Goal: Task Accomplishment & Management: Manage account settings

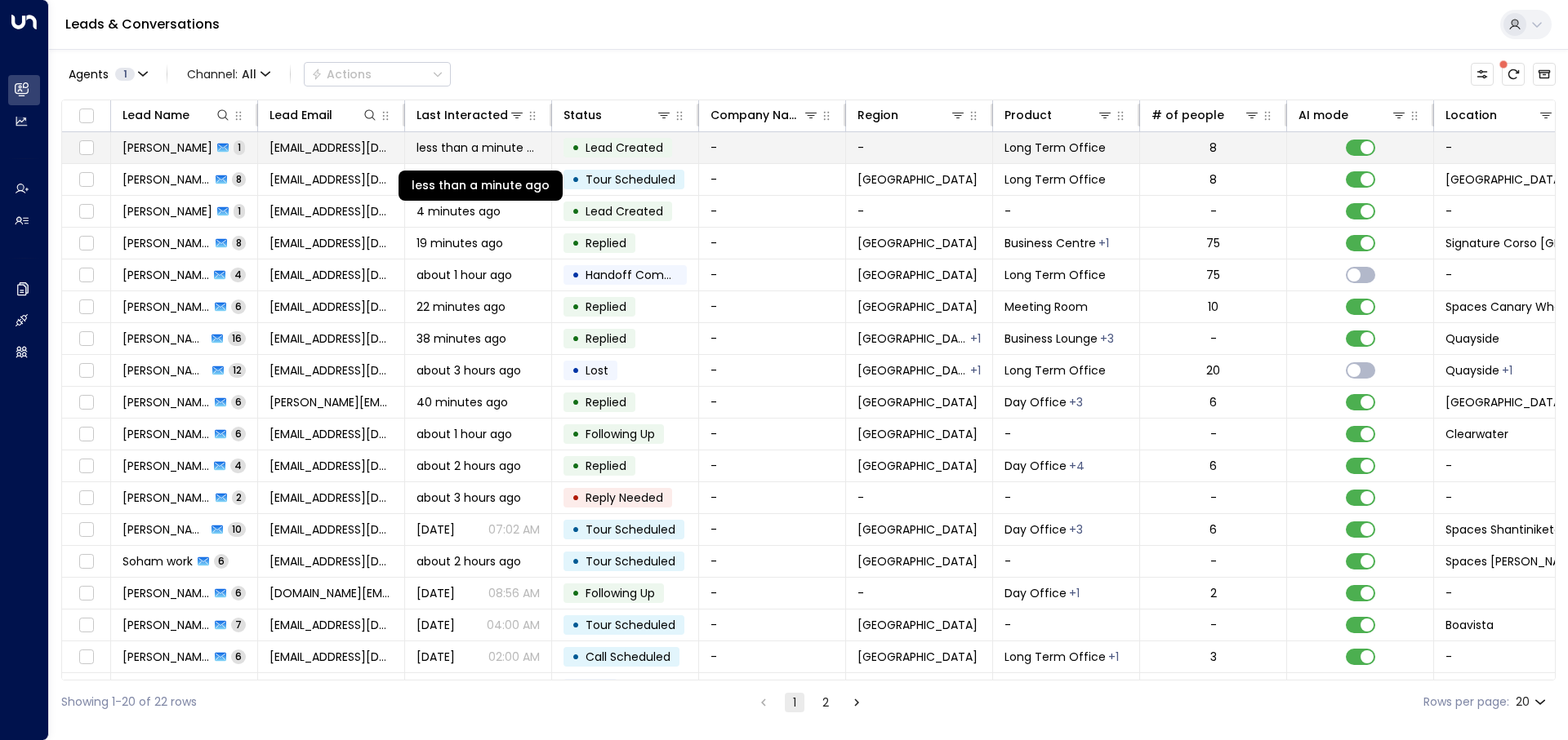
click at [469, 151] on span "less than a minute ago" at bounding box center [478, 148] width 124 height 17
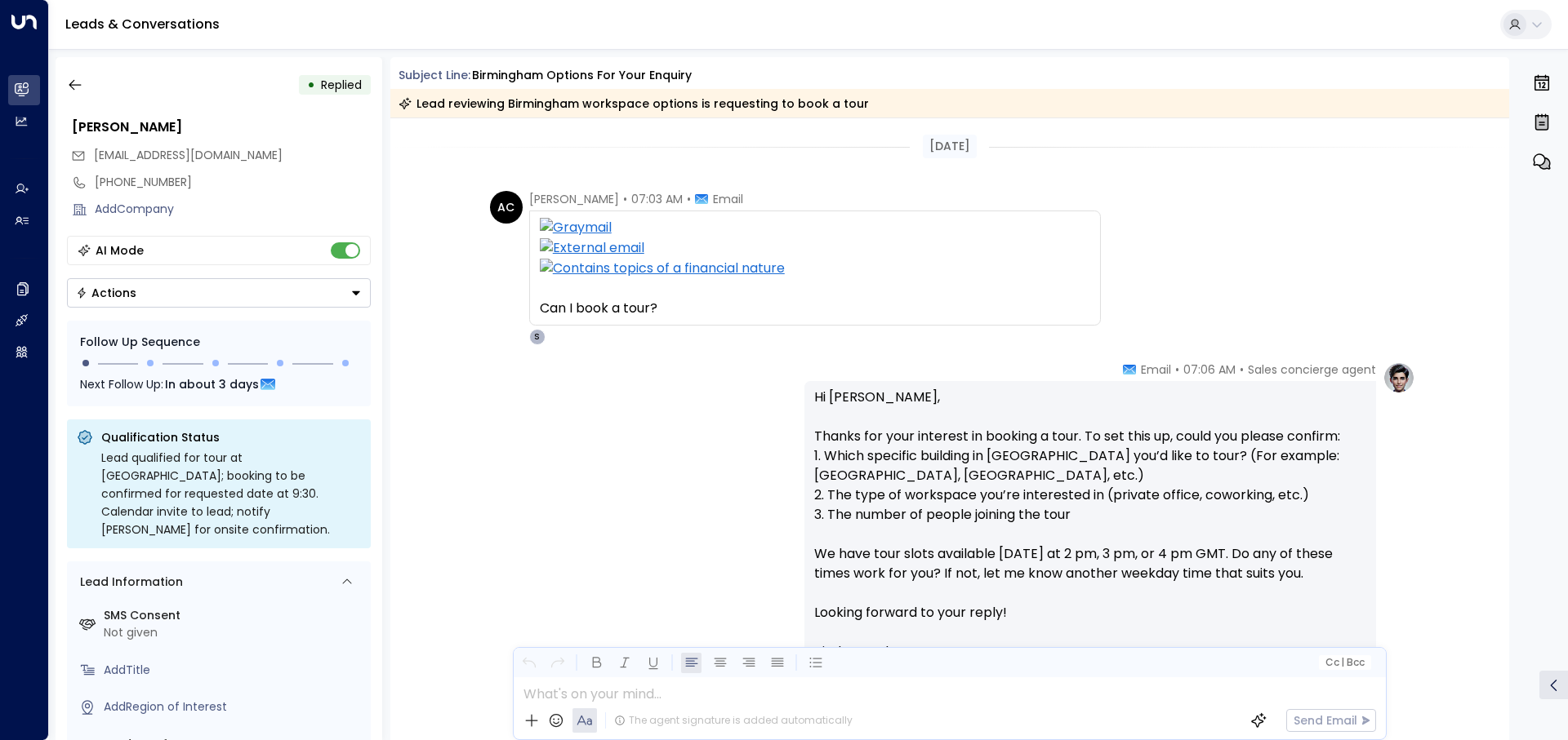
scroll to position [211, 0]
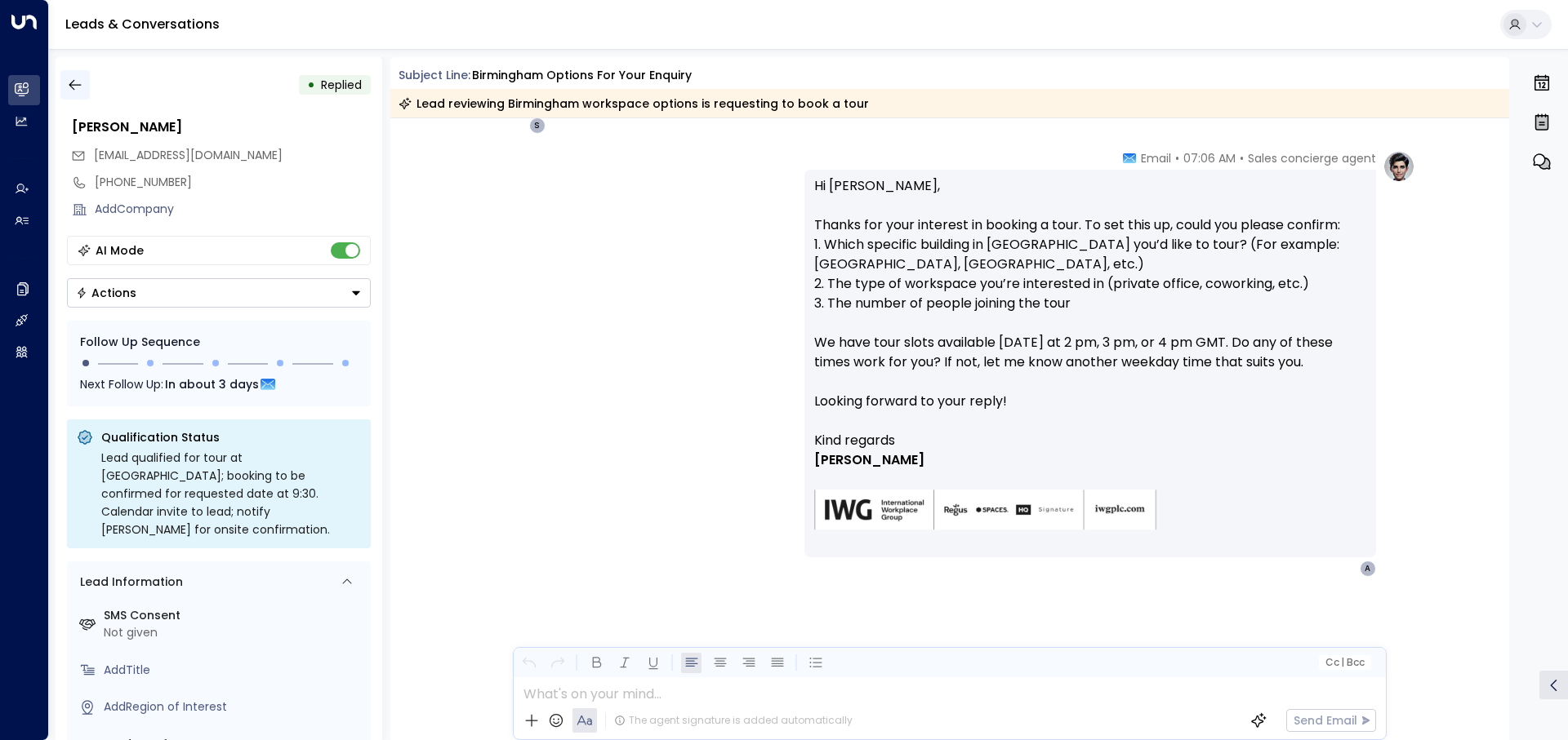
click at [80, 89] on icon "button" at bounding box center [75, 85] width 17 height 17
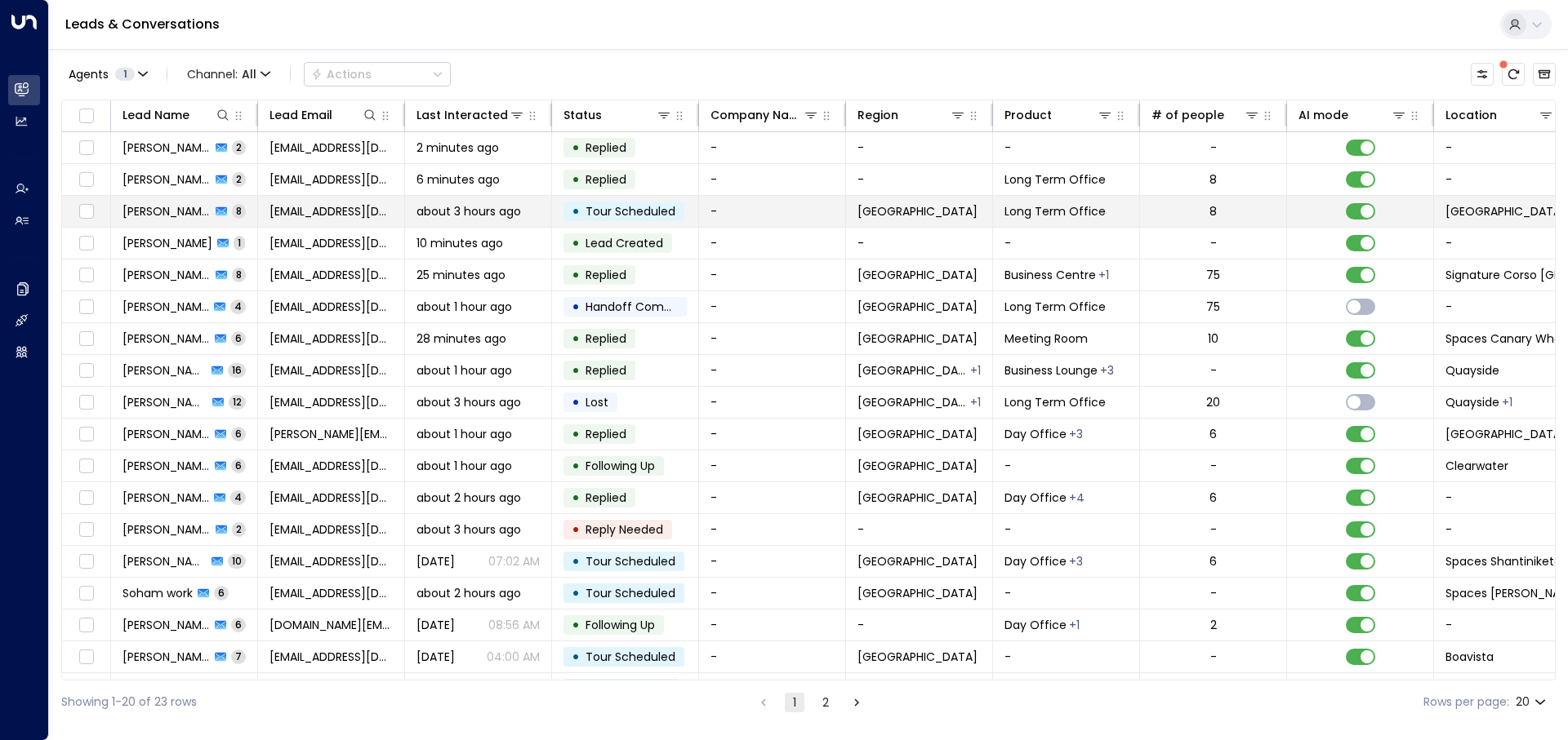
click at [332, 221] on td "aallcc@hotmail.co.uk" at bounding box center [331, 211] width 147 height 31
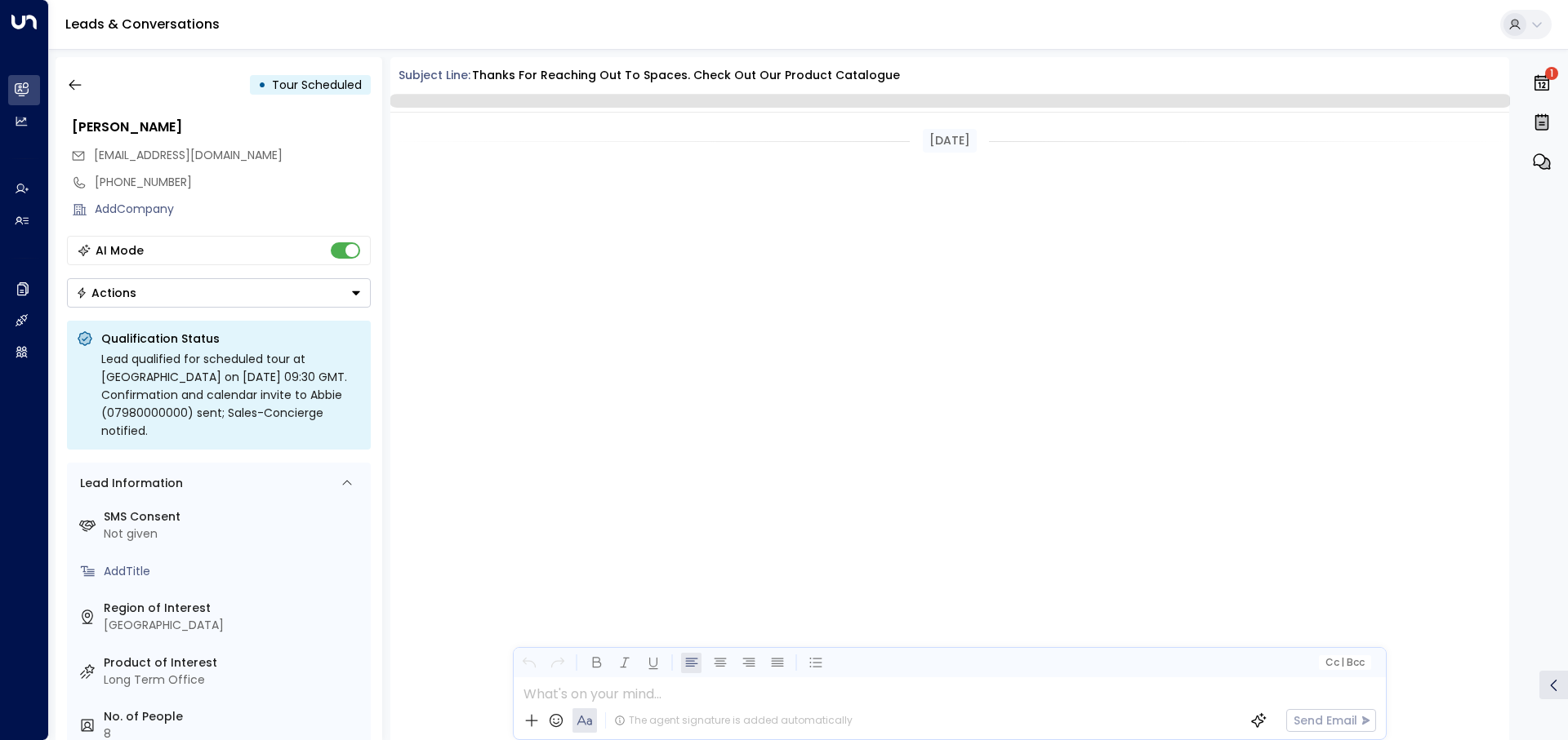
scroll to position [1762, 0]
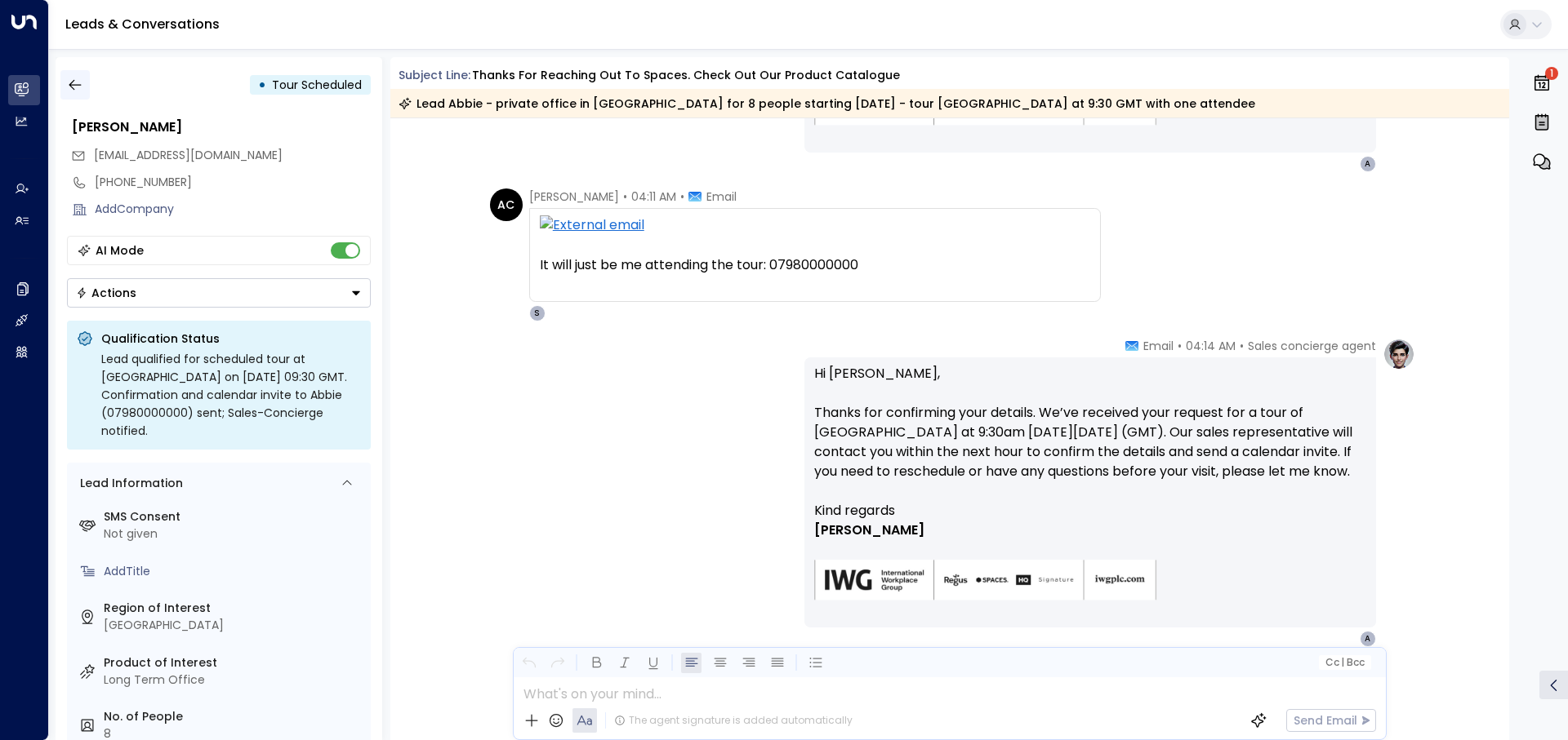
click at [80, 75] on button "button" at bounding box center [75, 85] width 29 height 29
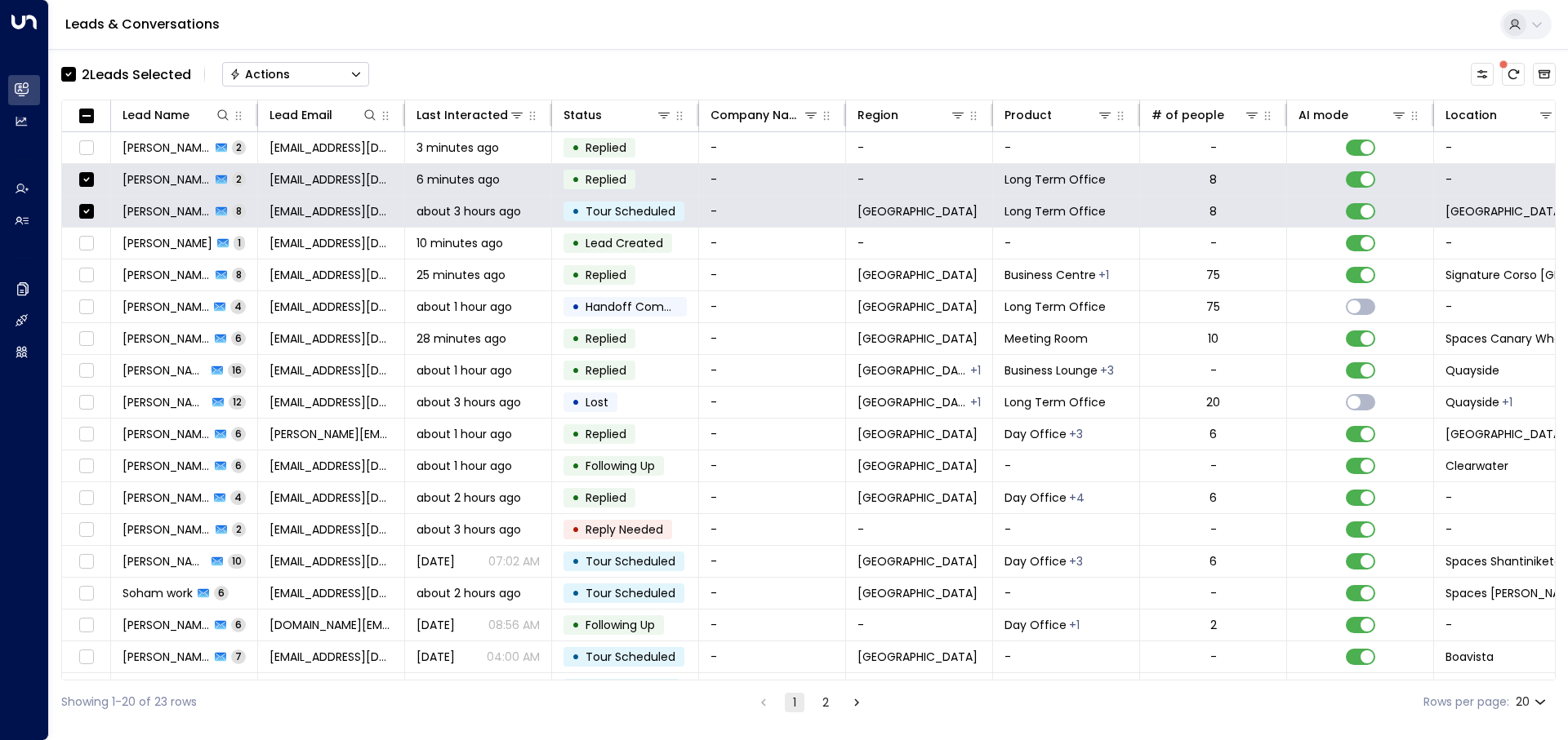
click at [242, 79] on div "Actions" at bounding box center [260, 74] width 60 height 15
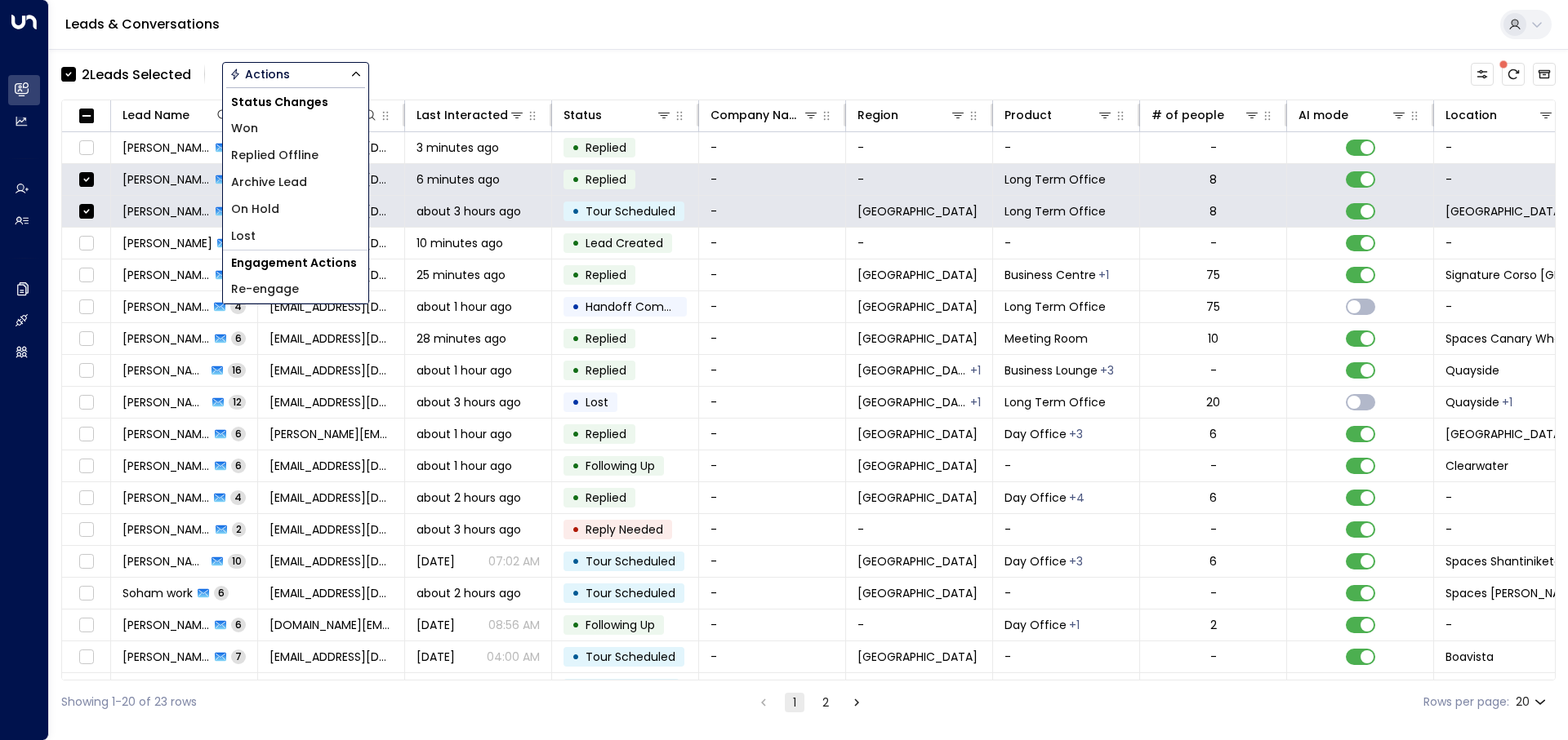
click at [294, 182] on span "Archive Lead" at bounding box center [269, 183] width 76 height 18
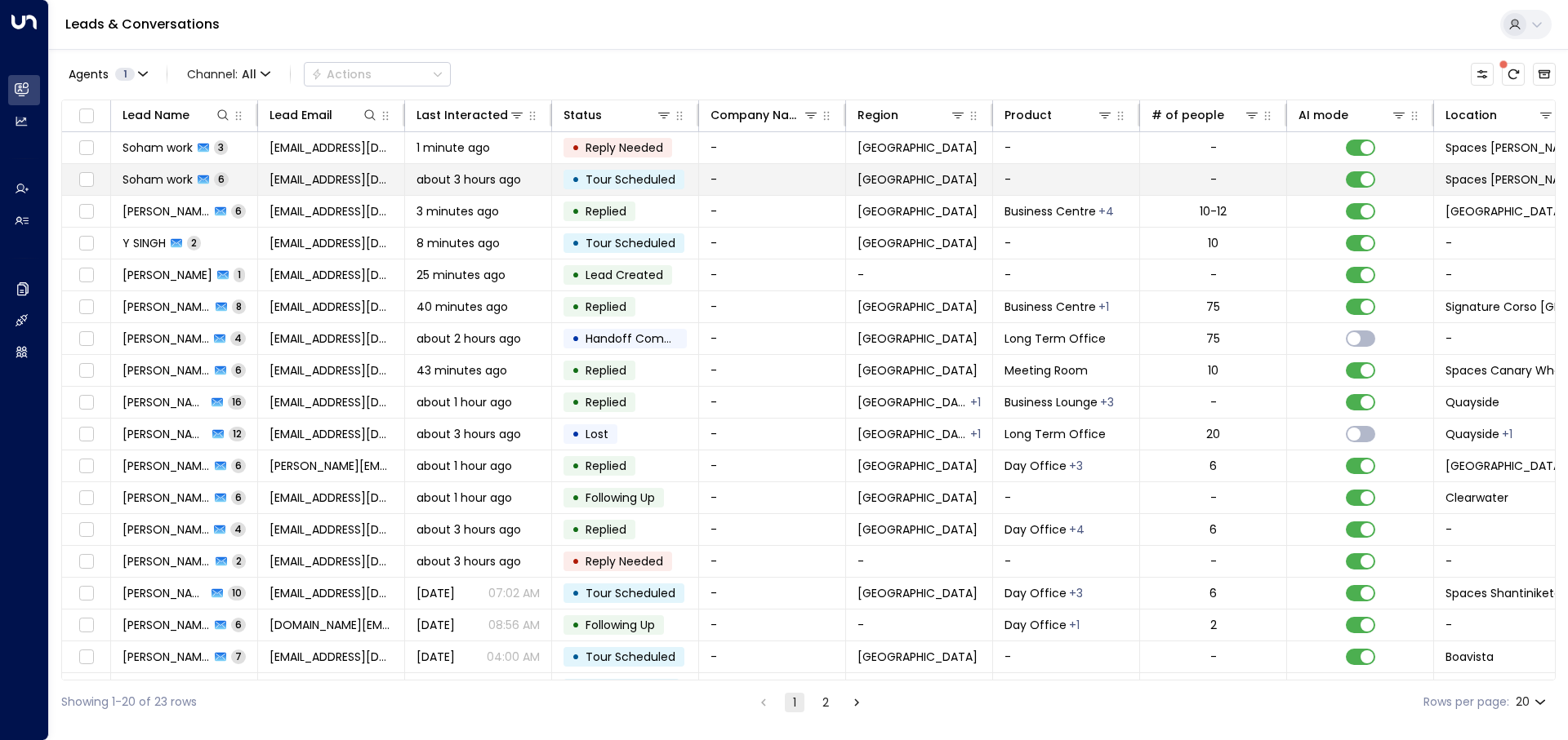
click at [405, 175] on td "sohamworkss@gmail.com" at bounding box center [331, 180] width 147 height 31
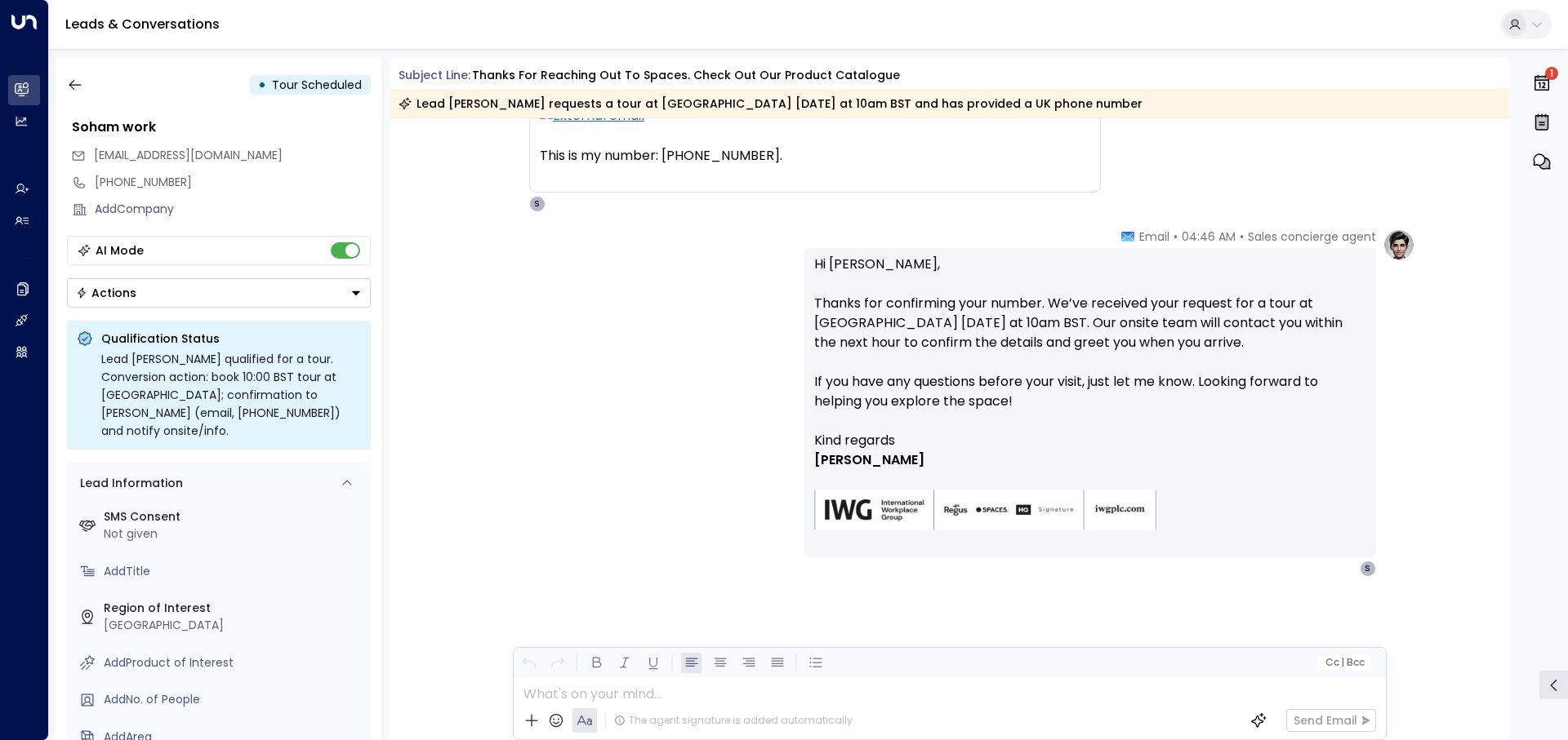
scroll to position [1137, 0]
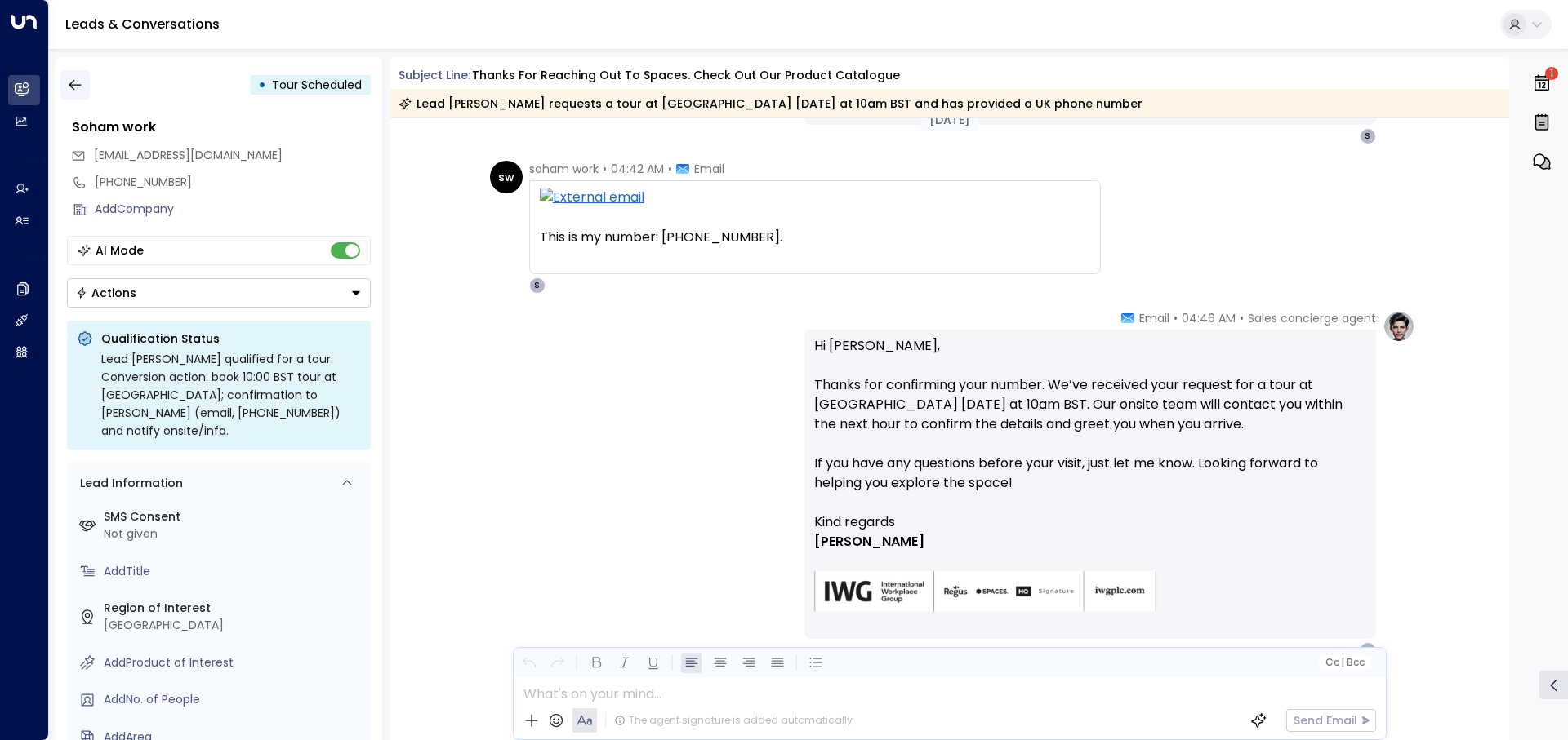
click at [69, 86] on icon "button" at bounding box center [75, 85] width 17 height 17
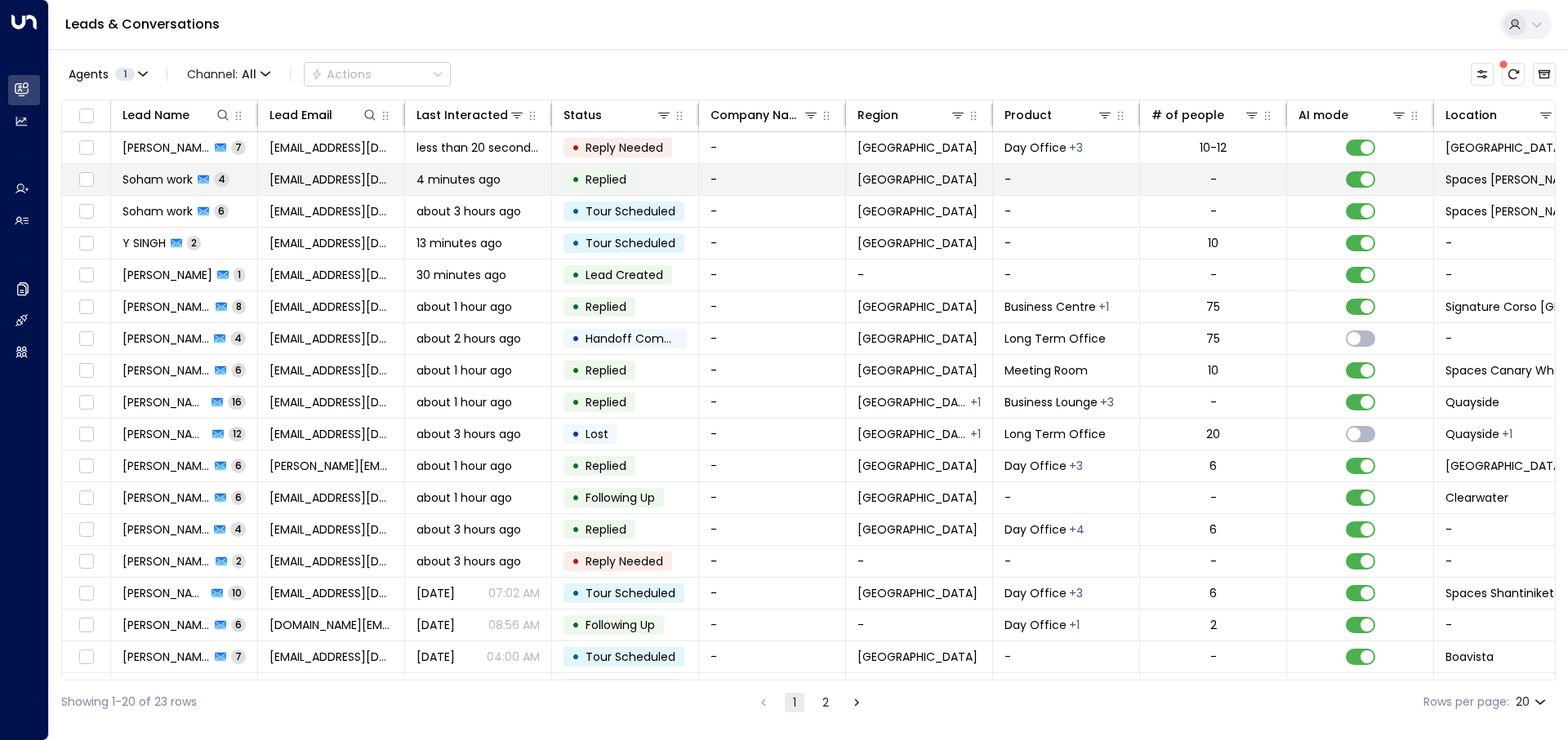
click at [325, 178] on span "sohamworkss@gmail.com" at bounding box center [331, 179] width 124 height 17
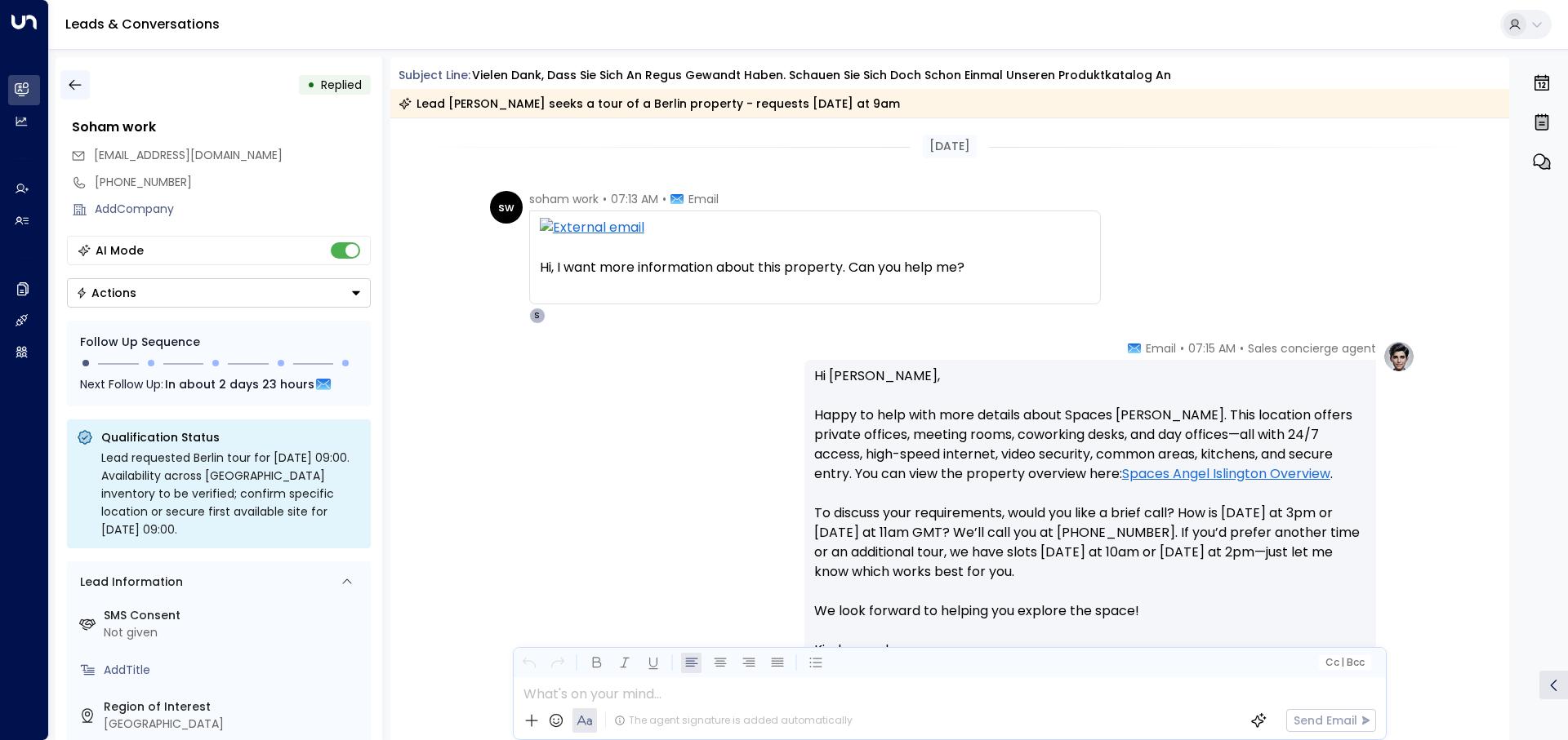
click at [70, 88] on icon "button" at bounding box center [75, 85] width 17 height 17
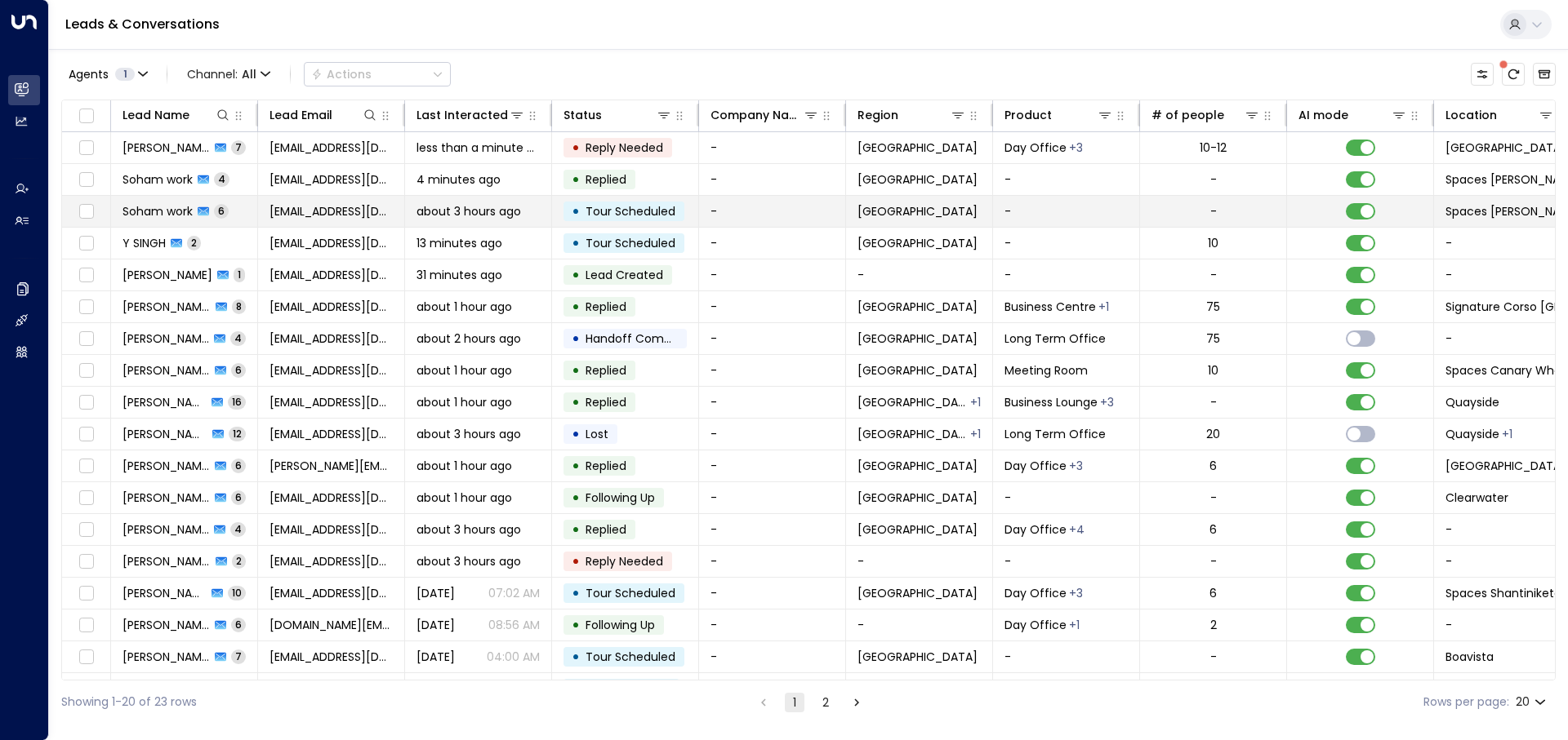
click at [527, 216] on div "about 3 hours ago" at bounding box center [478, 211] width 124 height 17
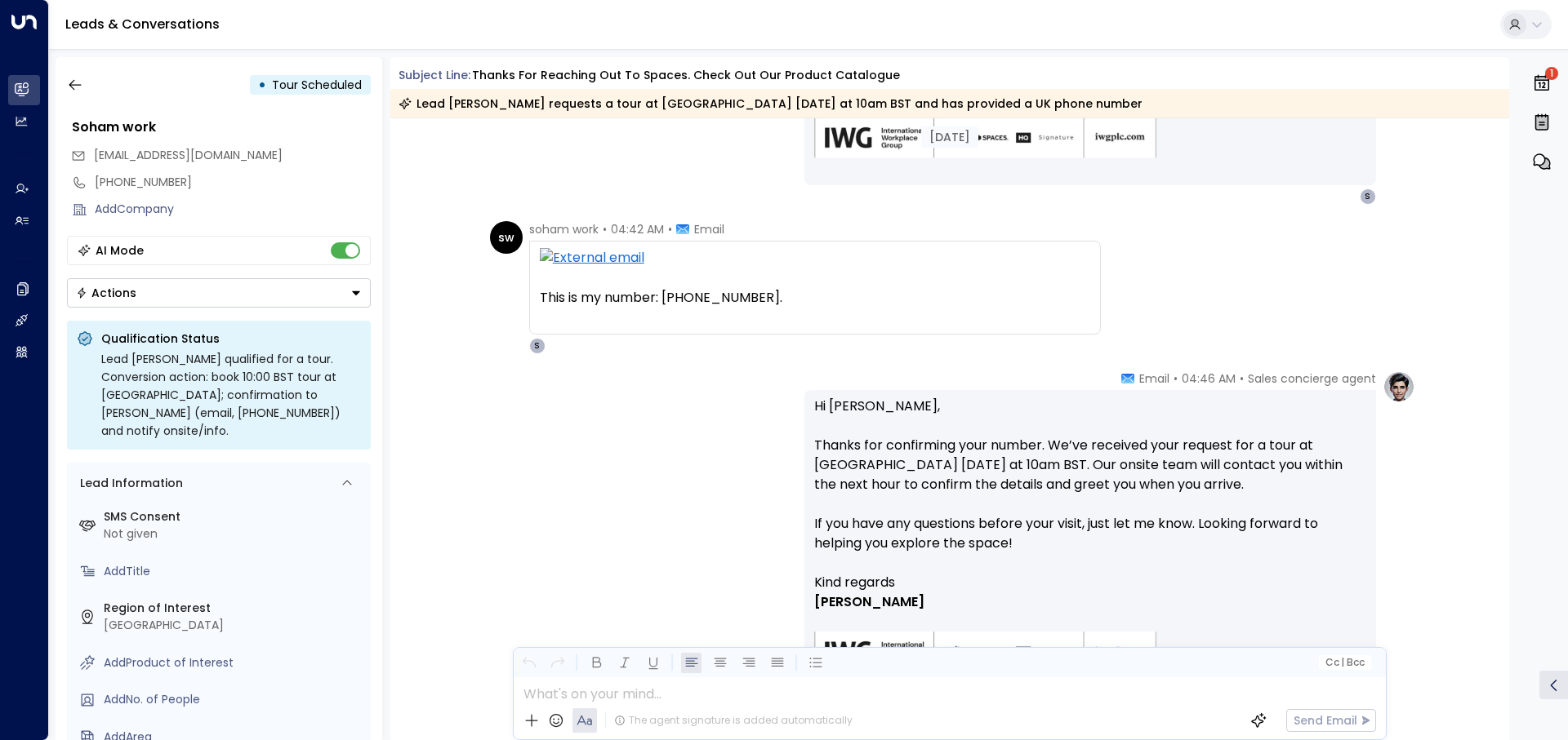
scroll to position [1218, 0]
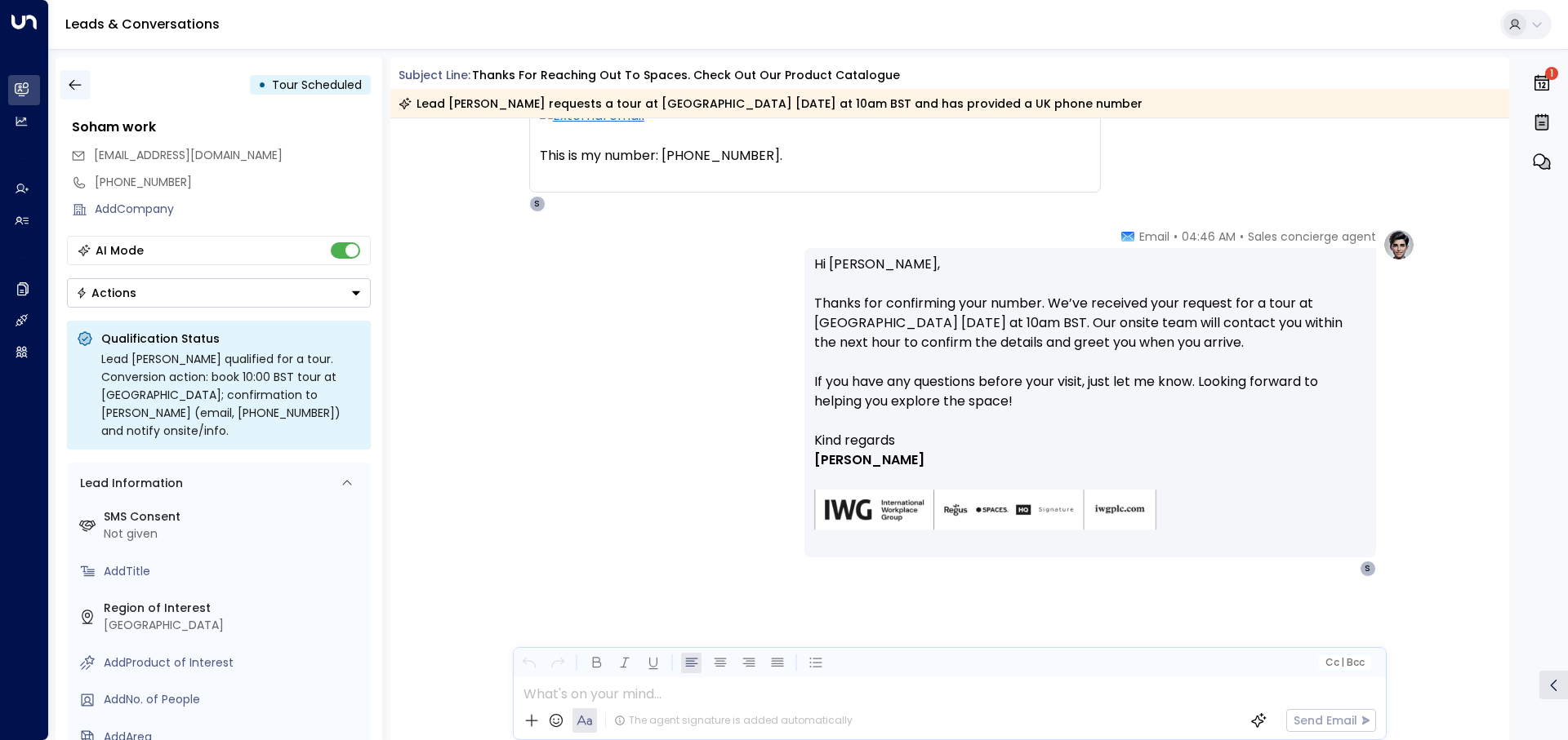
click at [81, 78] on icon "button" at bounding box center [75, 85] width 17 height 17
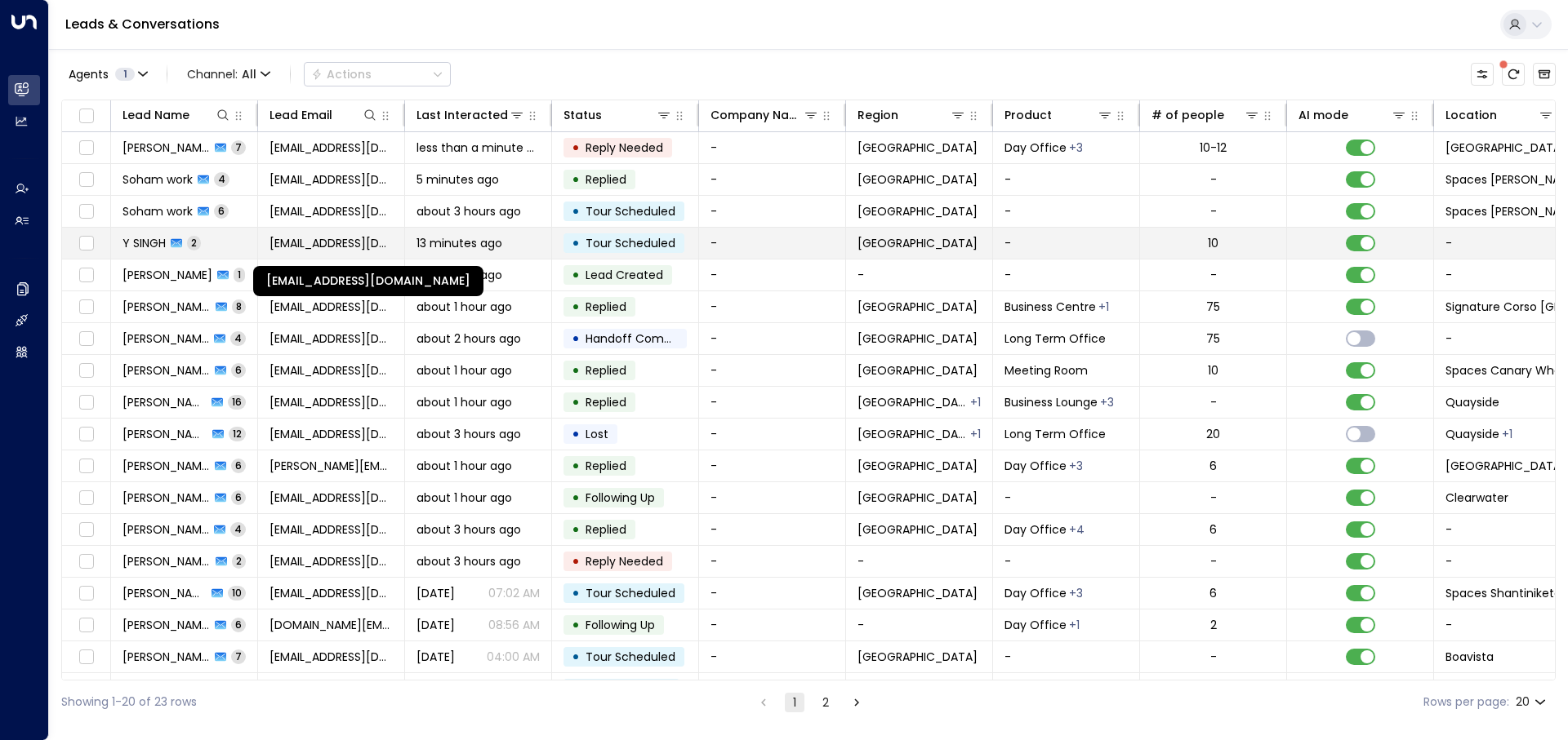
click at [346, 245] on span "y7976704@gmail.com" at bounding box center [331, 243] width 124 height 17
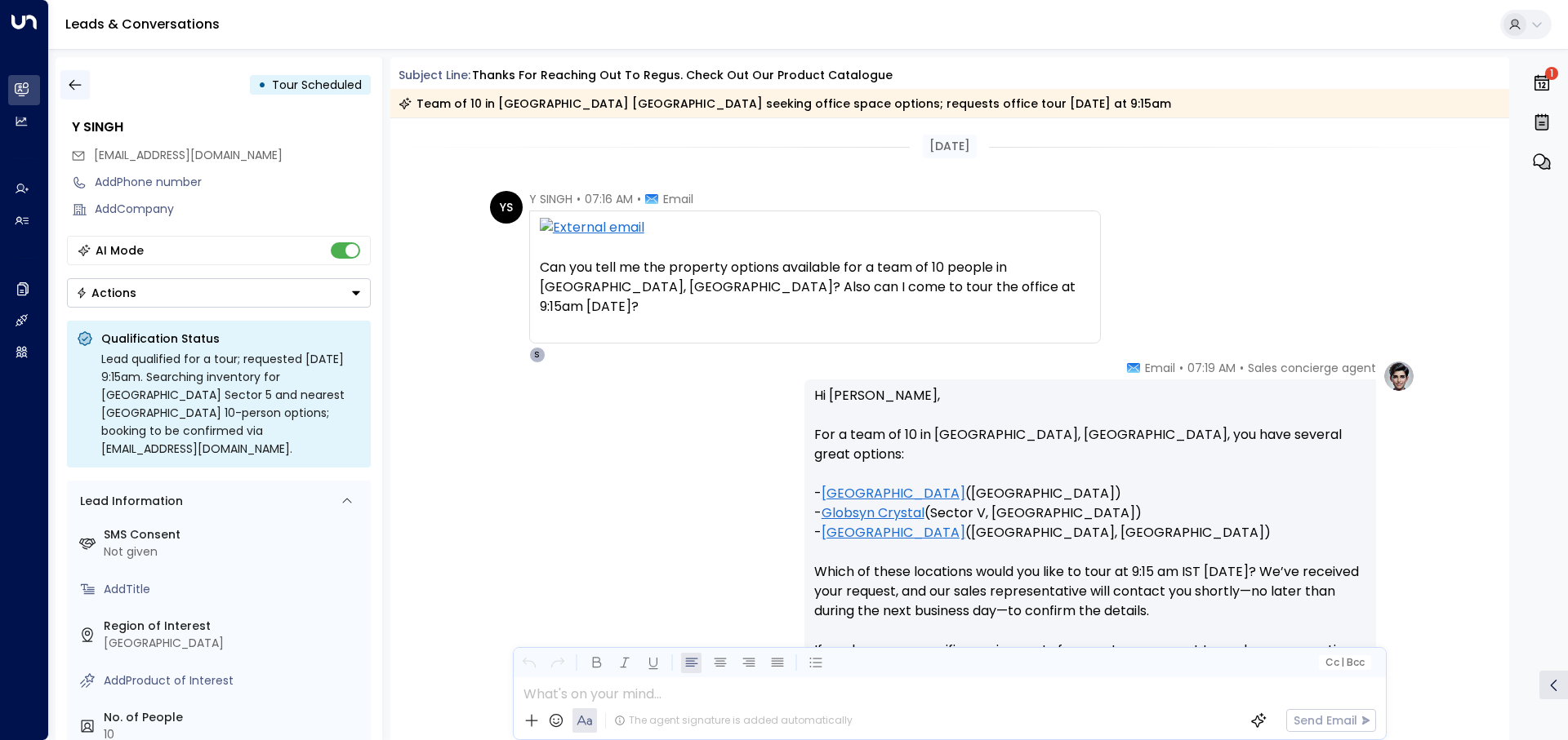
click at [76, 83] on icon "button" at bounding box center [75, 85] width 17 height 17
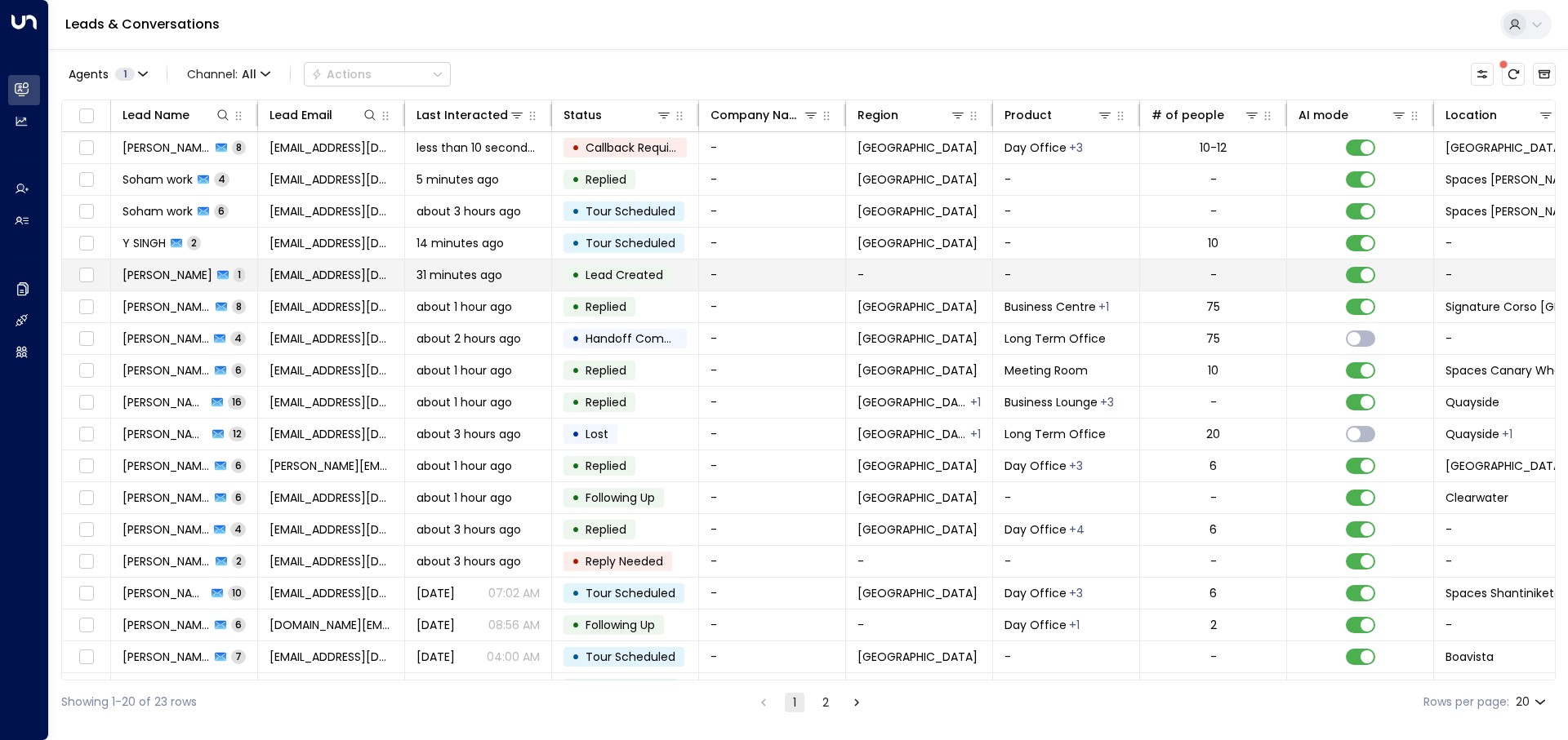
click at [478, 267] on span "31 minutes ago" at bounding box center [459, 275] width 86 height 17
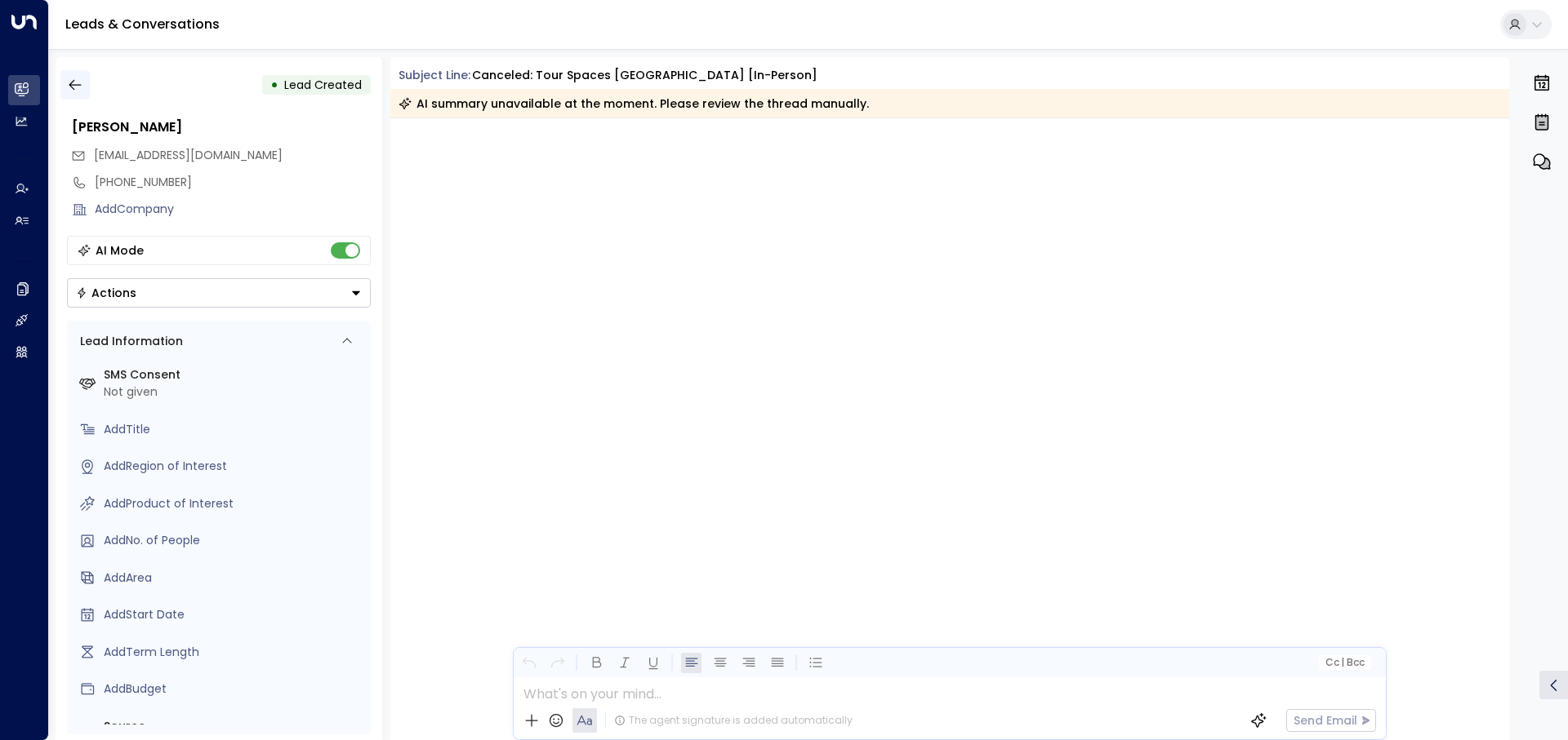
click at [77, 85] on icon "button" at bounding box center [75, 85] width 13 height 11
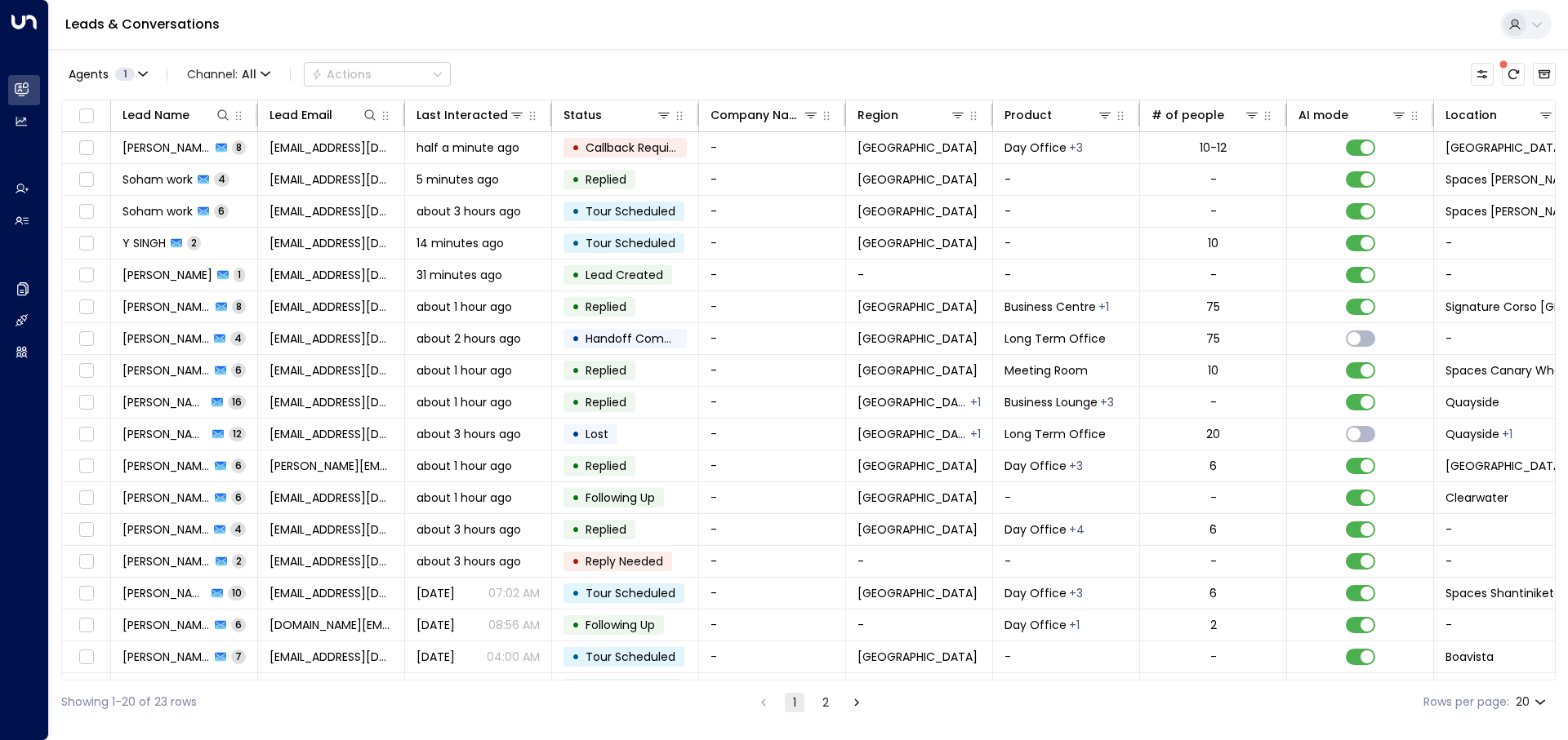
click at [496, 48] on div "Leads & Conversations" at bounding box center [807, 24] width 1518 height 50
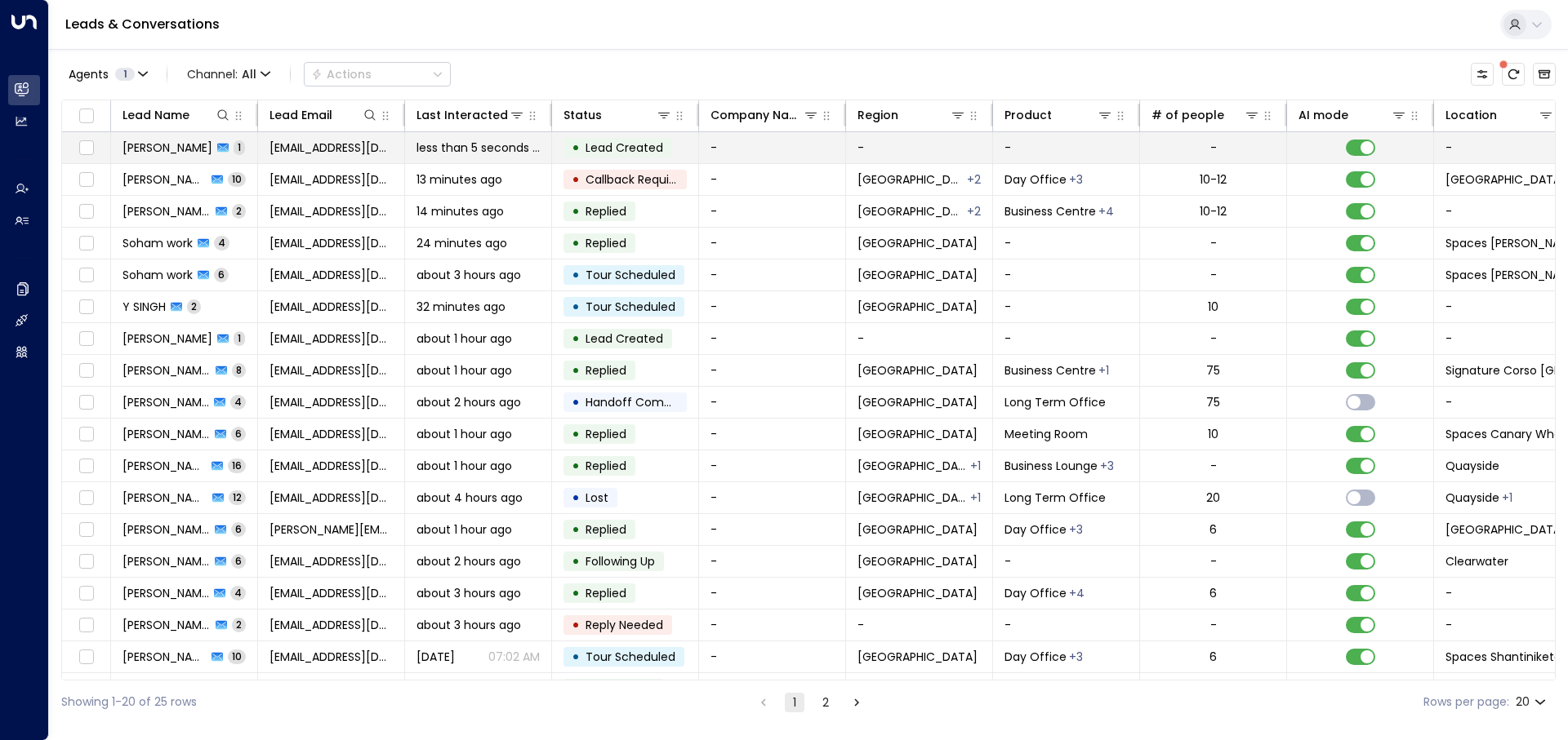
click at [318, 150] on span "aallcc@hotmail.co.uk" at bounding box center [331, 148] width 124 height 17
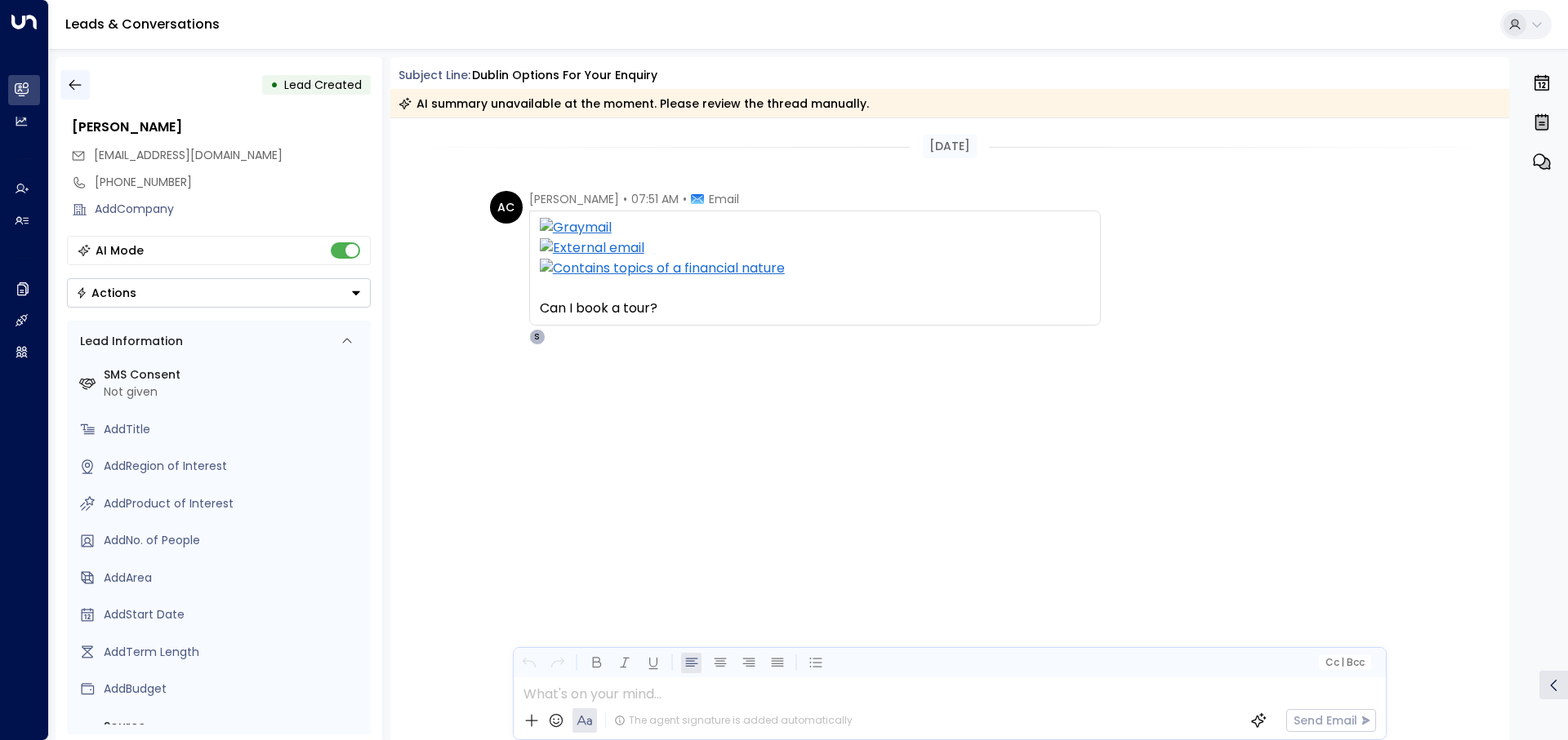
click at [76, 79] on icon "button" at bounding box center [75, 85] width 17 height 17
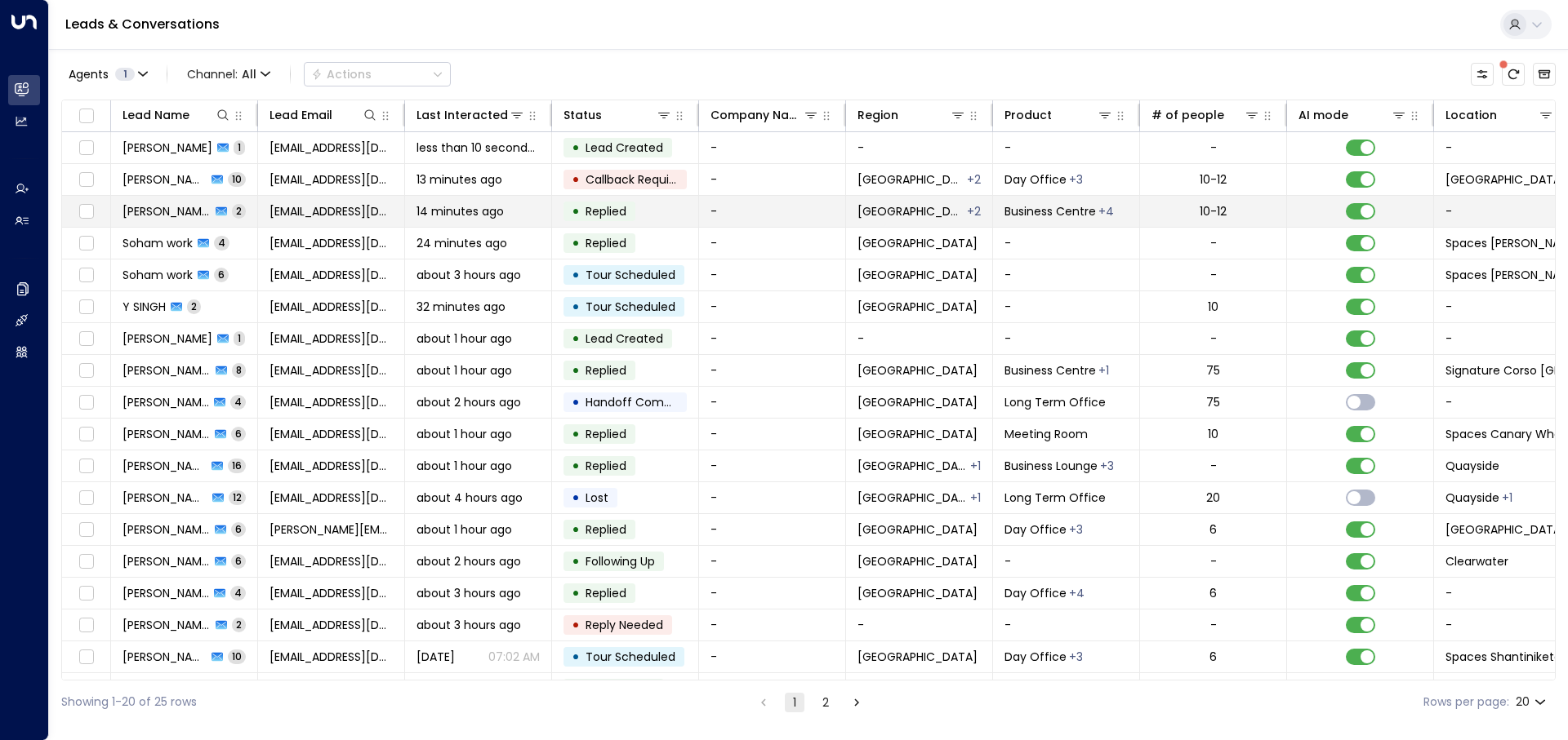
click at [481, 209] on span "14 minutes ago" at bounding box center [460, 211] width 88 height 17
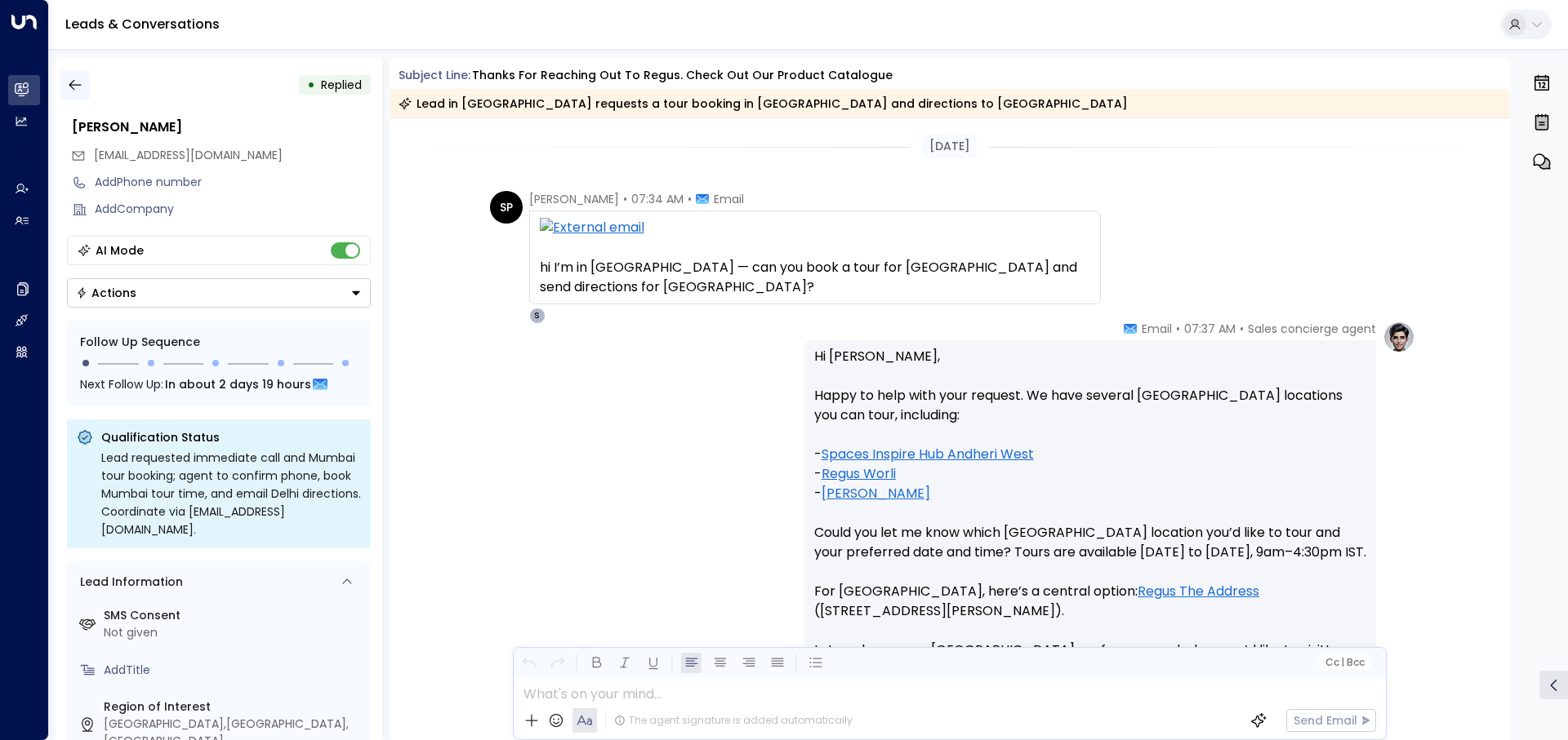
click at [75, 90] on icon "button" at bounding box center [75, 85] width 17 height 17
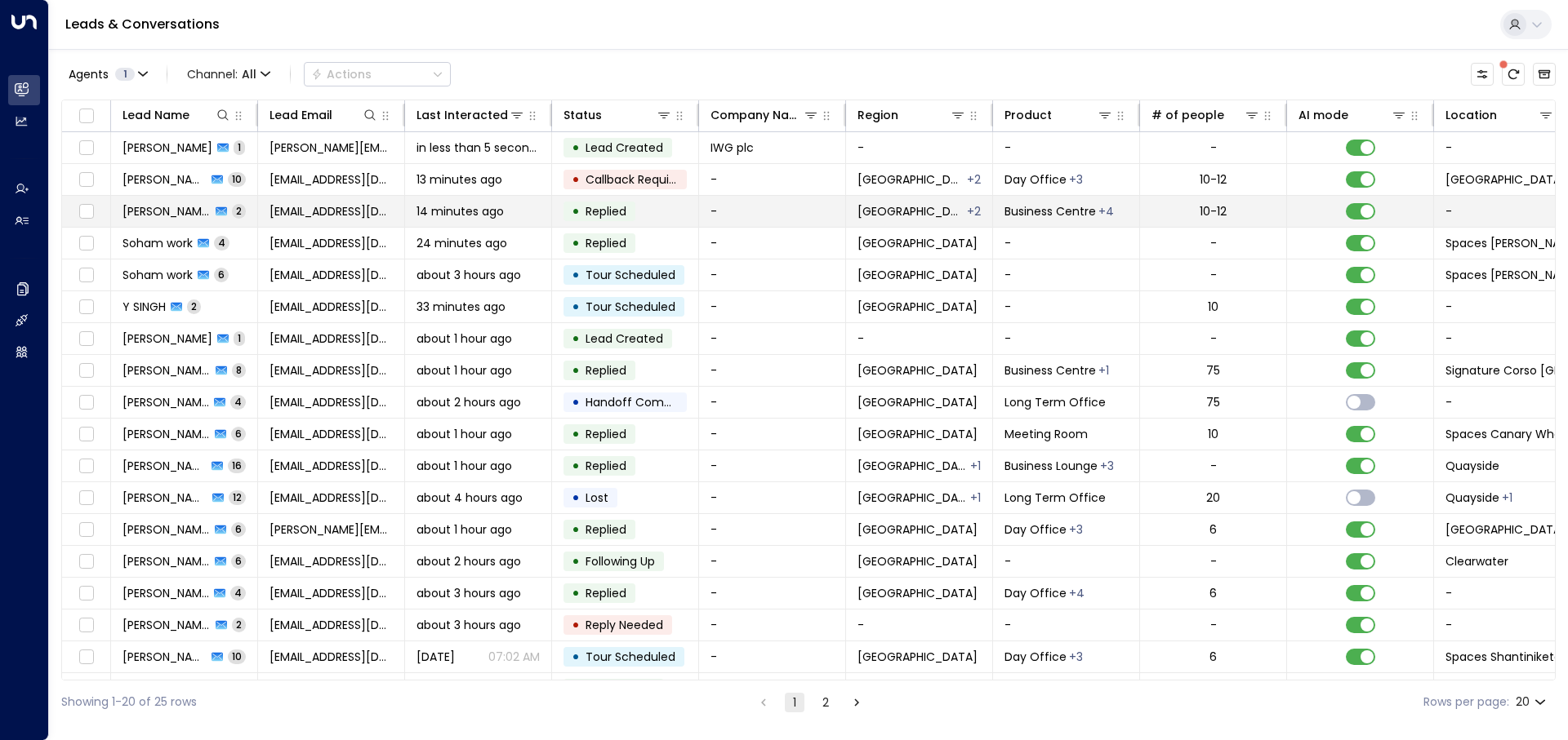
click at [306, 209] on span "sharvari0912@gmail.com" at bounding box center [331, 211] width 124 height 17
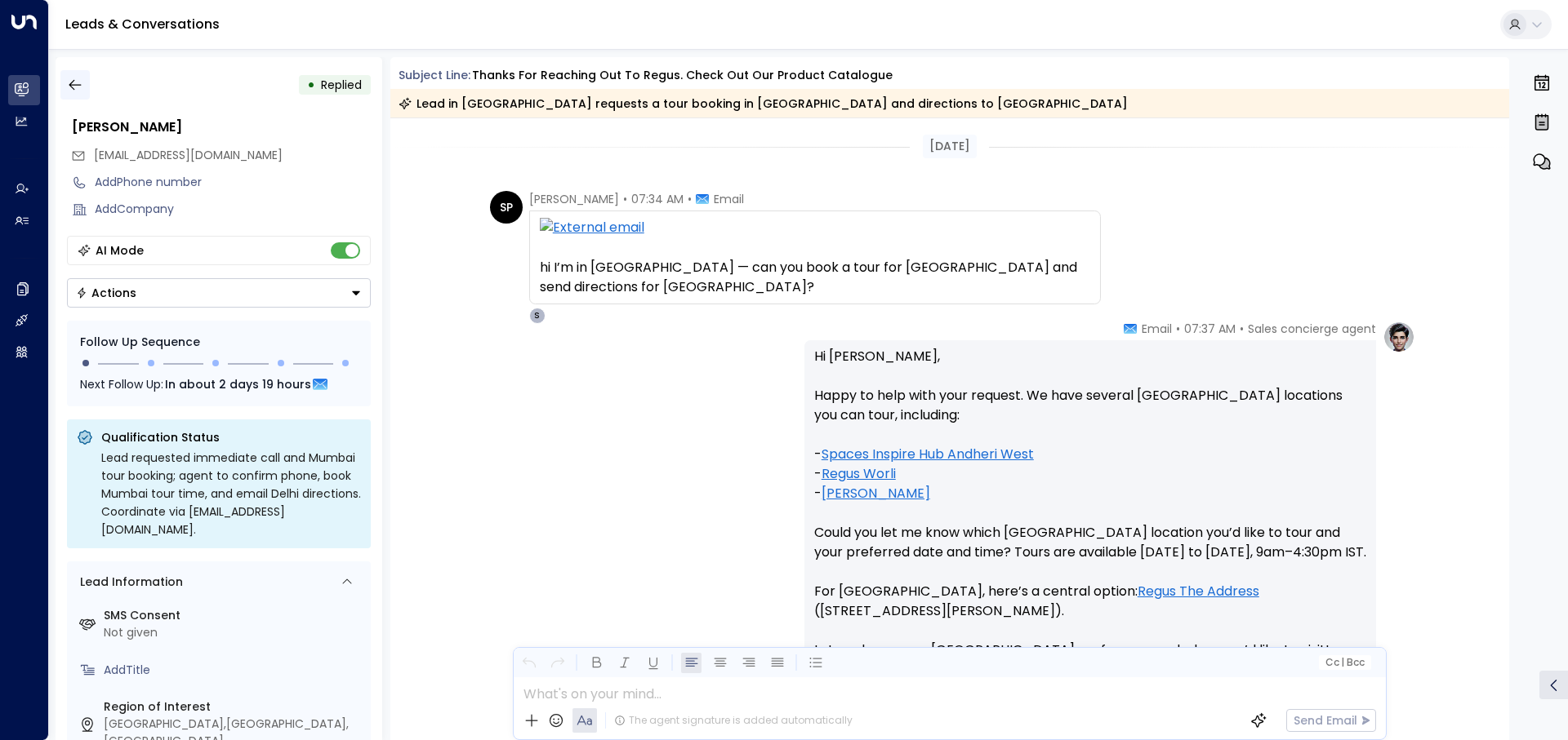
click at [85, 78] on button "button" at bounding box center [75, 85] width 29 height 29
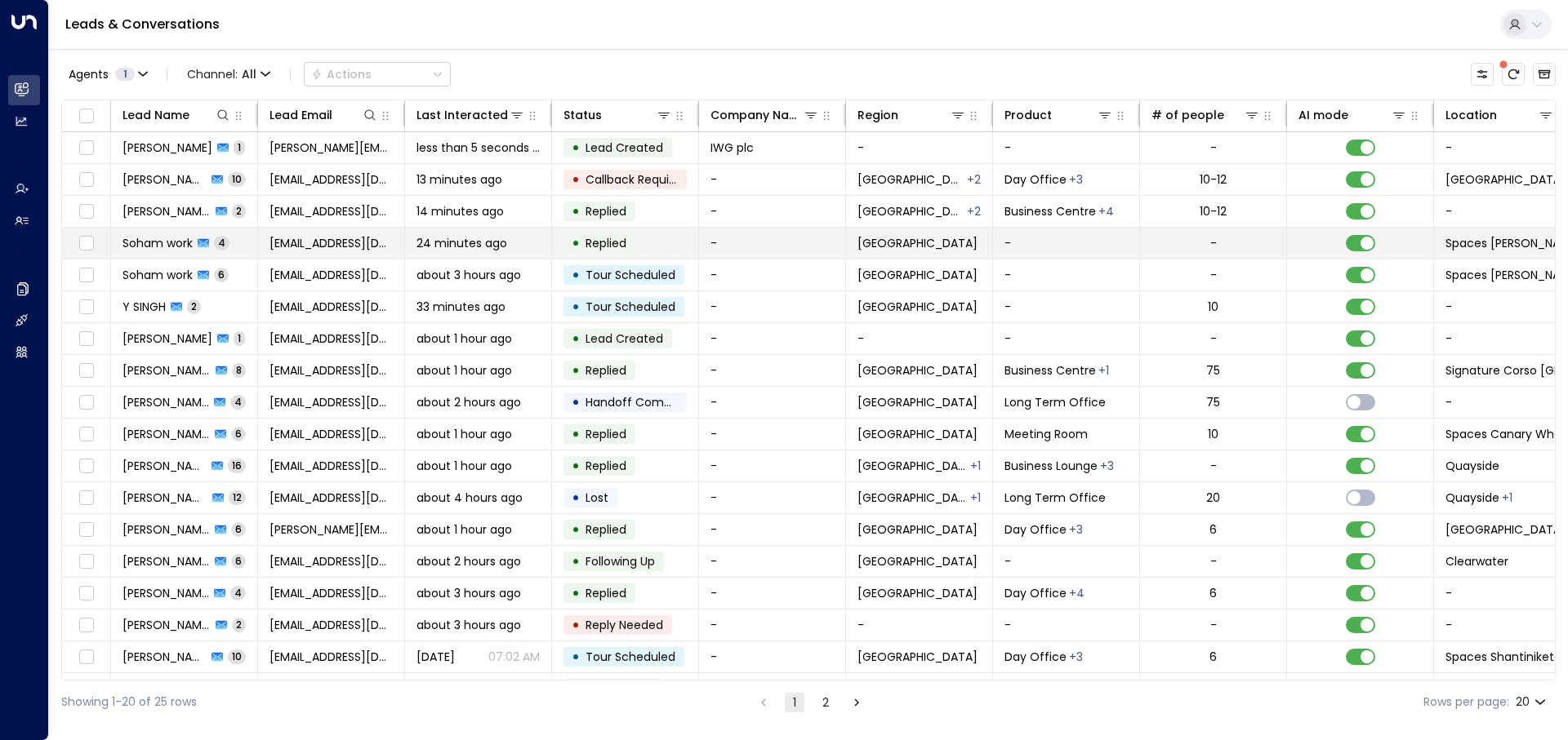
click at [435, 244] on span "24 minutes ago" at bounding box center [461, 243] width 90 height 17
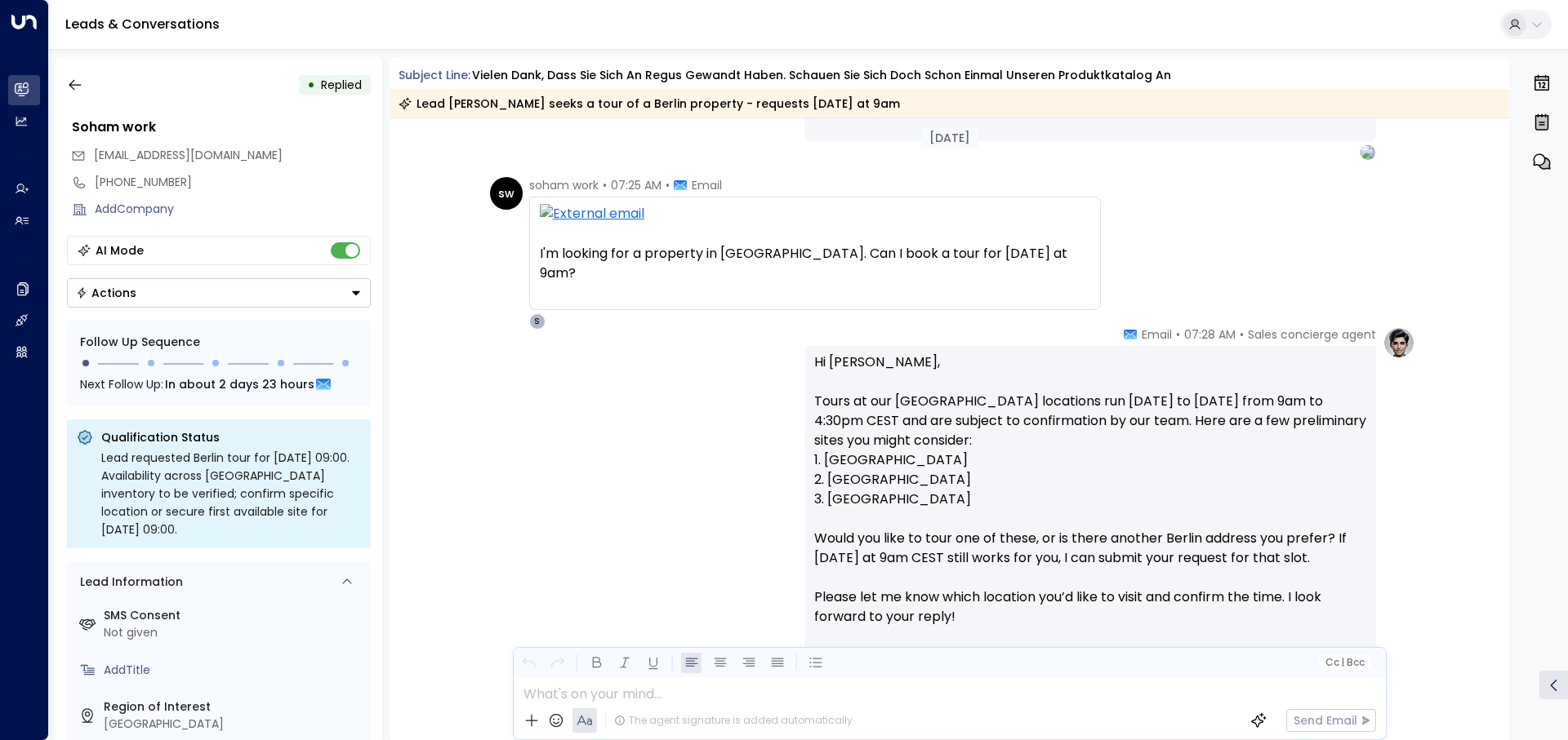
scroll to position [352, 0]
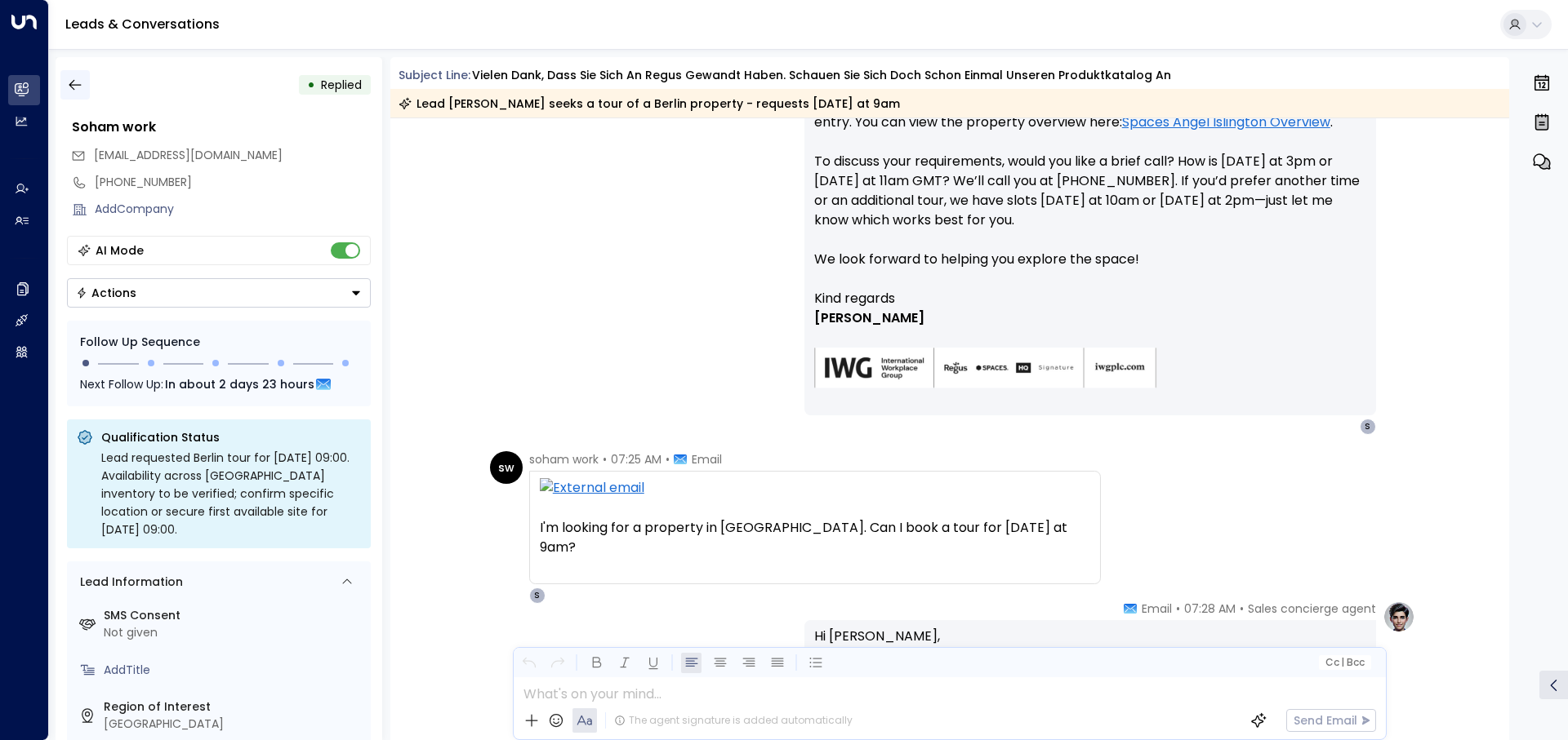
click at [87, 85] on button "button" at bounding box center [75, 85] width 29 height 29
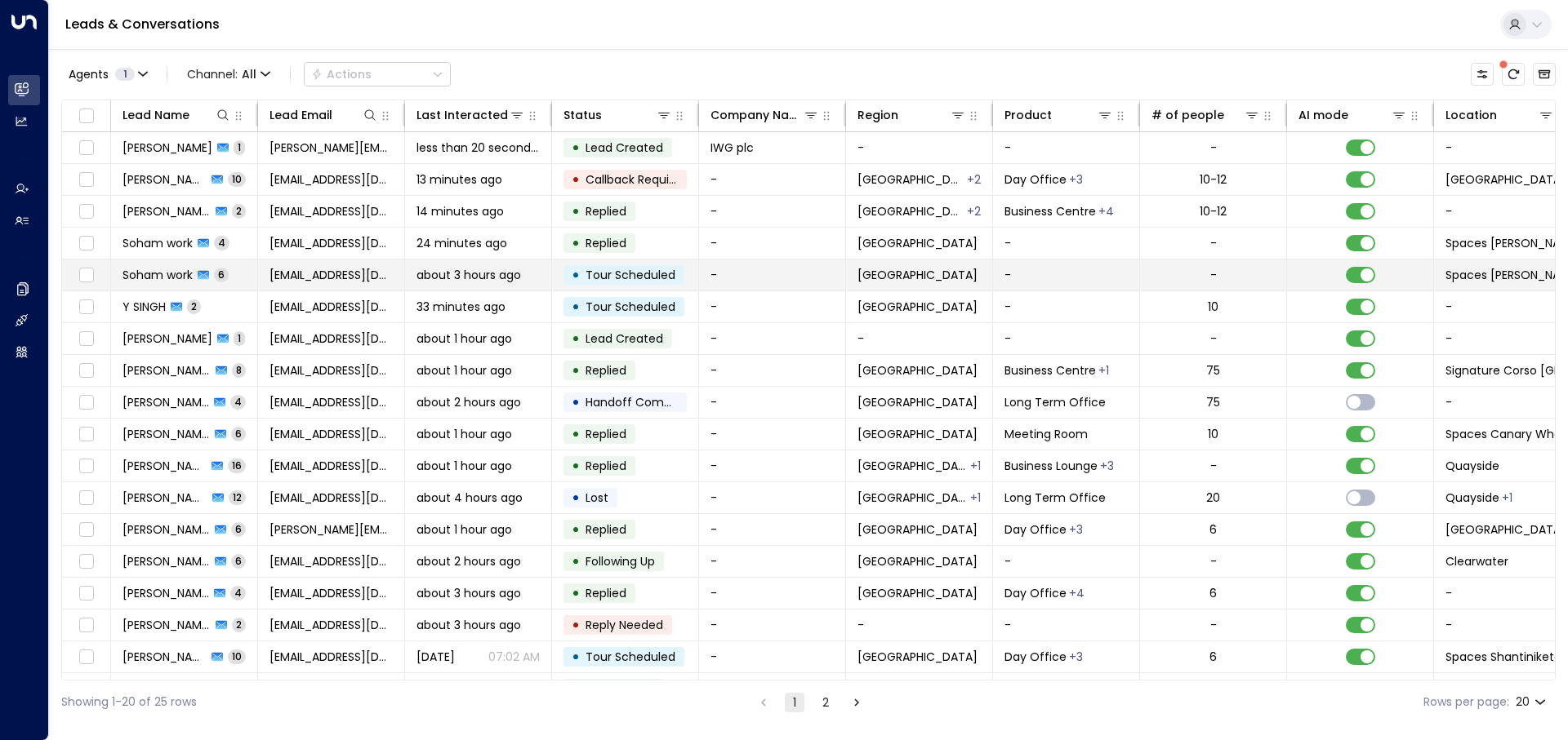
click at [460, 277] on span "about 3 hours ago" at bounding box center [468, 275] width 104 height 17
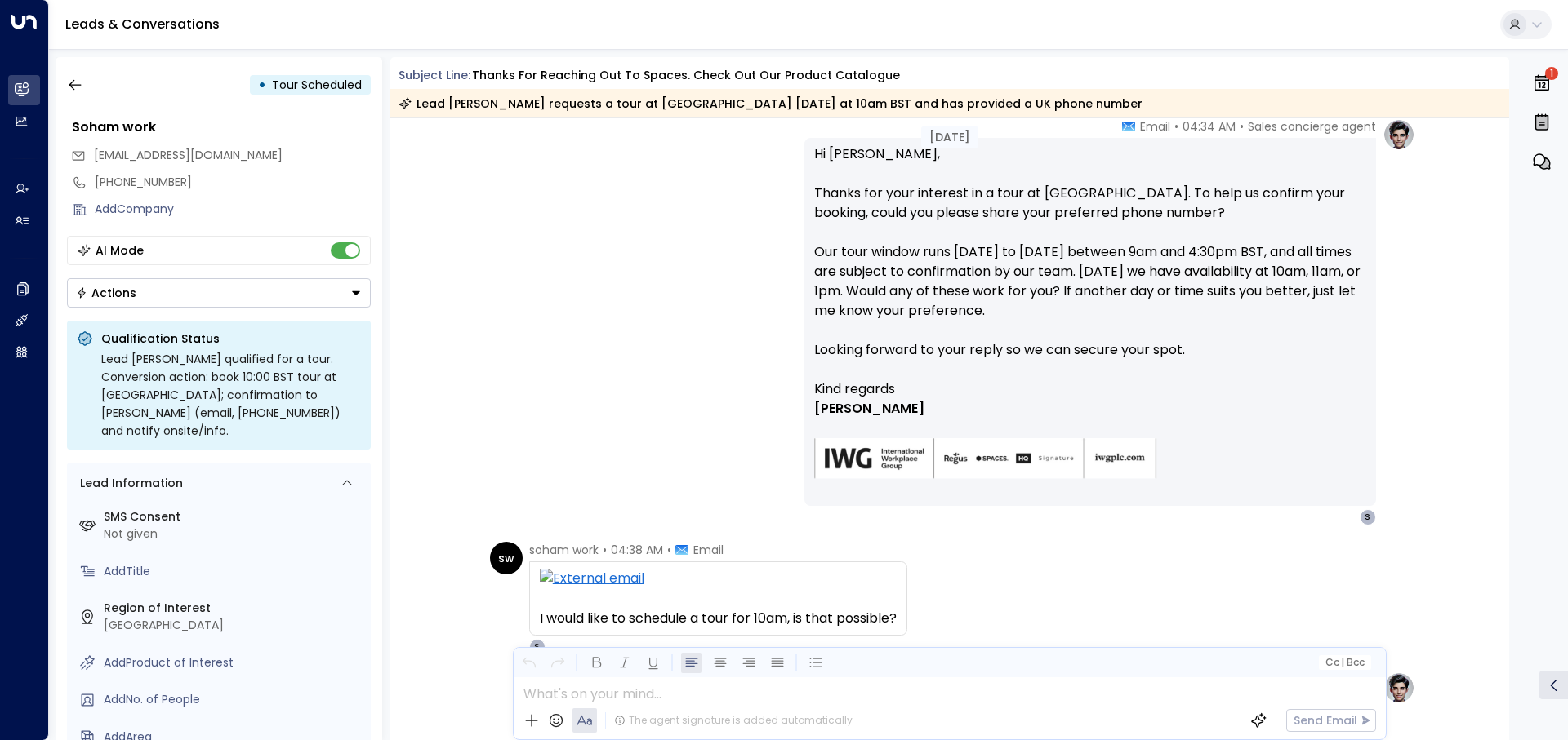
scroll to position [158, 0]
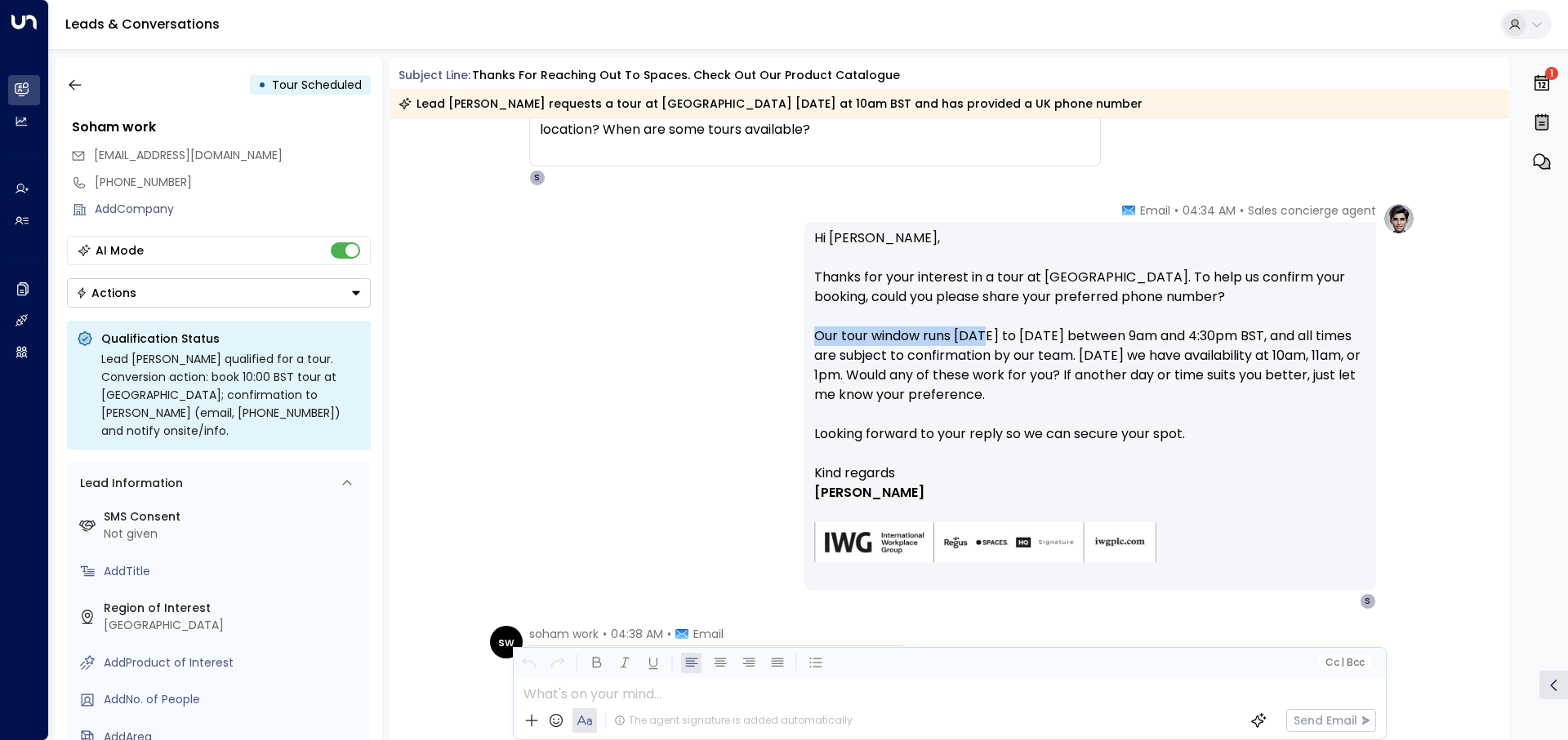
drag, startPoint x: 809, startPoint y: 339, endPoint x: 986, endPoint y: 341, distance: 177.0
click at [986, 341] on div "Hi Soham, Thanks for your interest in a tour at Spaces Angel Islington. To help…" at bounding box center [1090, 405] width 572 height 369
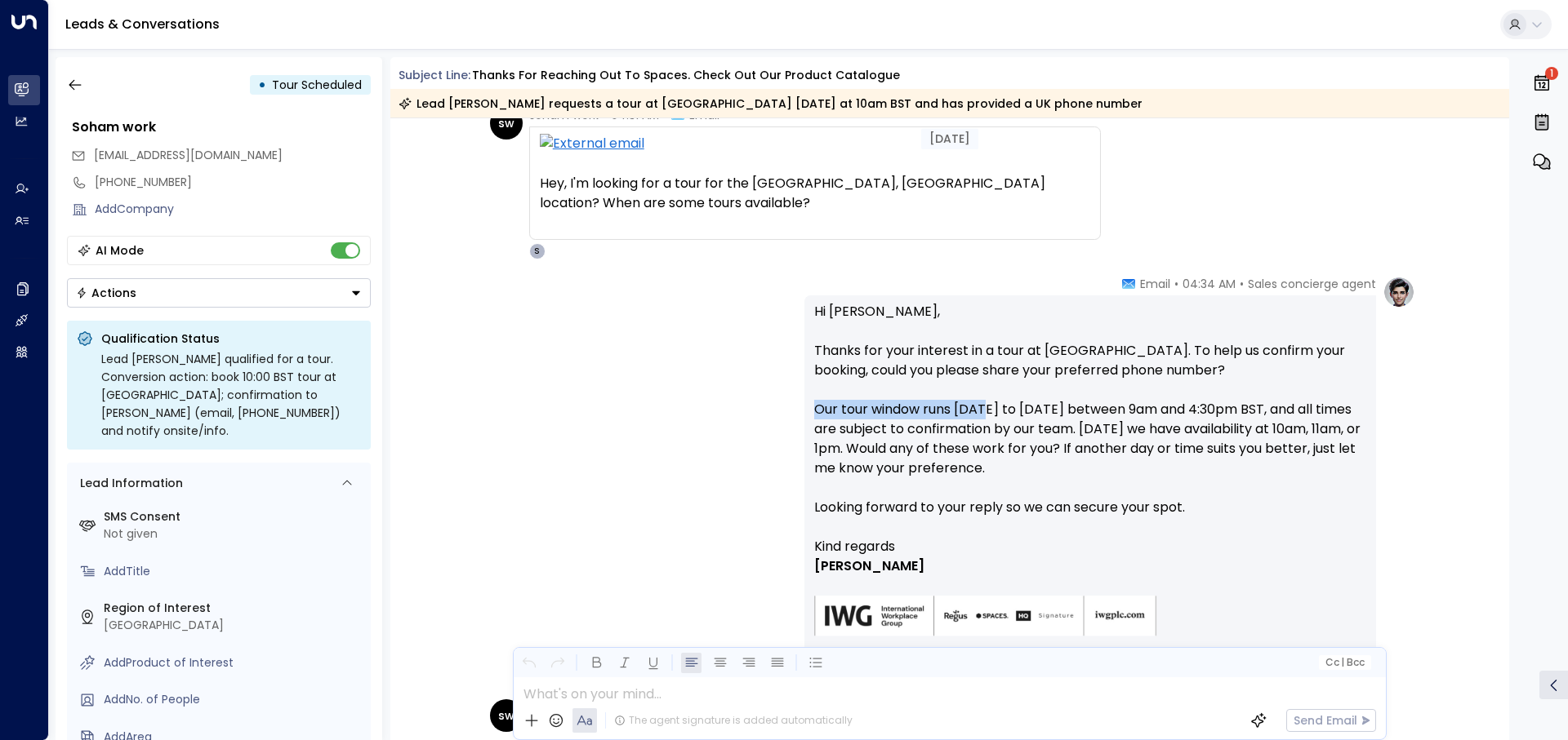
scroll to position [76, 0]
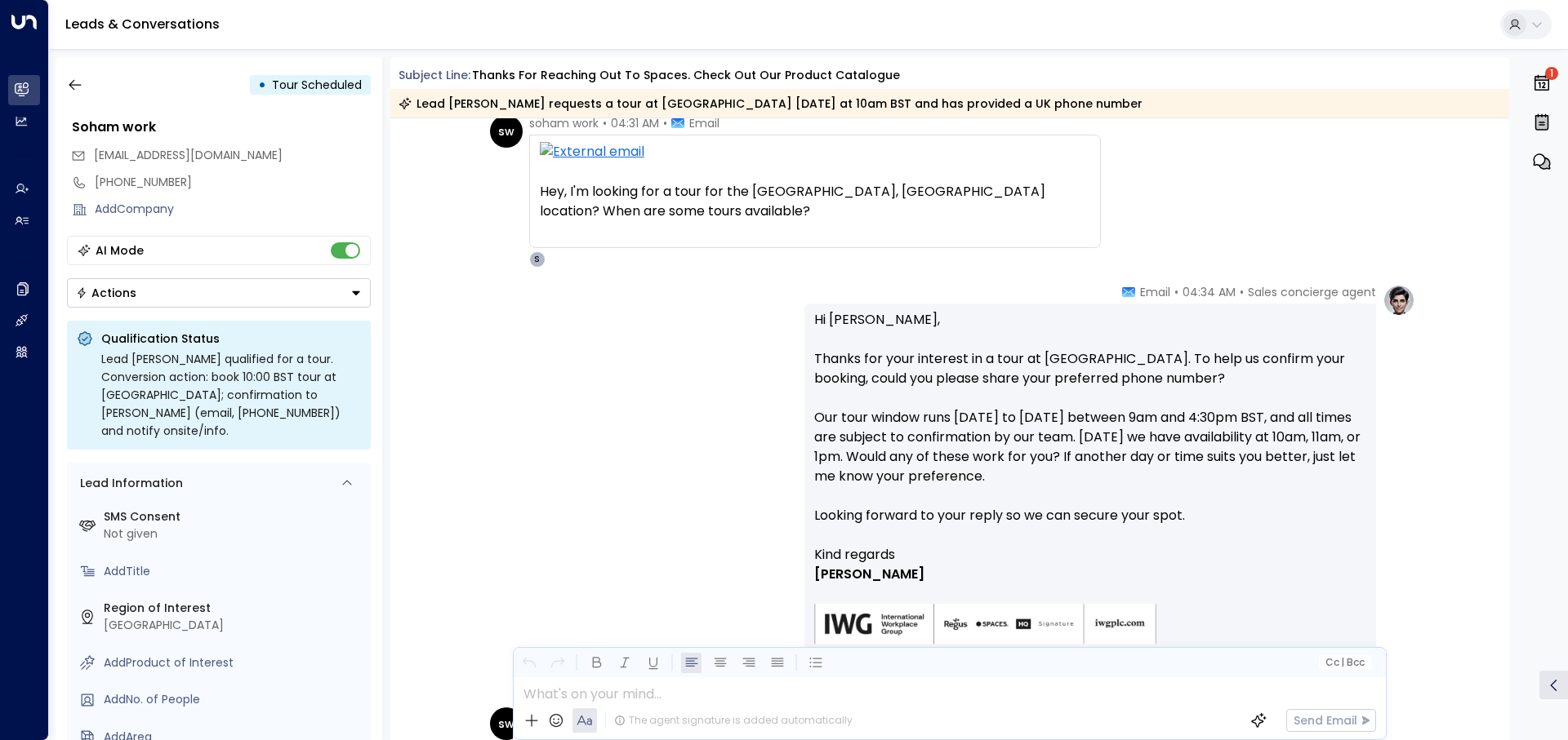
click at [987, 349] on p "Hi Soham, Thanks for your interest in a tour at Spaces Angel Islington. To help…" at bounding box center [1089, 428] width 552 height 235
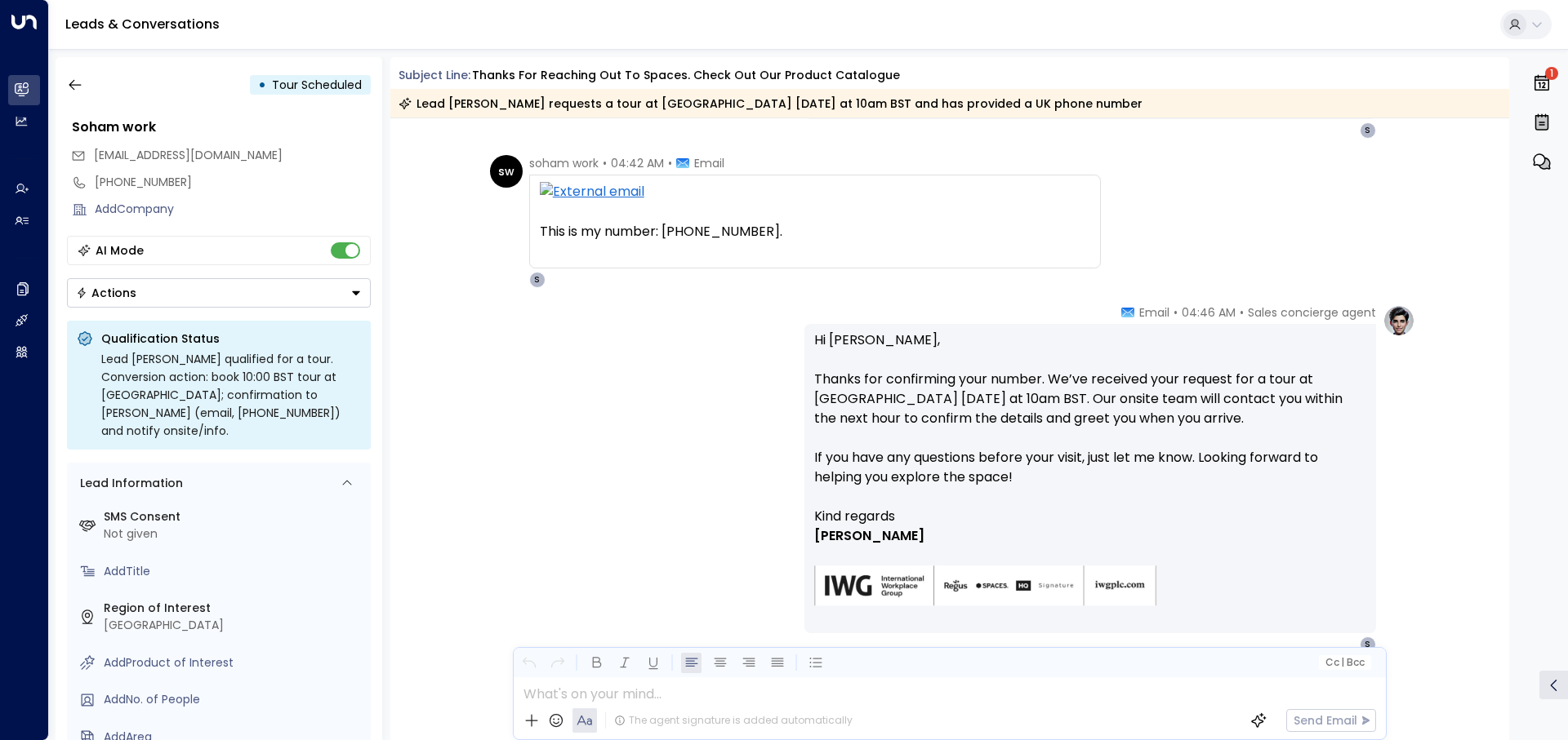
scroll to position [1218, 0]
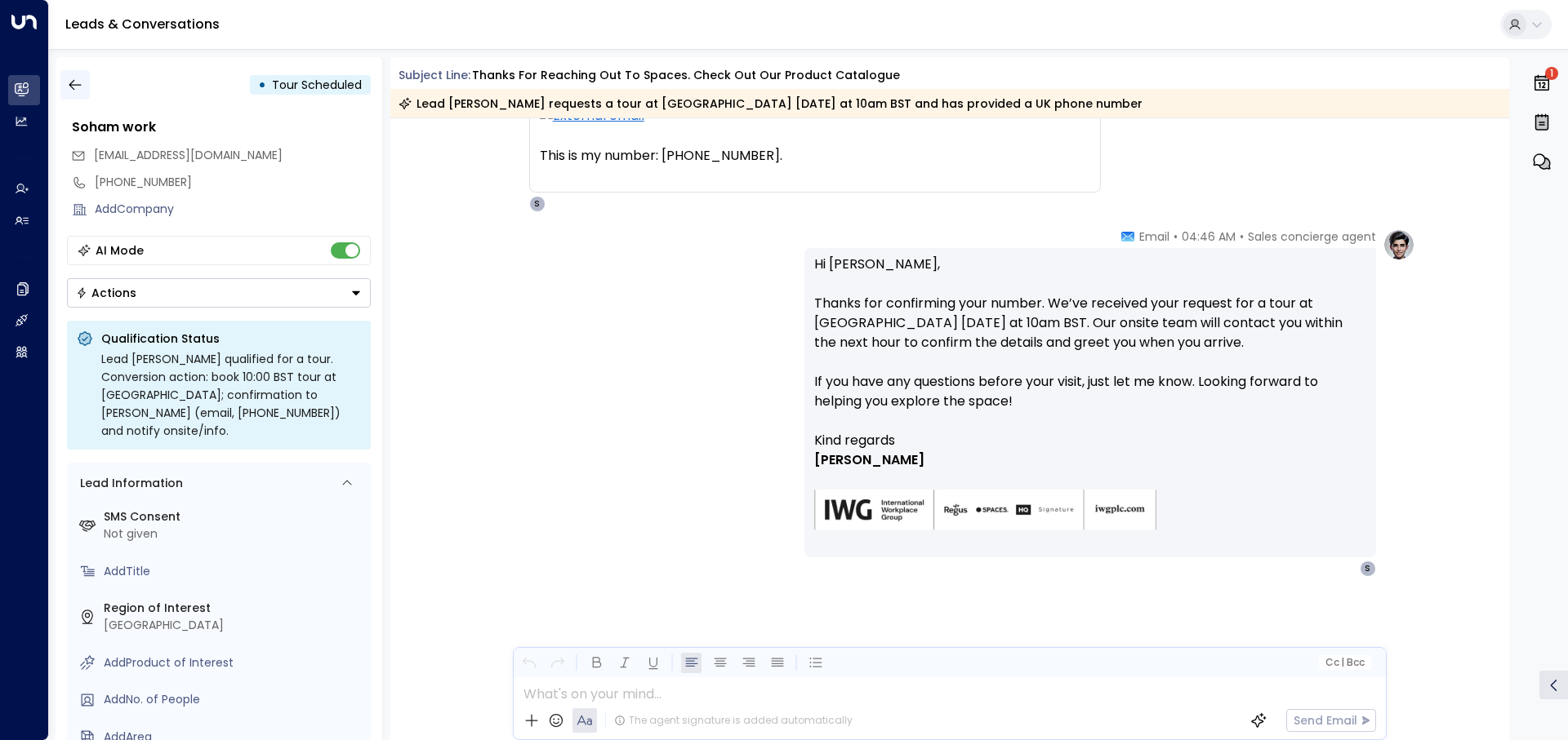
click at [74, 79] on icon "button" at bounding box center [75, 85] width 17 height 17
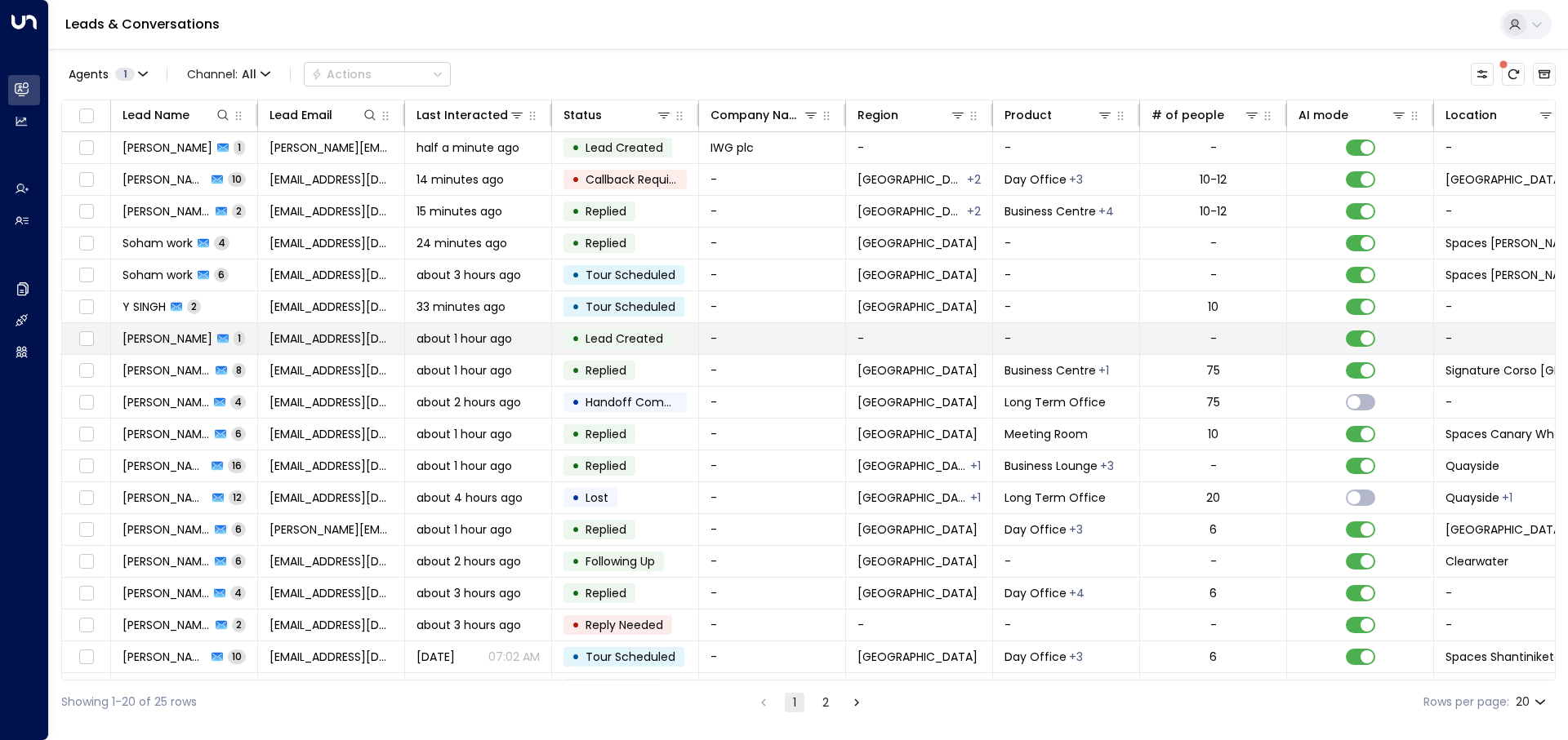
click at [448, 339] on span "about 1 hour ago" at bounding box center [464, 338] width 95 height 17
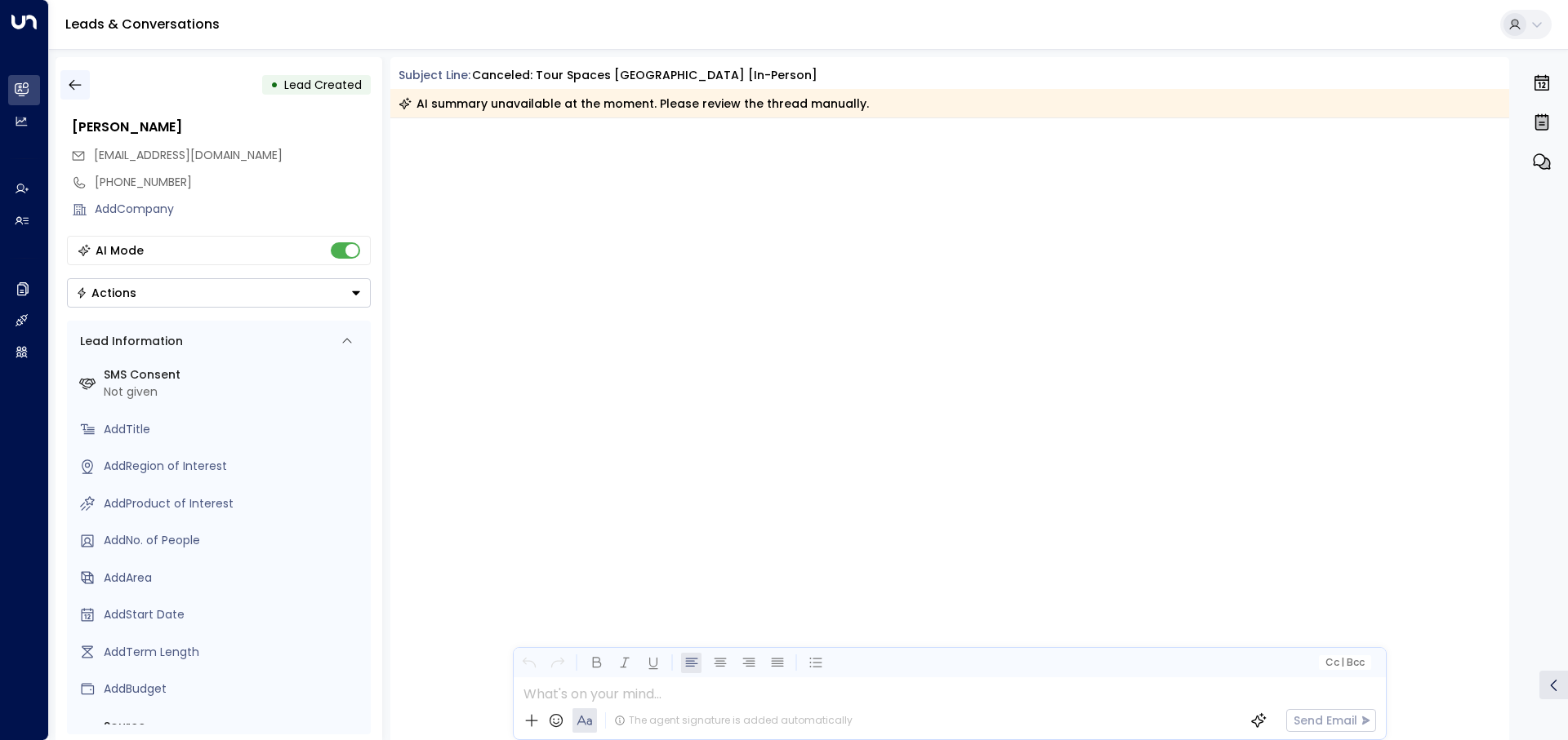
click at [74, 89] on icon "button" at bounding box center [75, 85] width 17 height 17
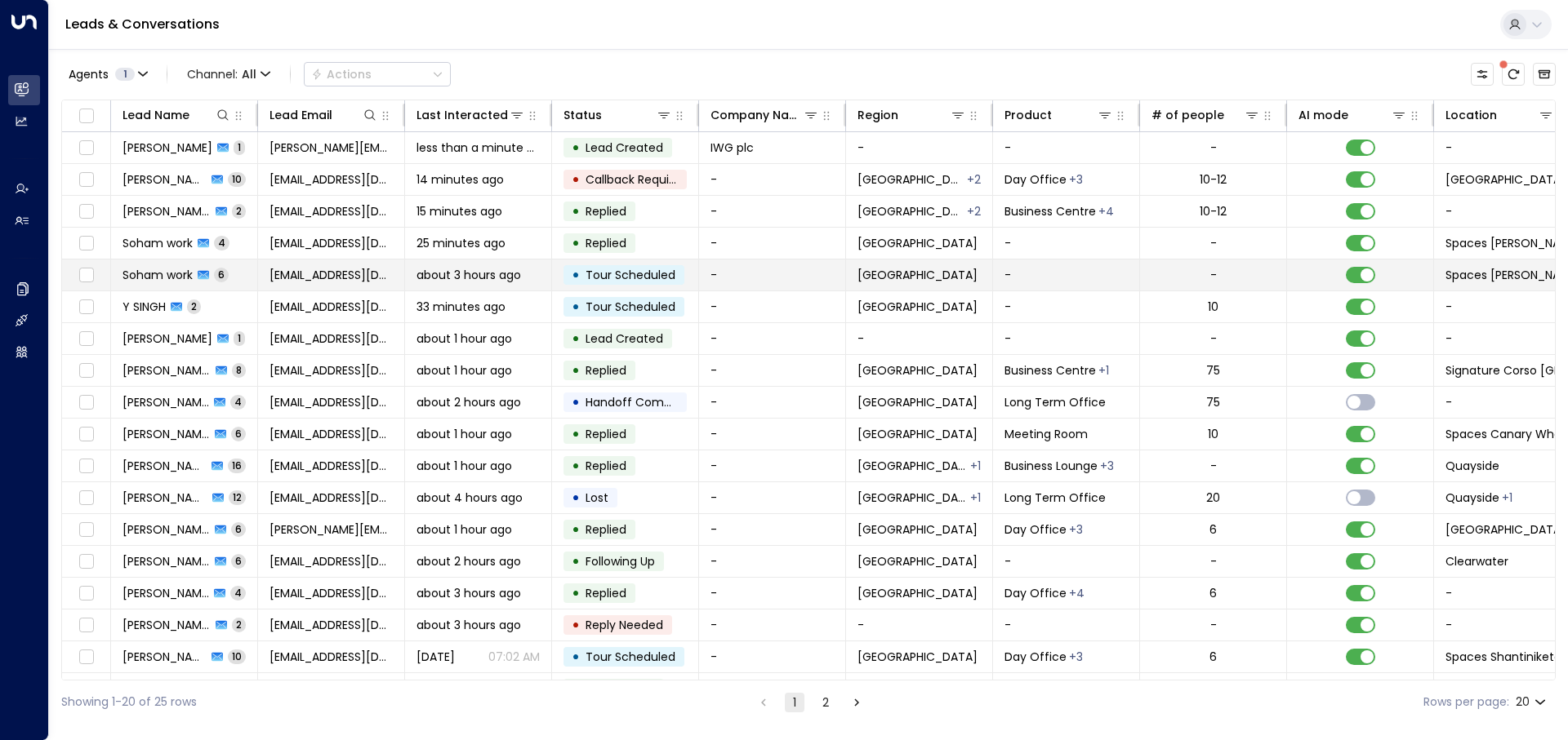
click at [490, 267] on span "about 3 hours ago" at bounding box center [468, 275] width 104 height 17
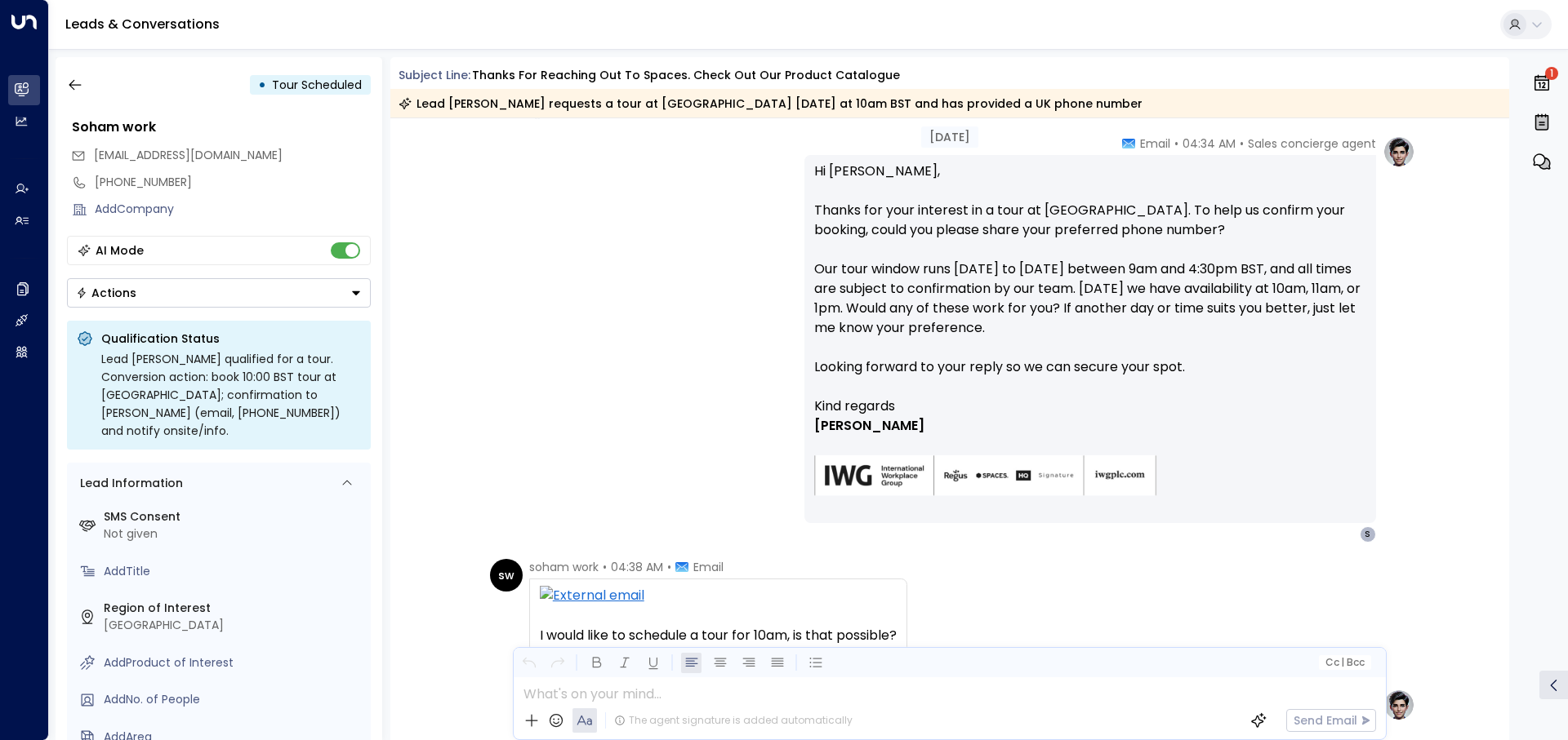
scroll to position [158, 0]
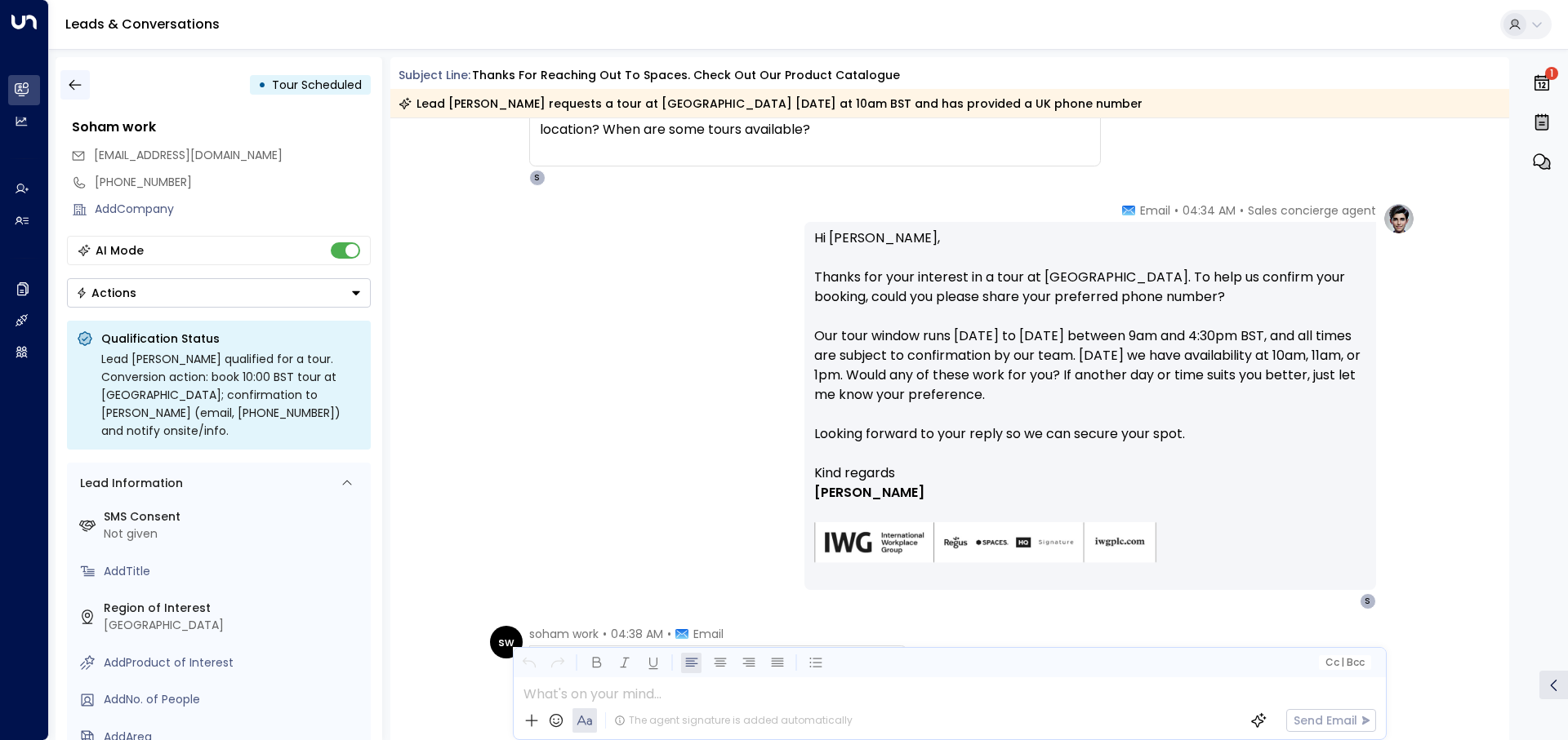
click at [74, 82] on icon "button" at bounding box center [75, 85] width 17 height 17
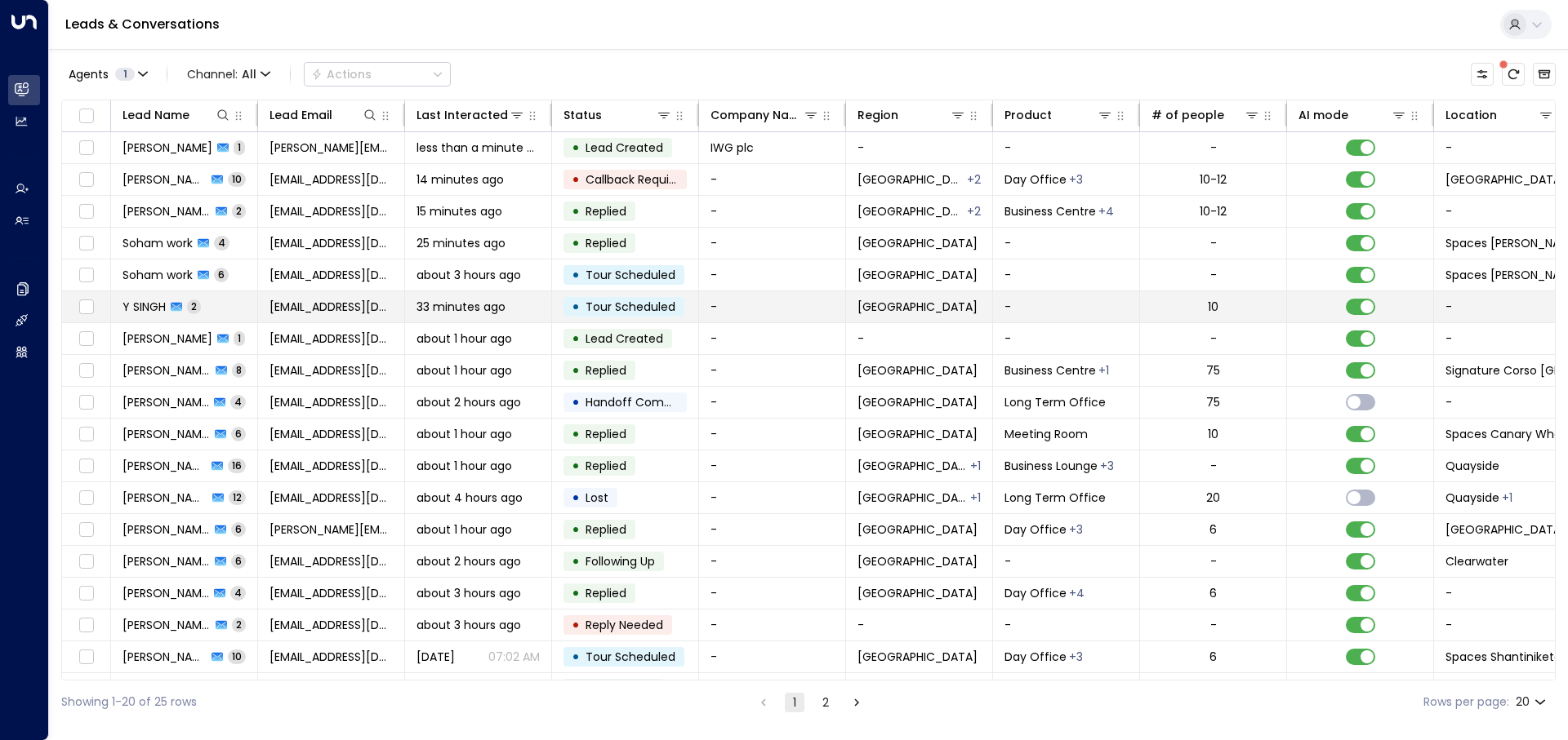
click at [409, 302] on td "33 minutes ago" at bounding box center [478, 307] width 147 height 31
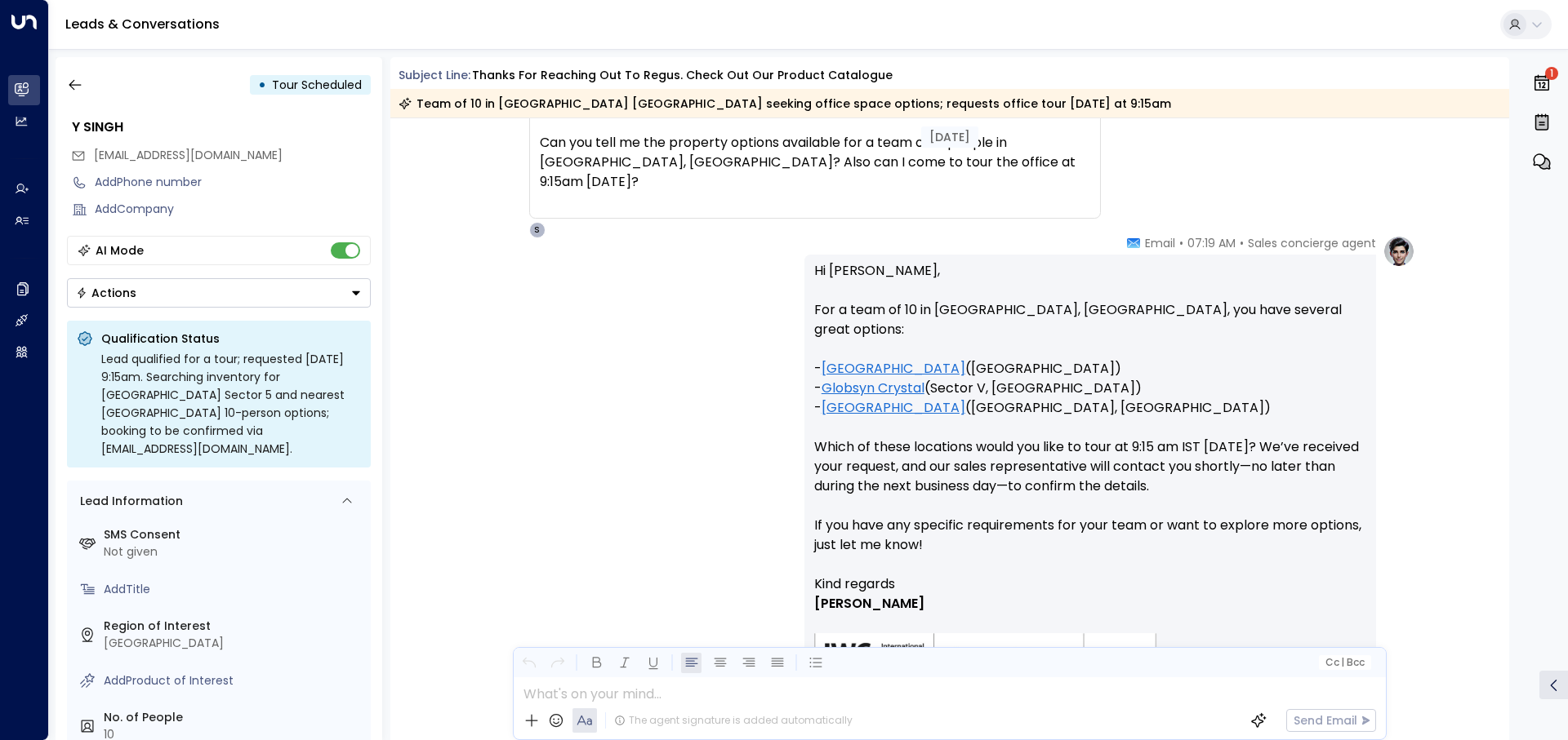
scroll to position [249, 0]
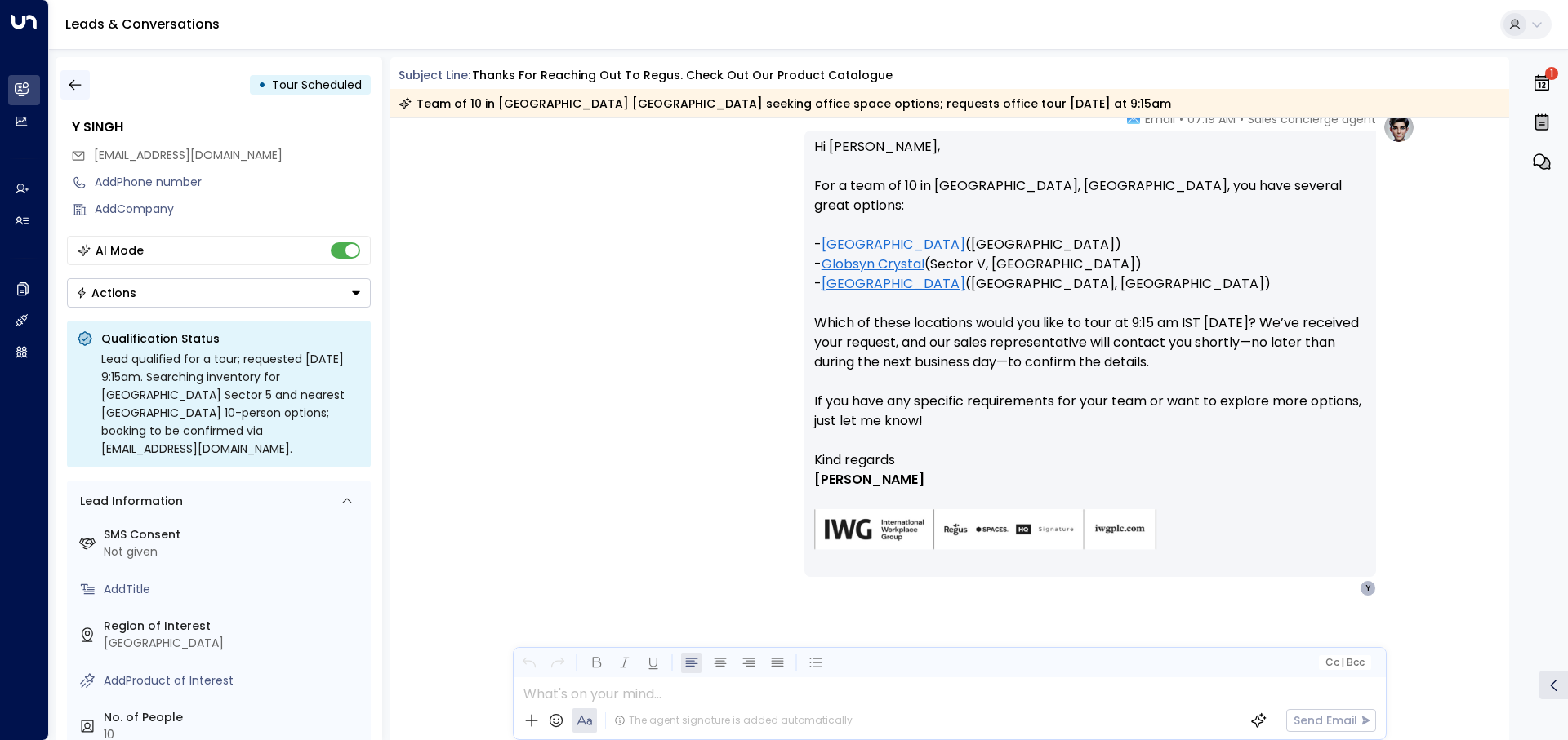
click at [79, 79] on icon "button" at bounding box center [75, 85] width 17 height 17
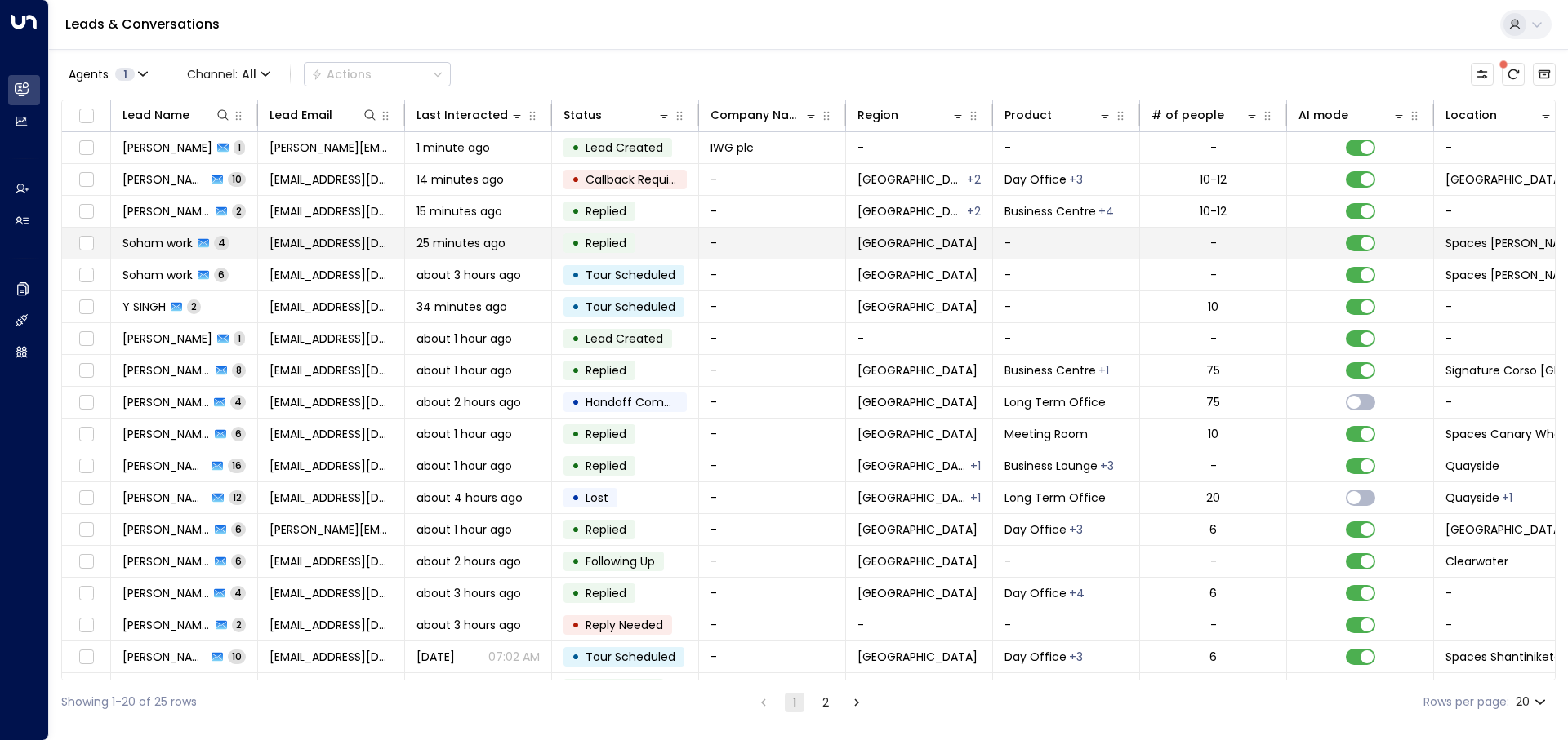
click at [627, 256] on td "• Replied" at bounding box center [624, 243] width 147 height 31
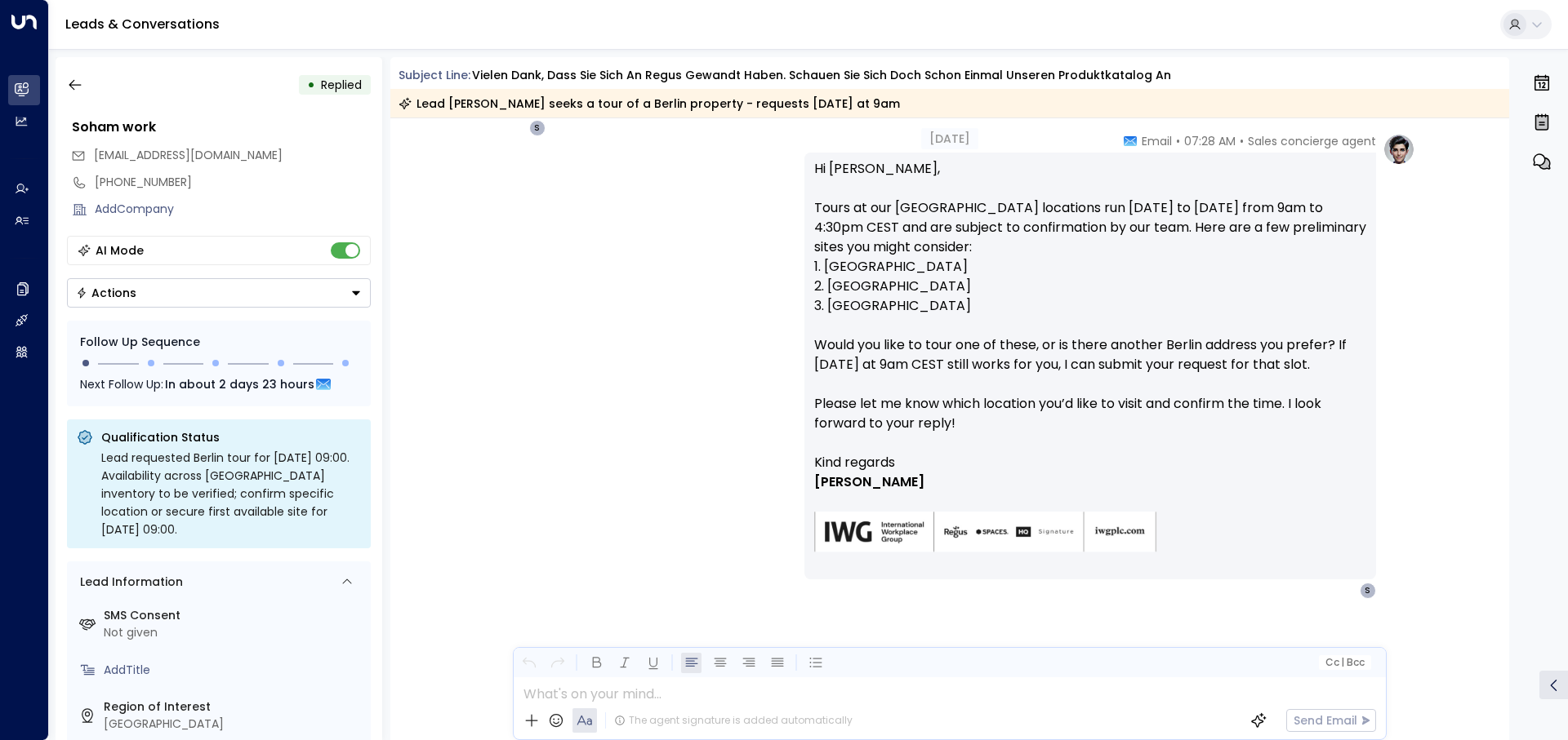
scroll to position [841, 0]
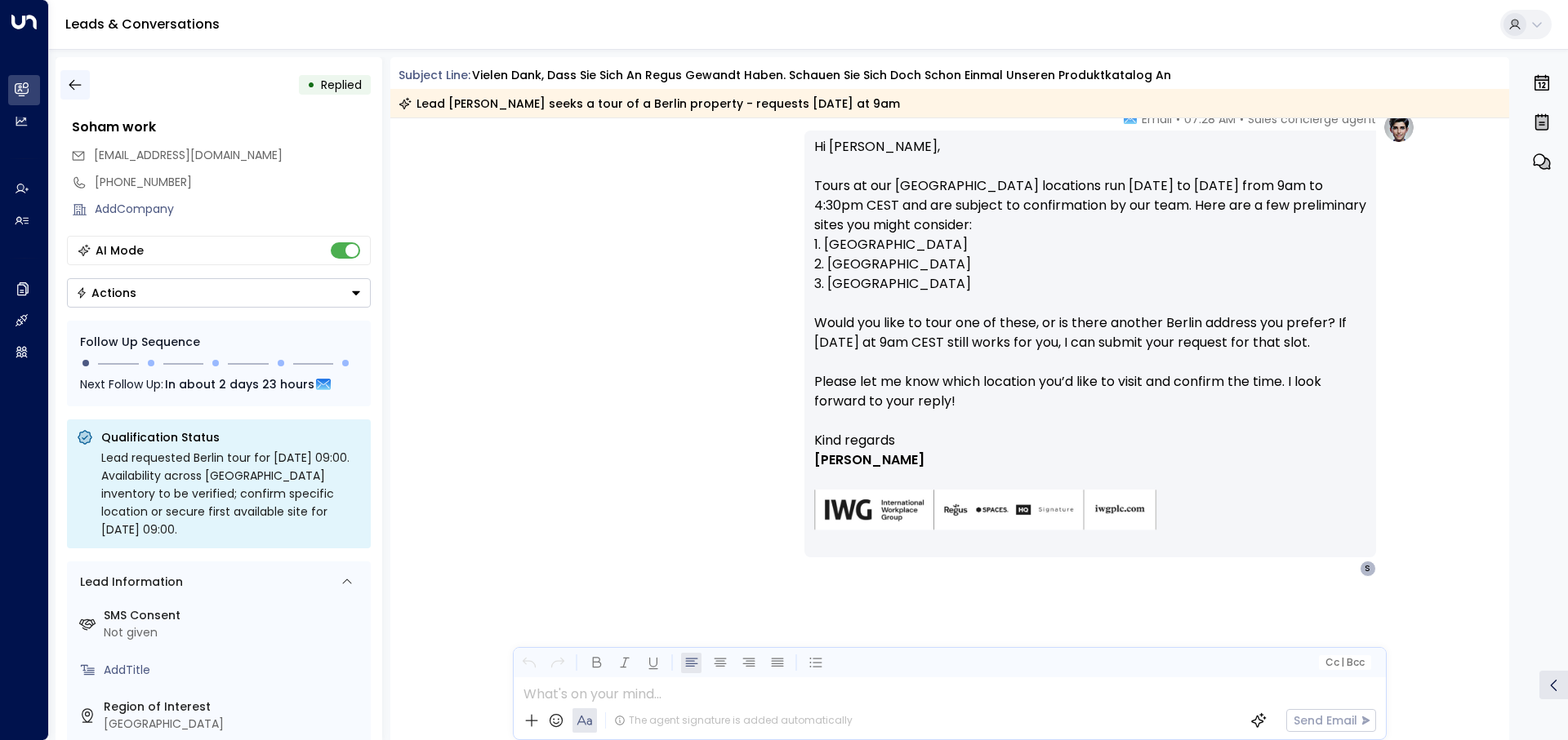
click at [69, 88] on icon "button" at bounding box center [75, 85] width 17 height 17
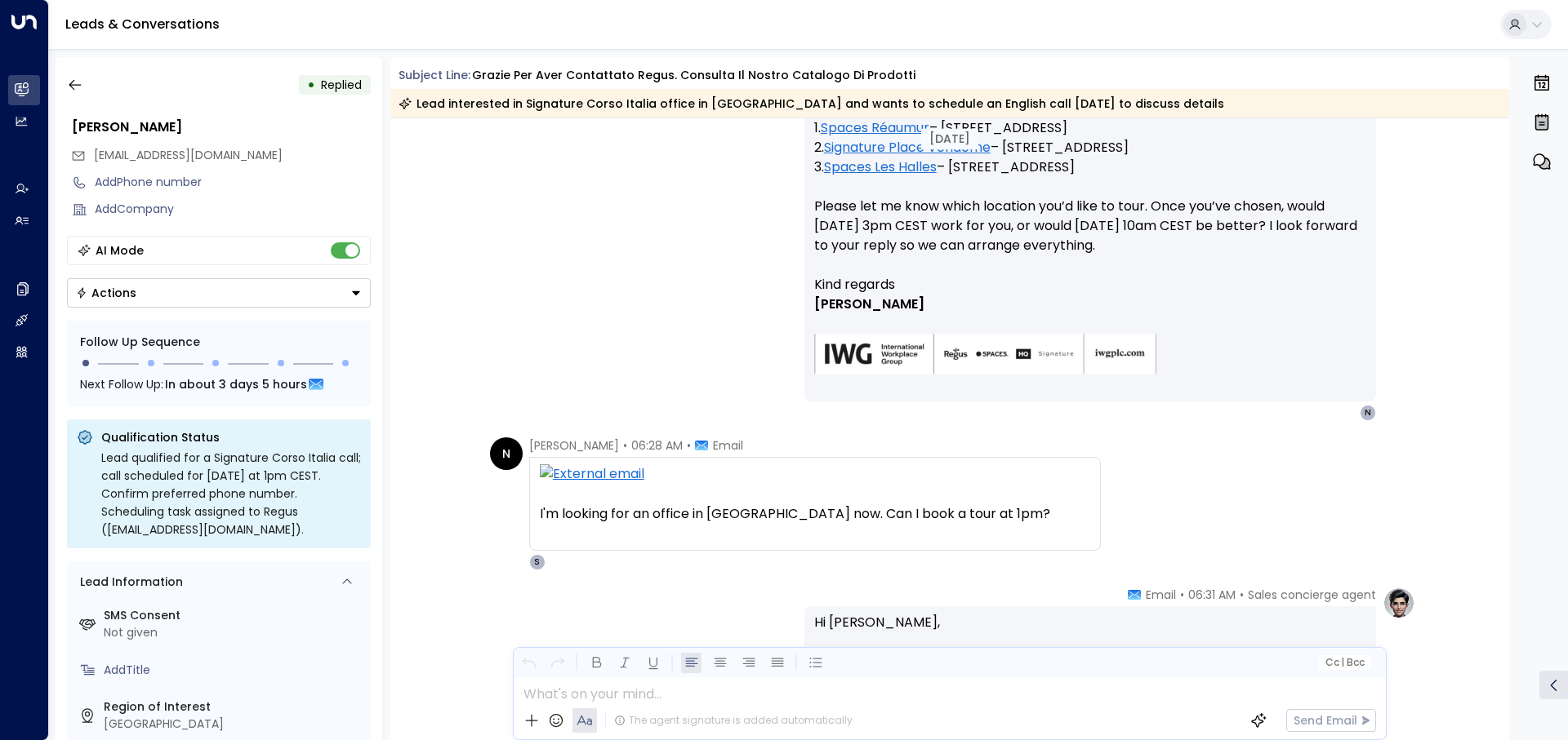
scroll to position [327, 0]
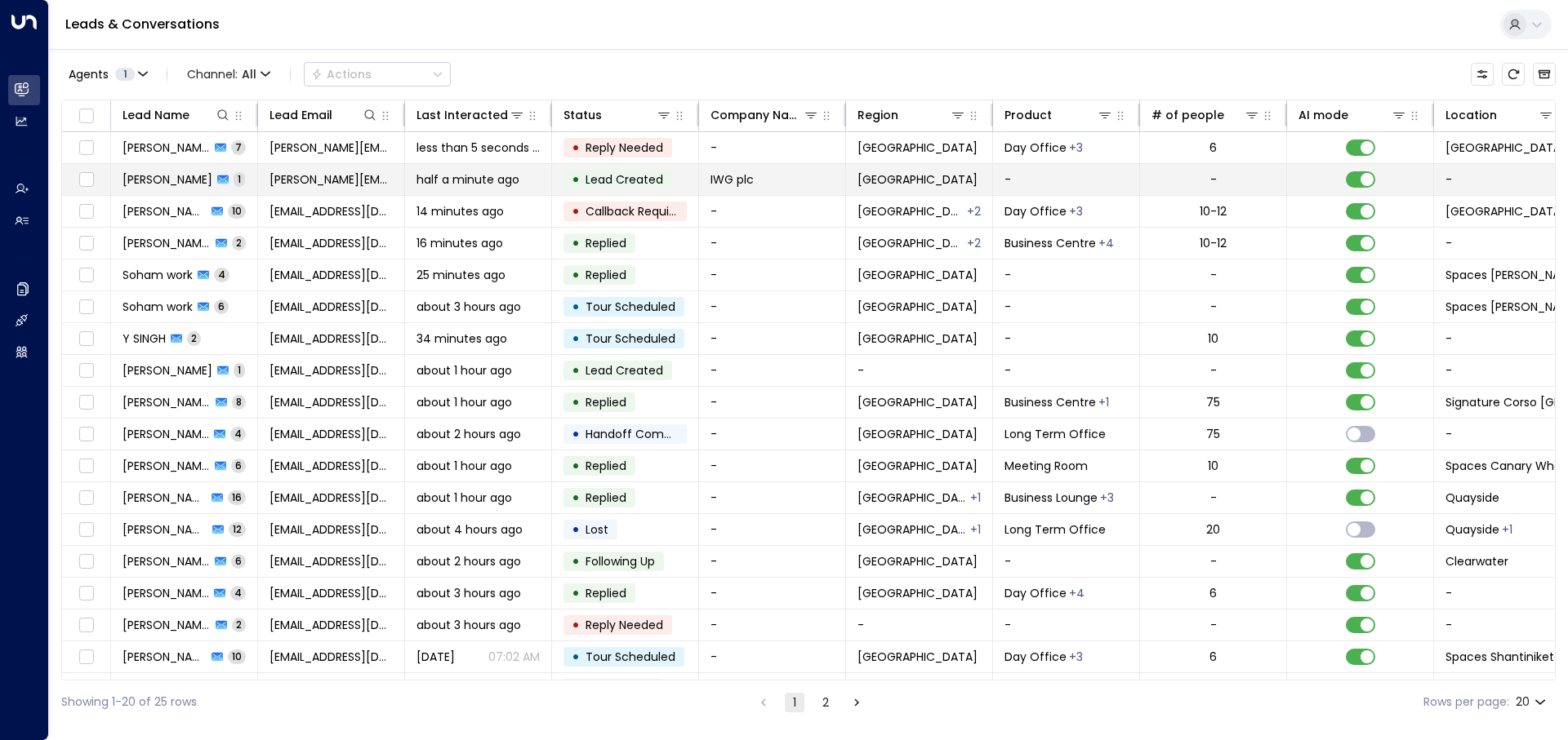
click at [428, 176] on span "half a minute ago" at bounding box center [468, 179] width 103 height 17
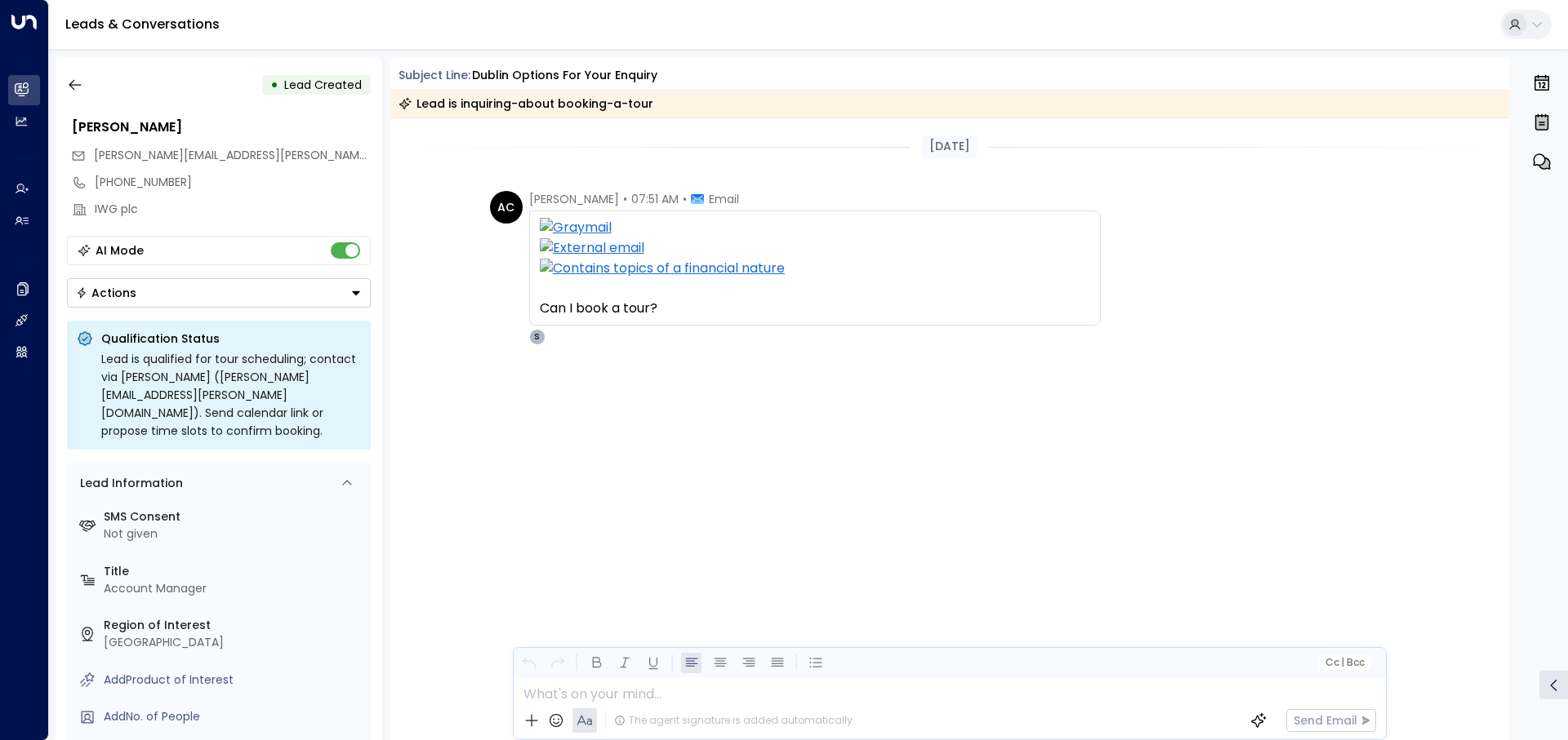
click at [502, 414] on div "AC Abbie Callaghan • 07:51 AM • Email Can I book a tour? From: Patrick Bennett …" at bounding box center [949, 349] width 1120 height 318
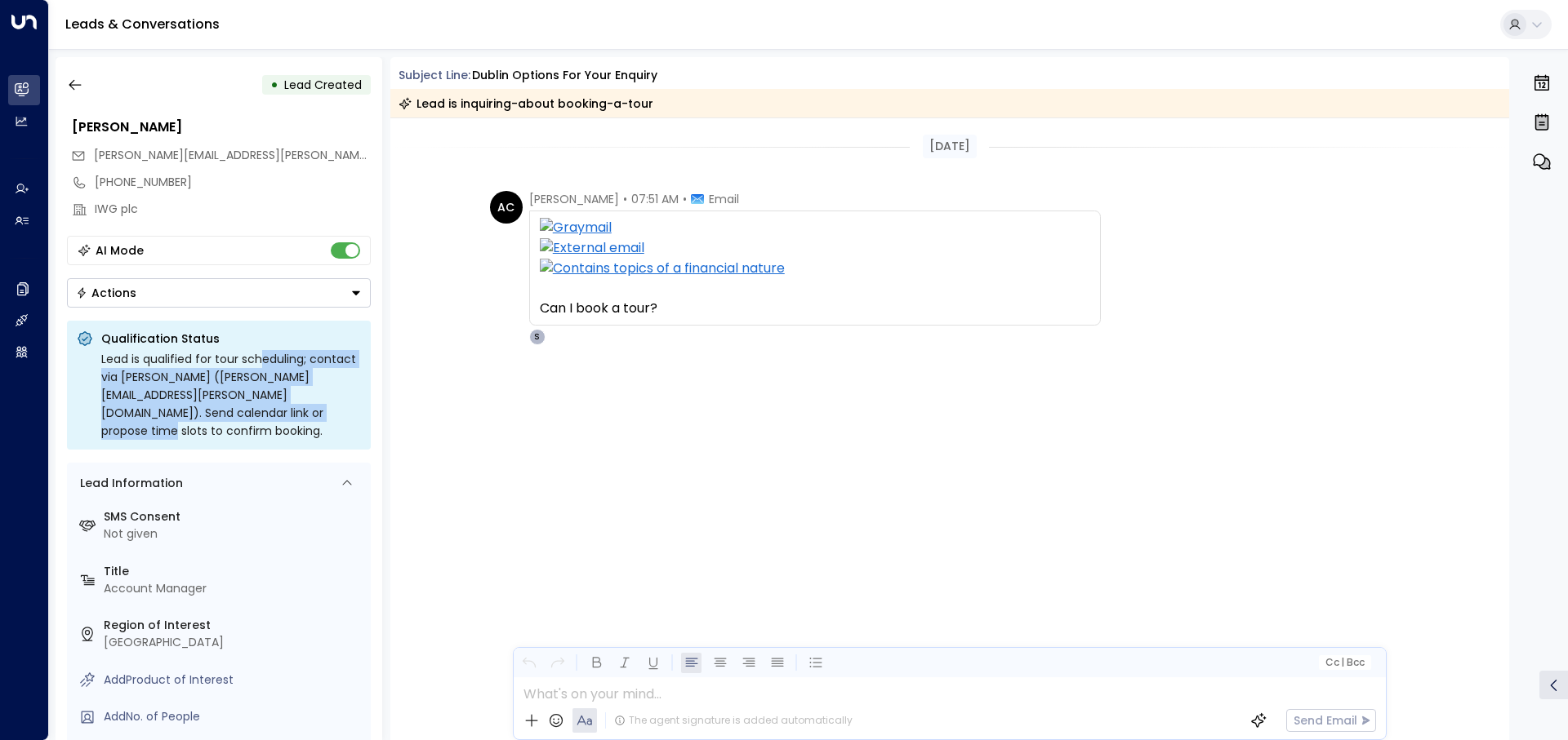
drag, startPoint x: 278, startPoint y: 425, endPoint x: 260, endPoint y: 351, distance: 76.2
click at [260, 351] on div "Lead is qualified for tour scheduling; contact via Patrick Bennett (patrick.ben…" at bounding box center [231, 395] width 260 height 89
click at [259, 351] on div "Lead is qualified for tour scheduling; contact via Patrick Bennett (patrick.ben…" at bounding box center [231, 395] width 260 height 89
drag, startPoint x: 104, startPoint y: 342, endPoint x: 205, endPoint y: 449, distance: 147.1
click at [205, 449] on div "Qualification Status Lead is qualified for tour scheduling; contact via Patrick…" at bounding box center [219, 385] width 303 height 129
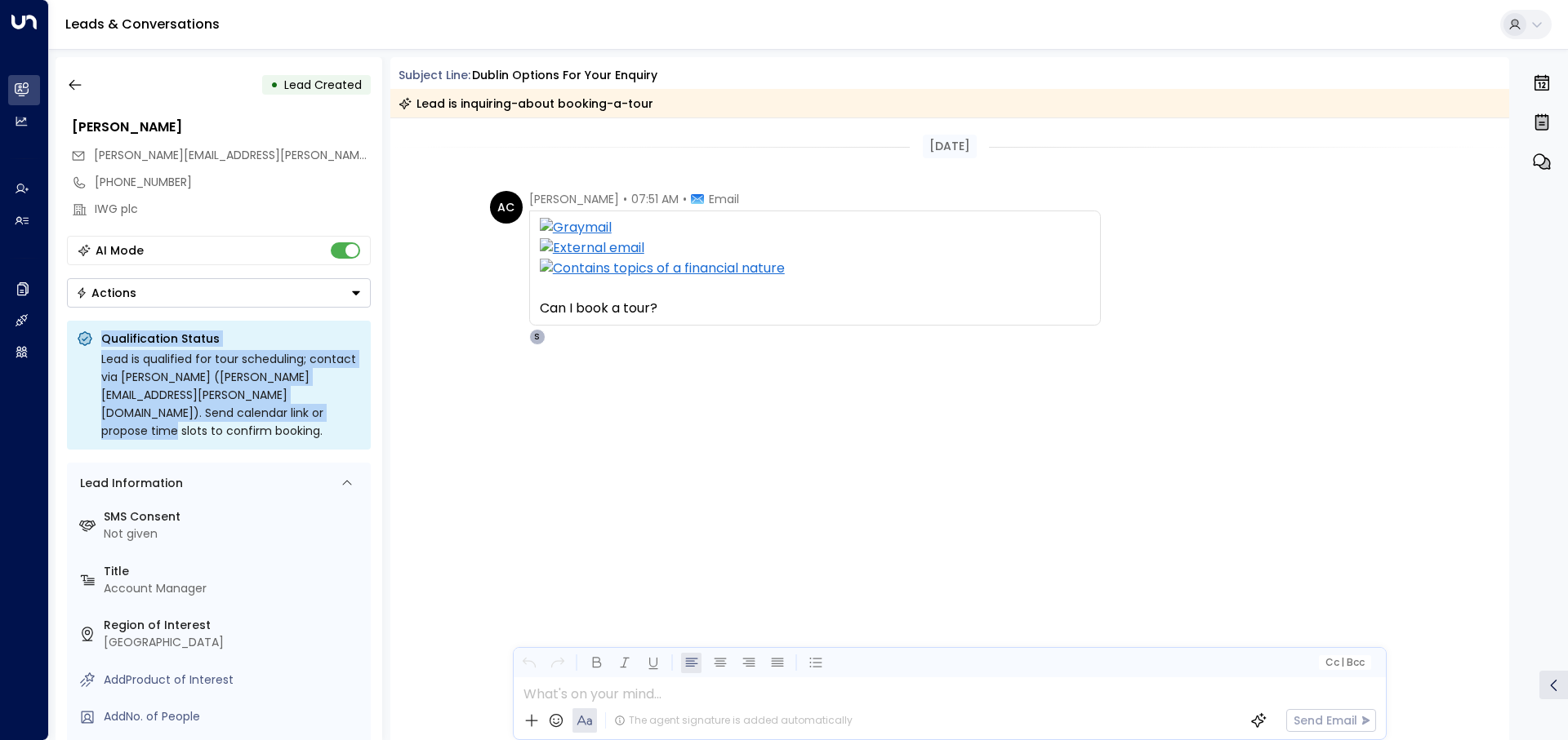
click at [196, 435] on div "Lead is qualified for tour scheduling; contact via Patrick Bennett (patrick.ben…" at bounding box center [231, 395] width 260 height 89
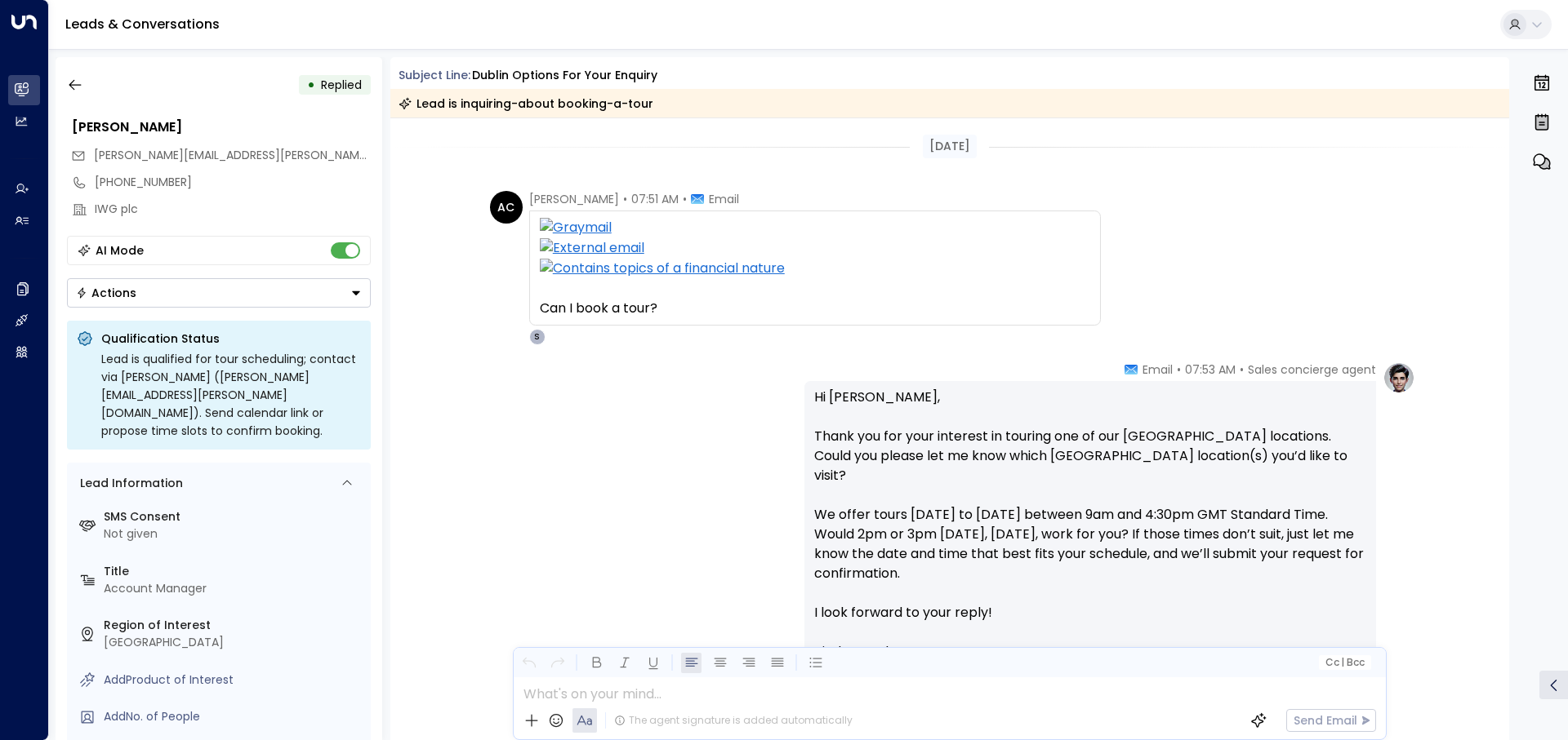
scroll to position [192, 0]
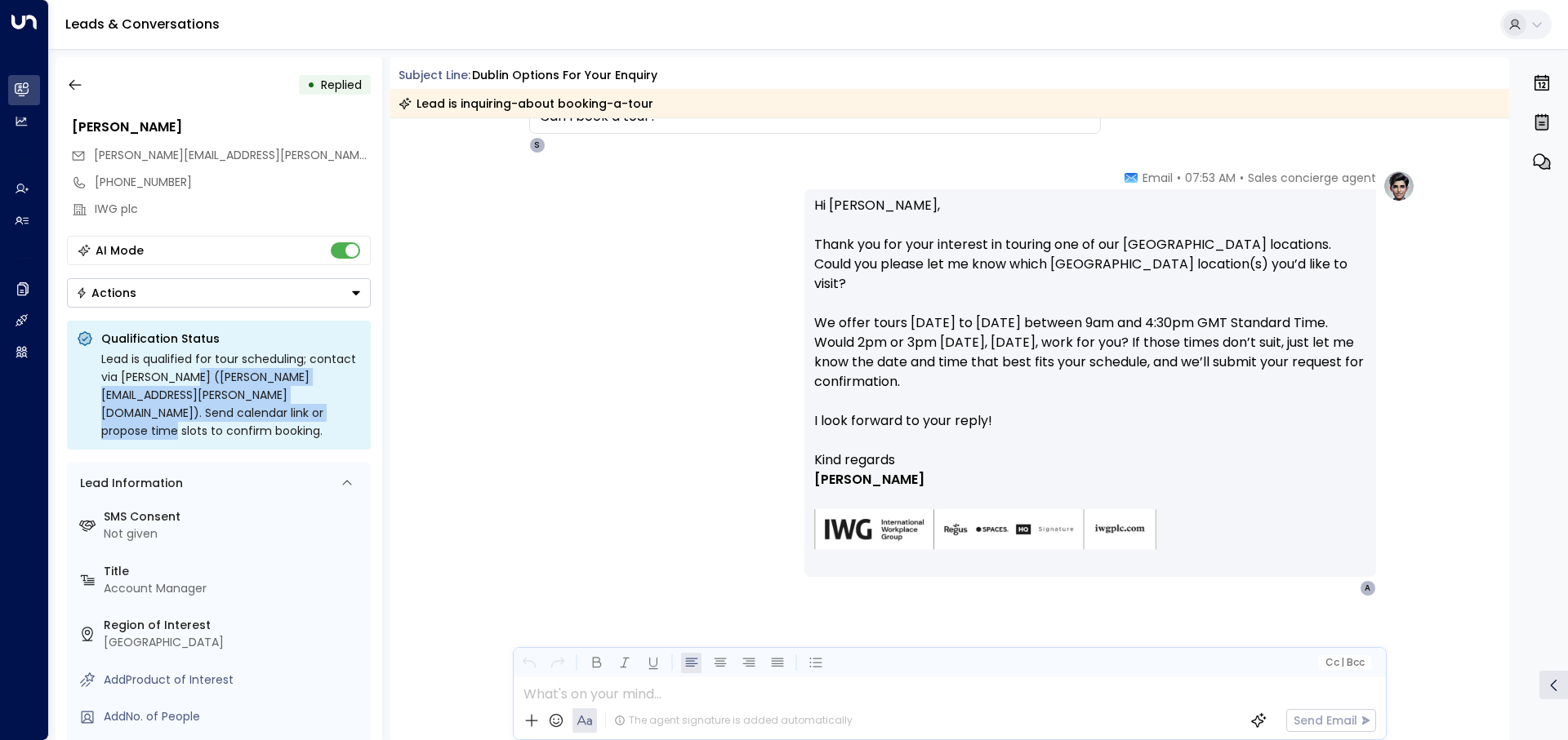
drag, startPoint x: 196, startPoint y: 435, endPoint x: 181, endPoint y: 380, distance: 57.0
click at [181, 380] on div "Lead is qualified for tour scheduling; contact via Patrick Bennett (patrick.ben…" at bounding box center [231, 395] width 260 height 89
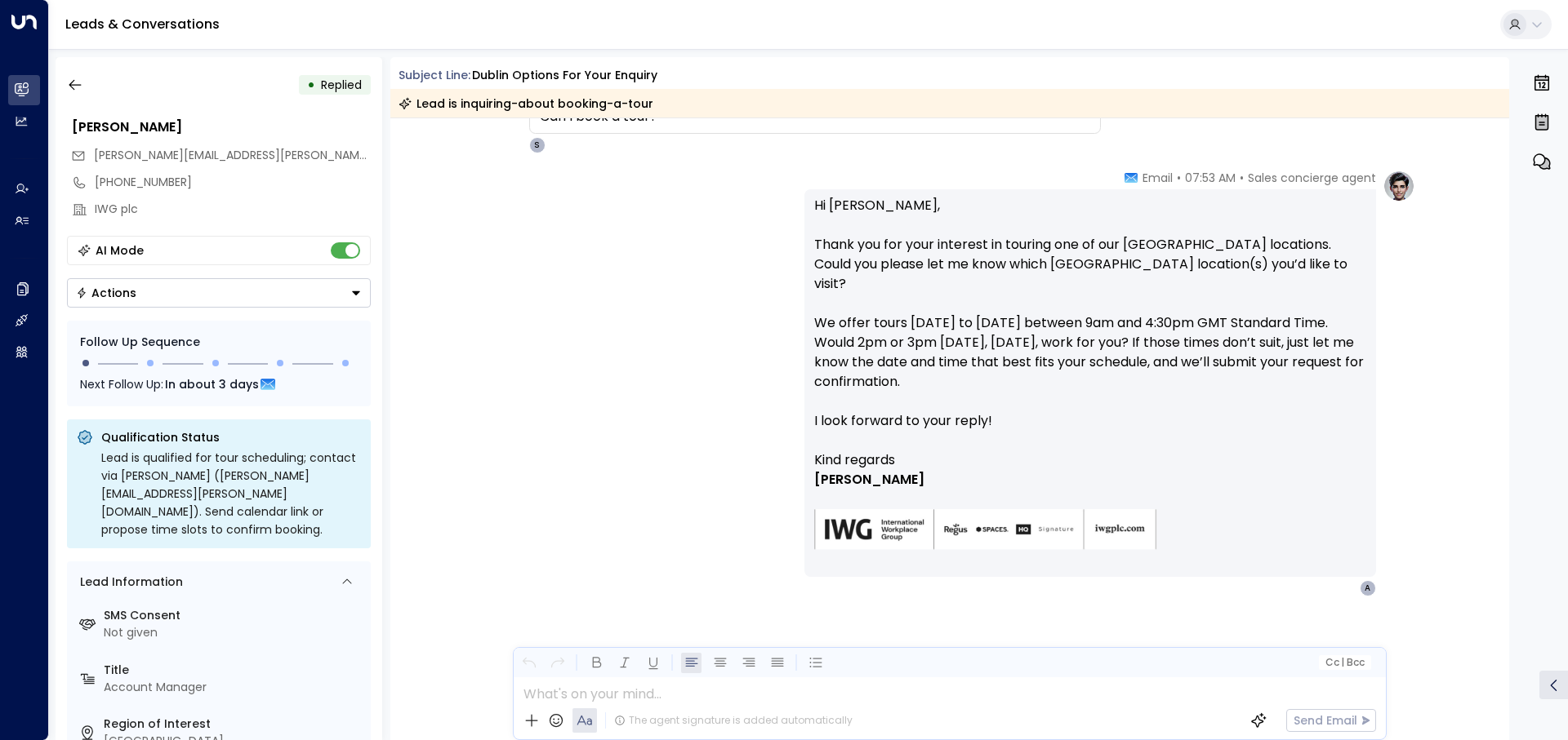
click at [847, 691] on div at bounding box center [948, 689] width 871 height 24
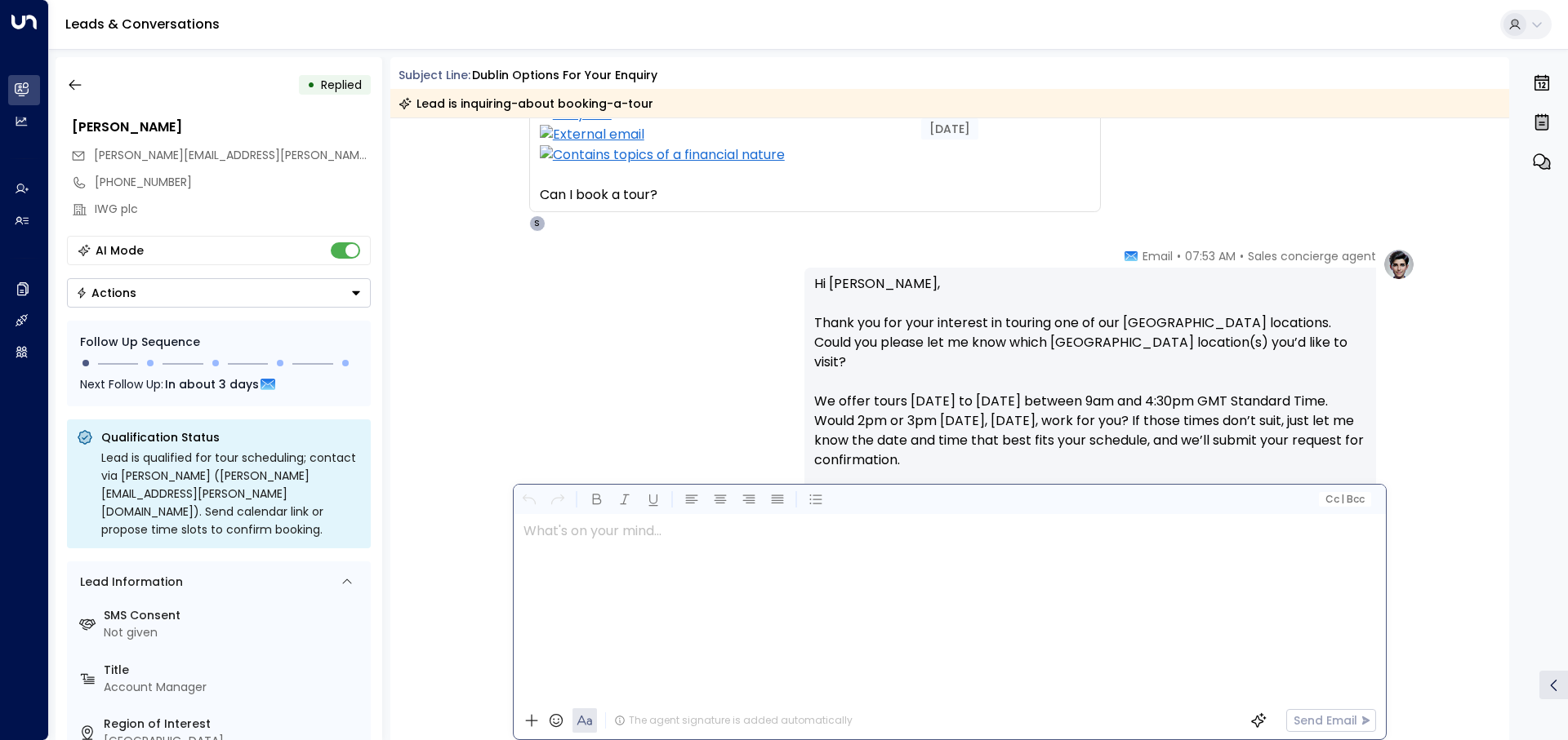
scroll to position [0, 0]
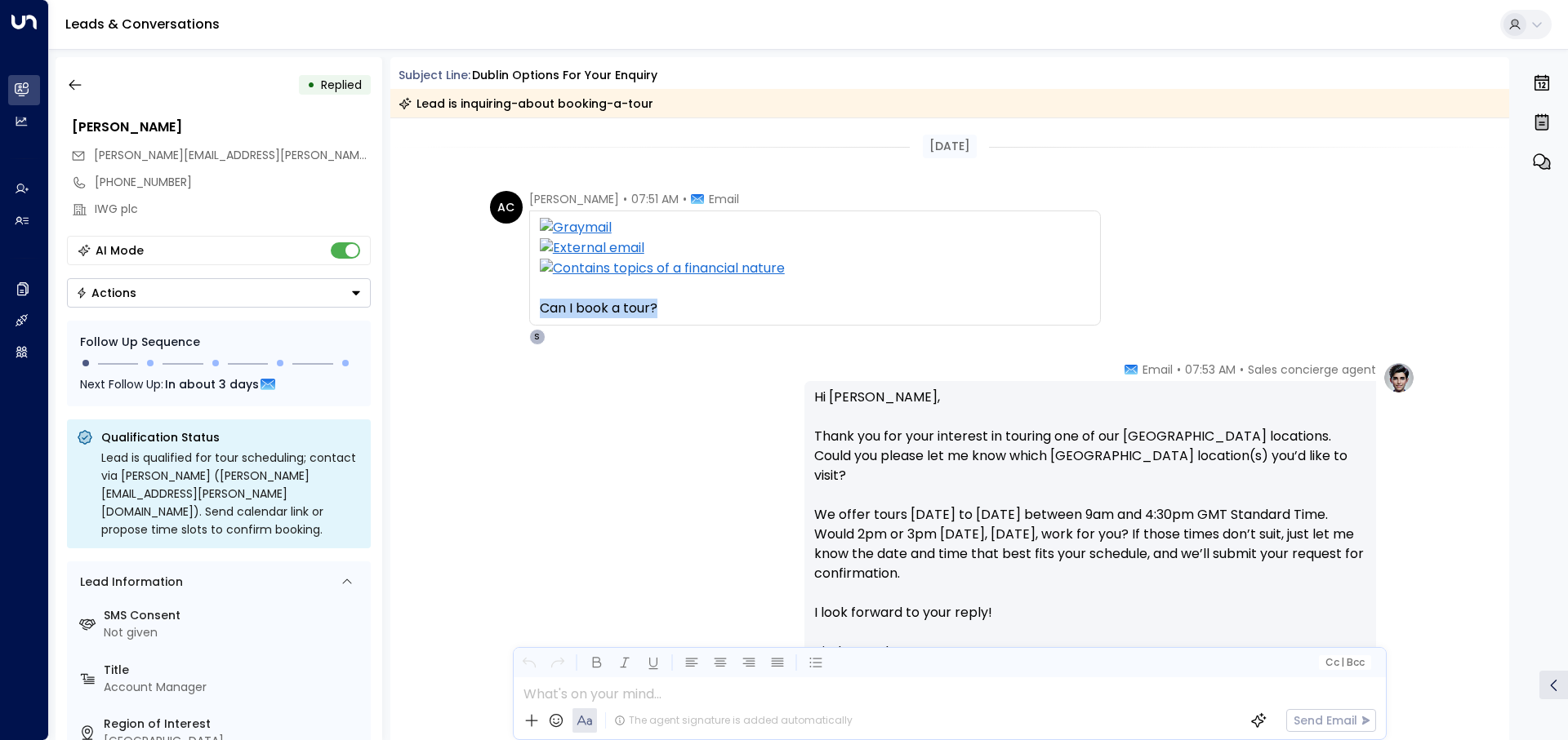
drag, startPoint x: 686, startPoint y: 300, endPoint x: 525, endPoint y: 300, distance: 161.0
click at [525, 300] on div "AC Abbie Callaghan • 07:51 AM • Email Can I book a tour? From: Patrick Bennett …" at bounding box center [796, 267] width 611 height 155
copy div "Can I book a tour?"
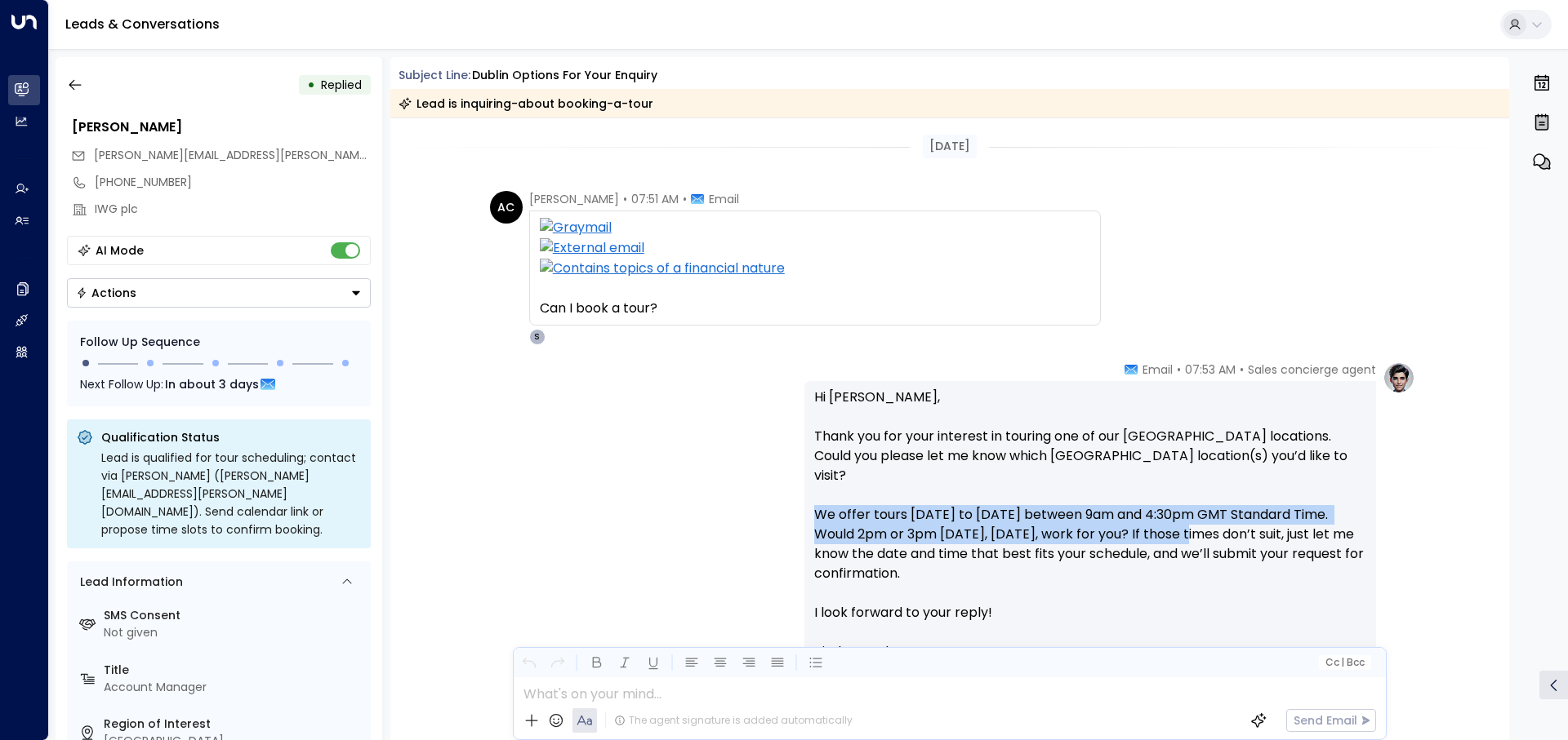
drag, startPoint x: 806, startPoint y: 499, endPoint x: 1190, endPoint y: 513, distance: 384.3
click at [1190, 513] on div "Hi Abbie, Thank you for your interest in touring one of our Dublin locations. C…" at bounding box center [1090, 575] width 572 height 388
copy p "We offer tours Monday to Friday between 9am and 4:30pm GMT Standard Time. Would…"
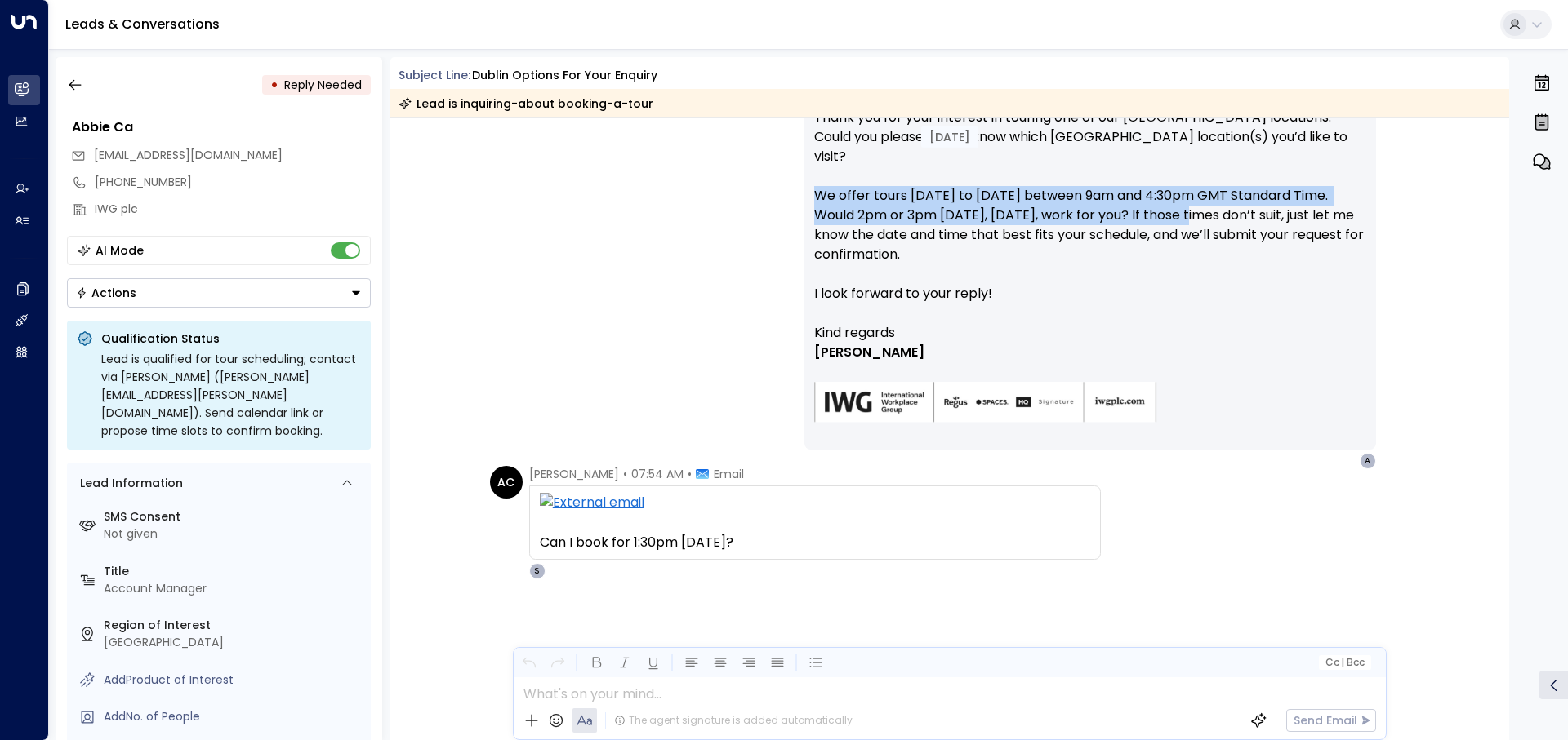
scroll to position [322, 0]
click at [79, 88] on icon "button" at bounding box center [75, 85] width 17 height 17
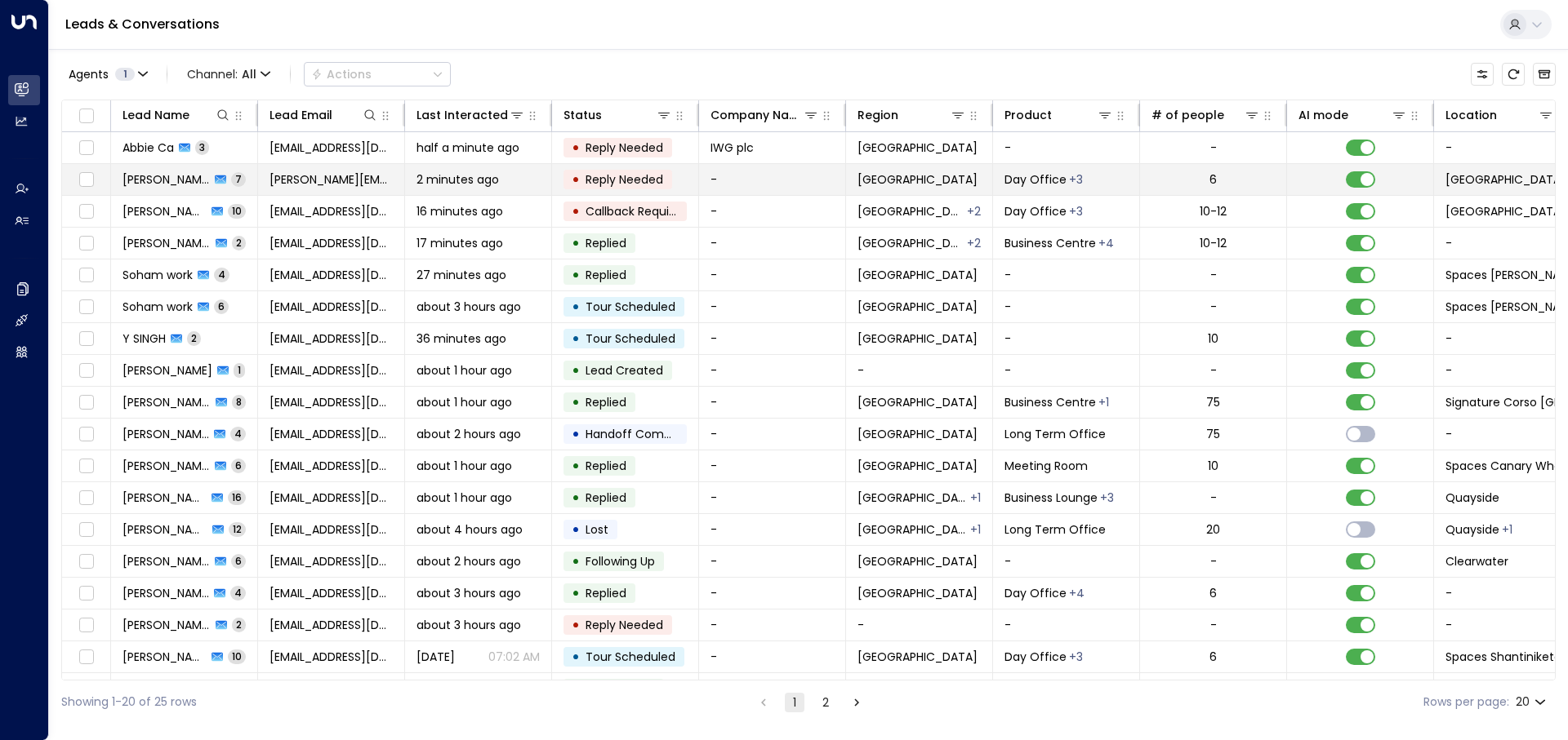
click at [472, 174] on span "2 minutes ago" at bounding box center [457, 179] width 83 height 17
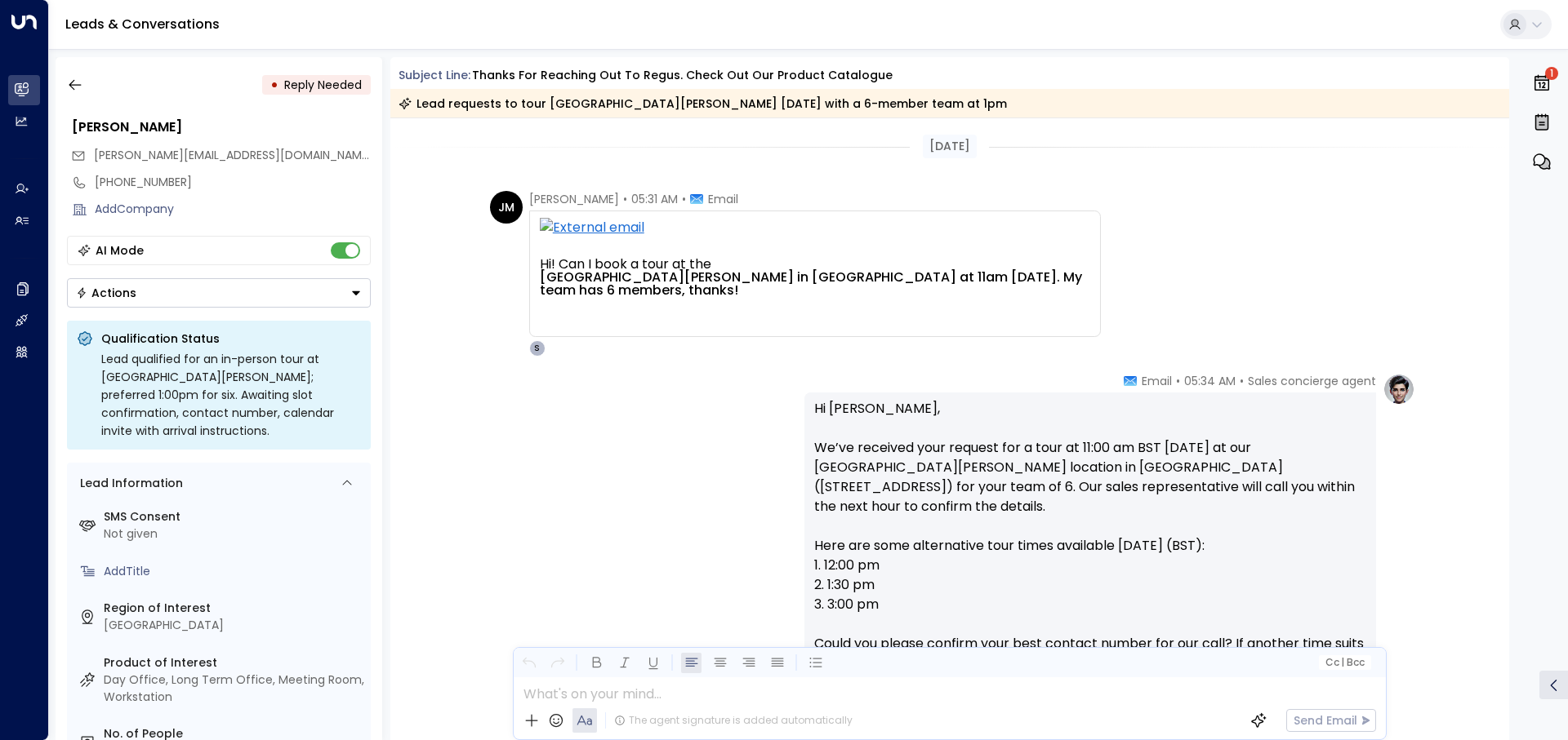
scroll to position [82, 0]
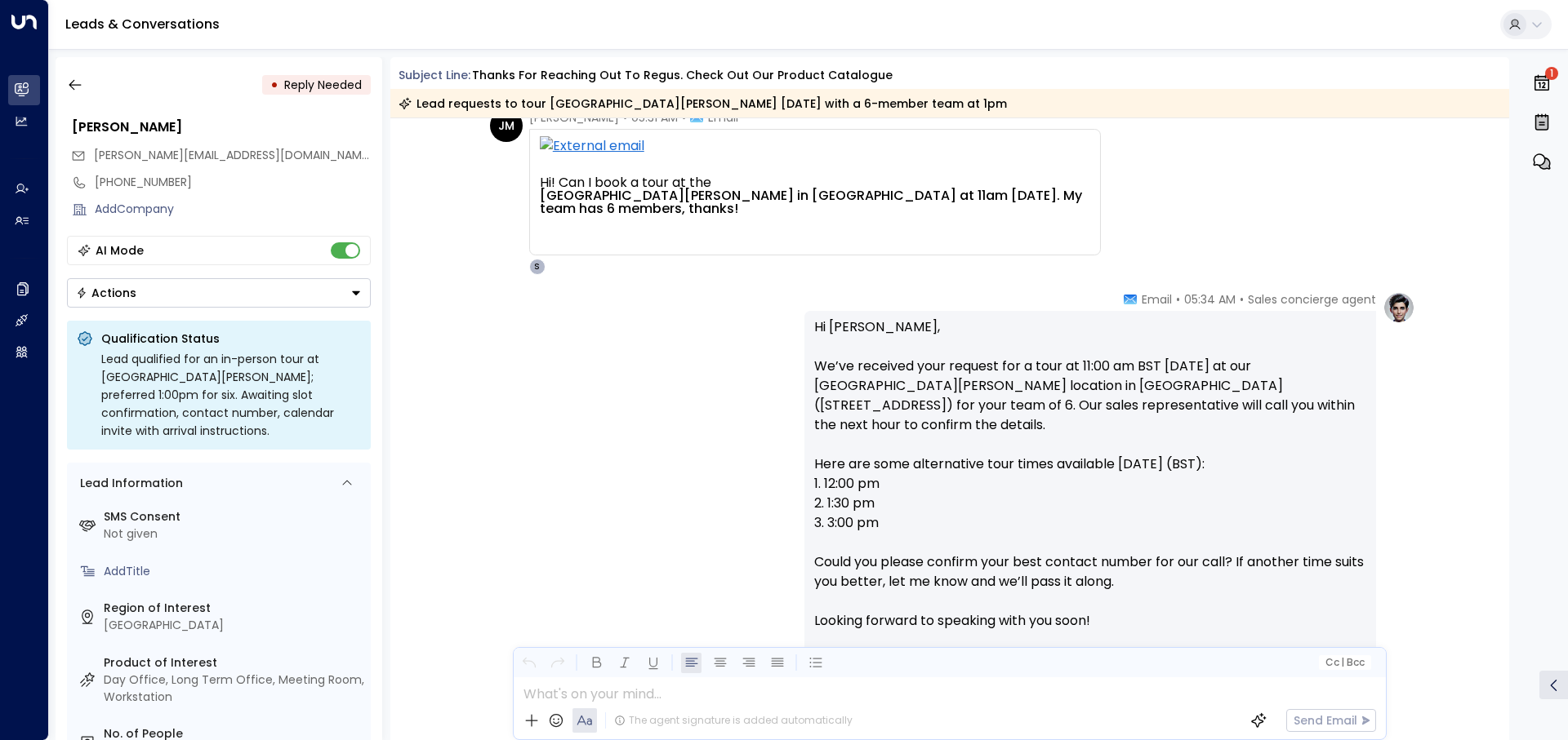
click at [552, 431] on div "Sales concierge agent • 05:34 AM • Email Hi Jenny, We’ve received your request …" at bounding box center [949, 545] width 931 height 506
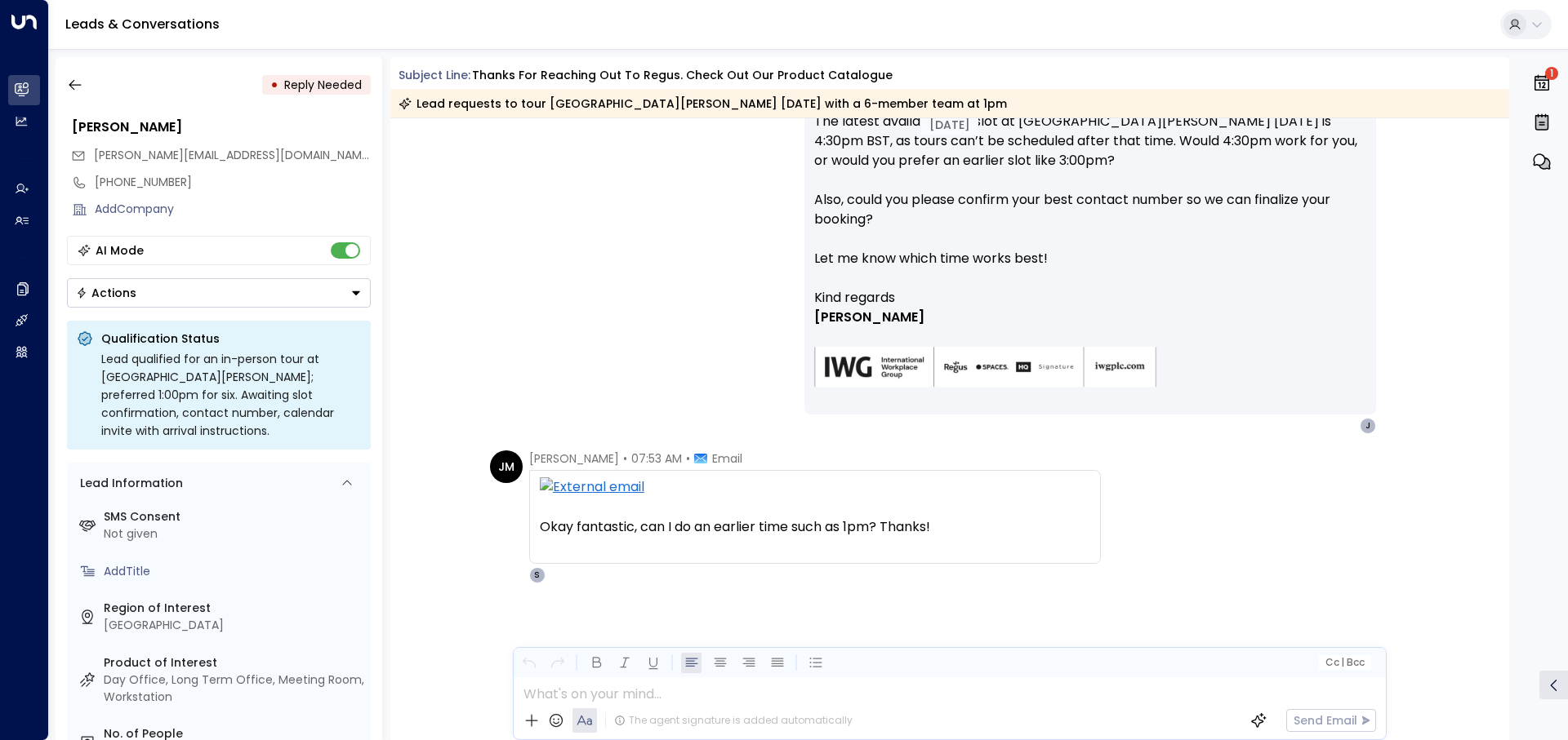
scroll to position [1558, 0]
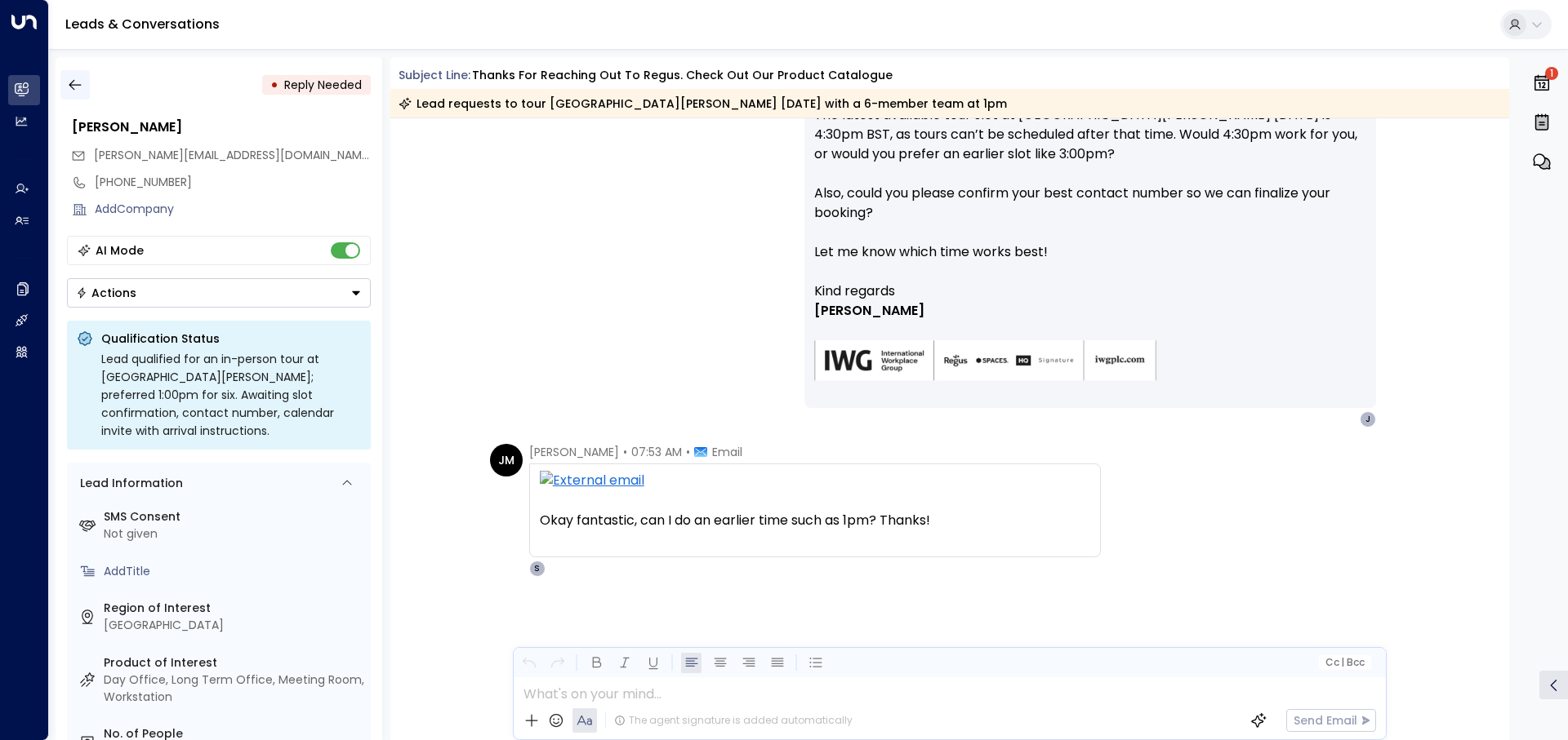
click at [78, 79] on icon "button" at bounding box center [75, 85] width 17 height 17
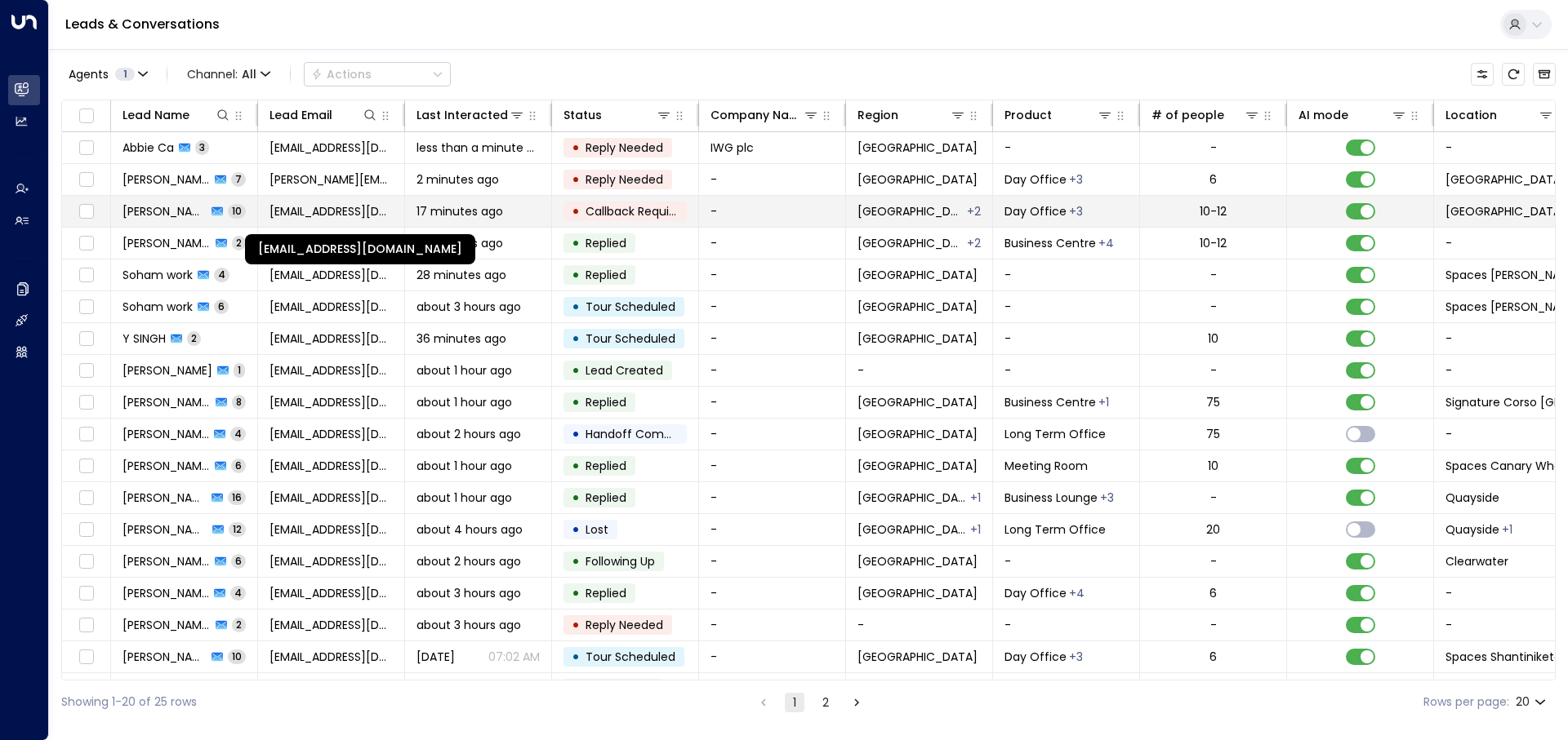
click at [328, 210] on span "sharvari0912@gmail.com" at bounding box center [331, 211] width 124 height 17
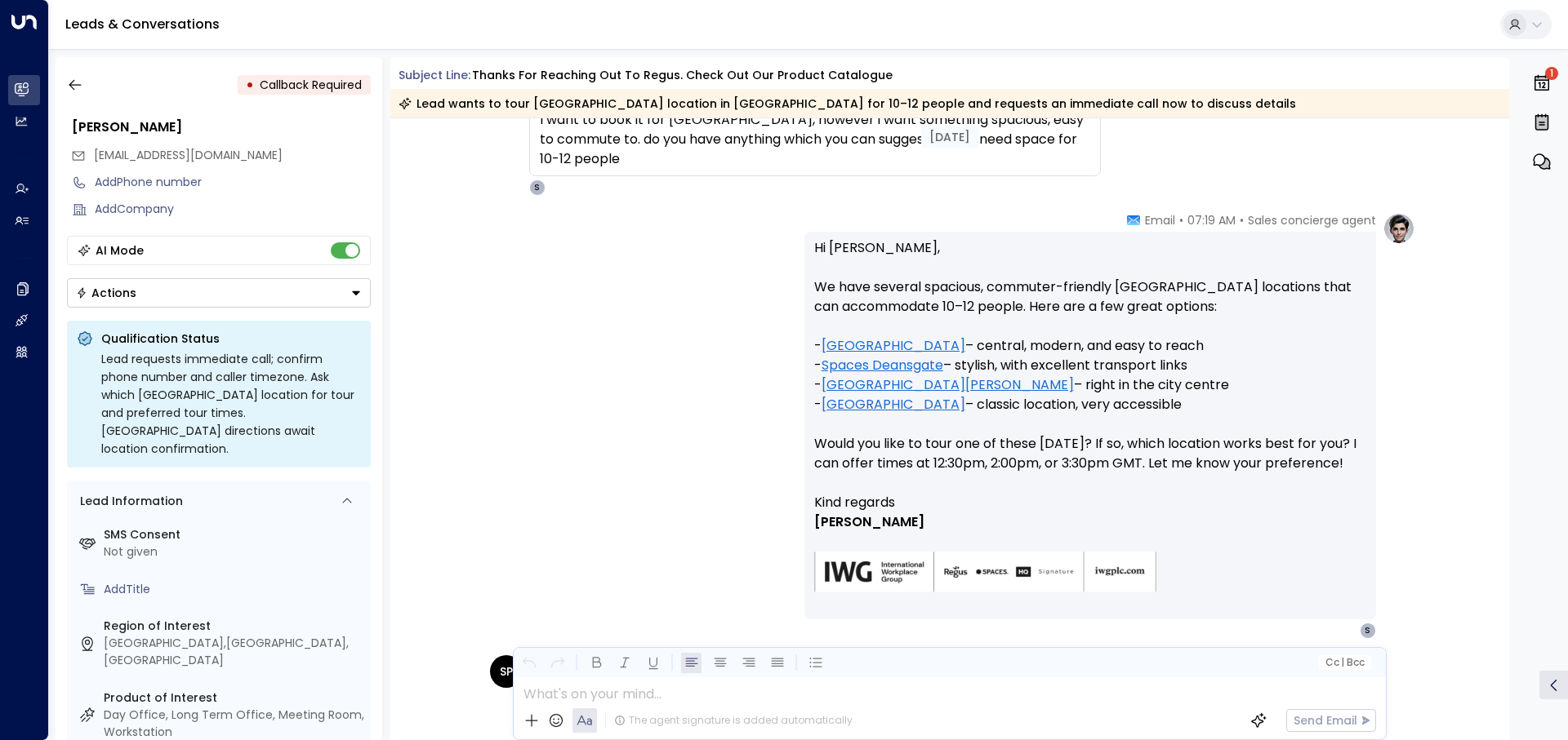
scroll to position [530, 0]
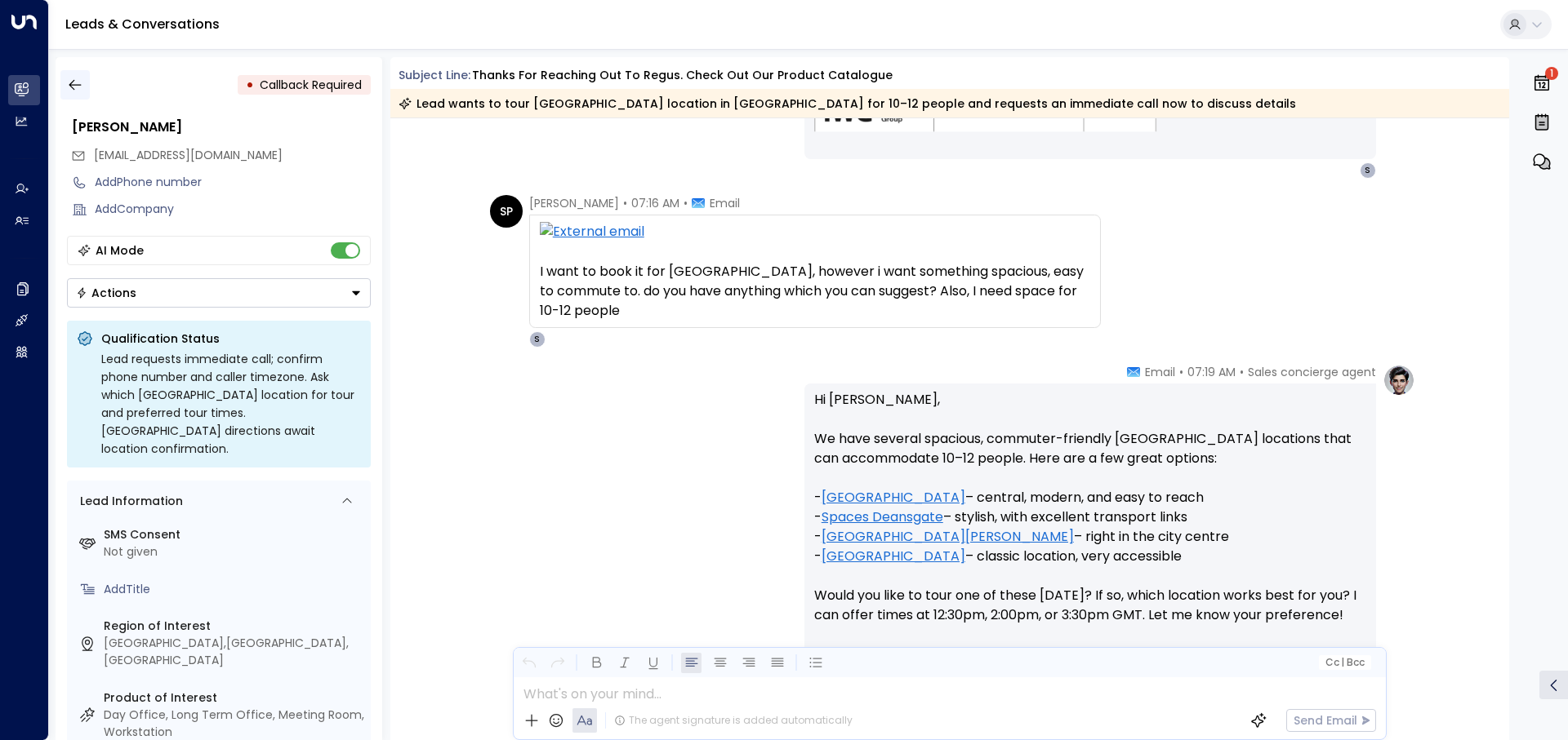
click at [70, 84] on icon "button" at bounding box center [75, 85] width 13 height 11
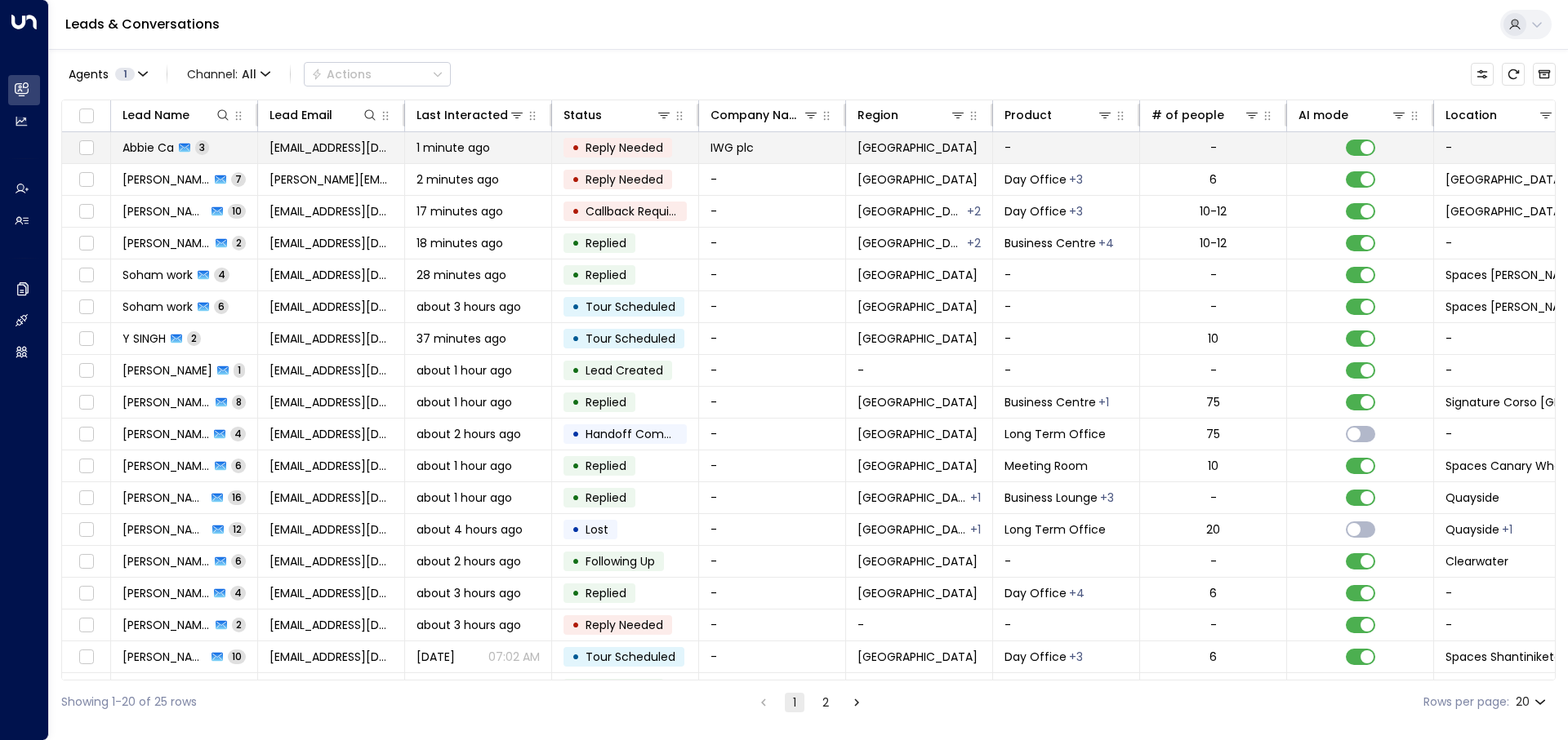
click at [425, 150] on span "1 minute ago" at bounding box center [453, 148] width 74 height 17
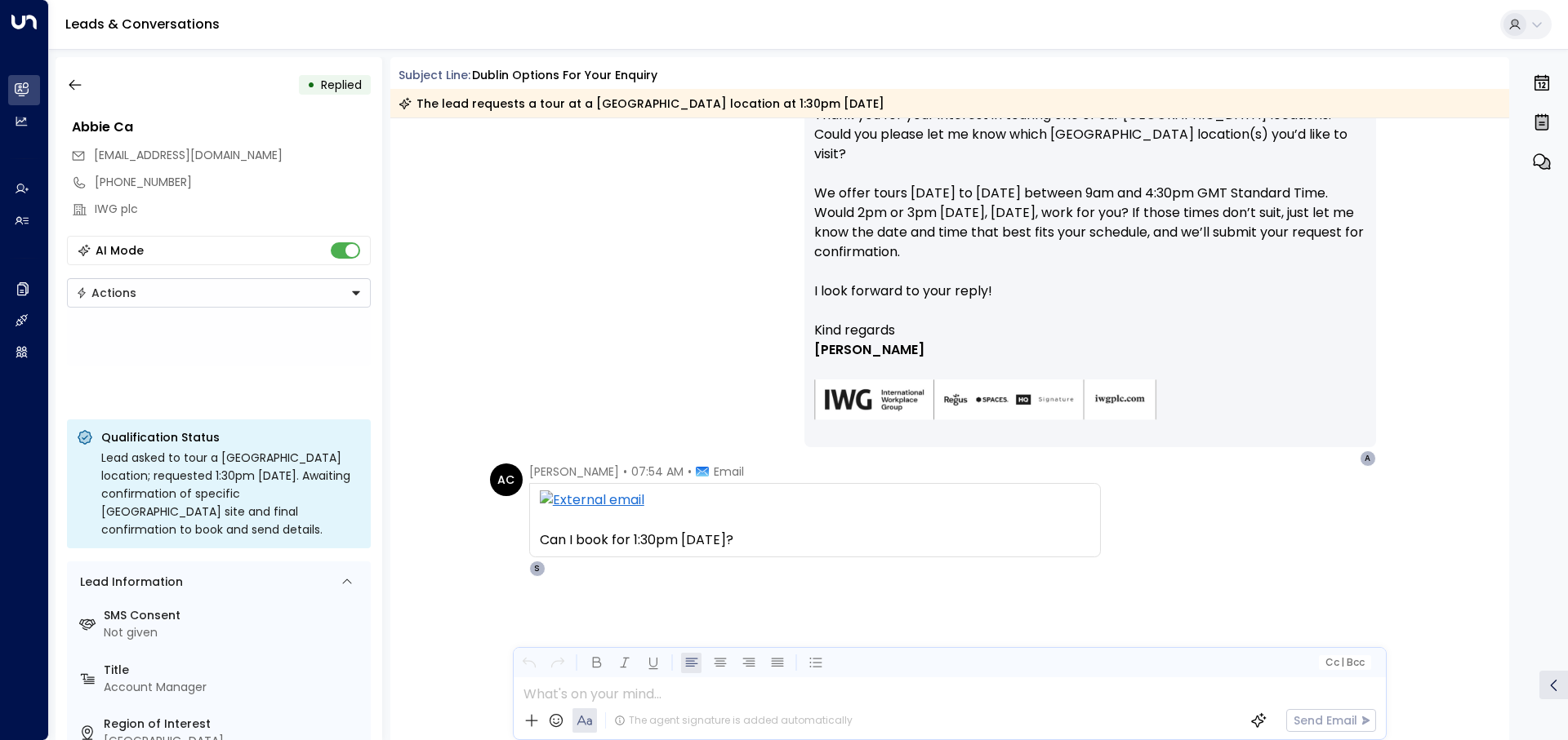
scroll to position [804, 0]
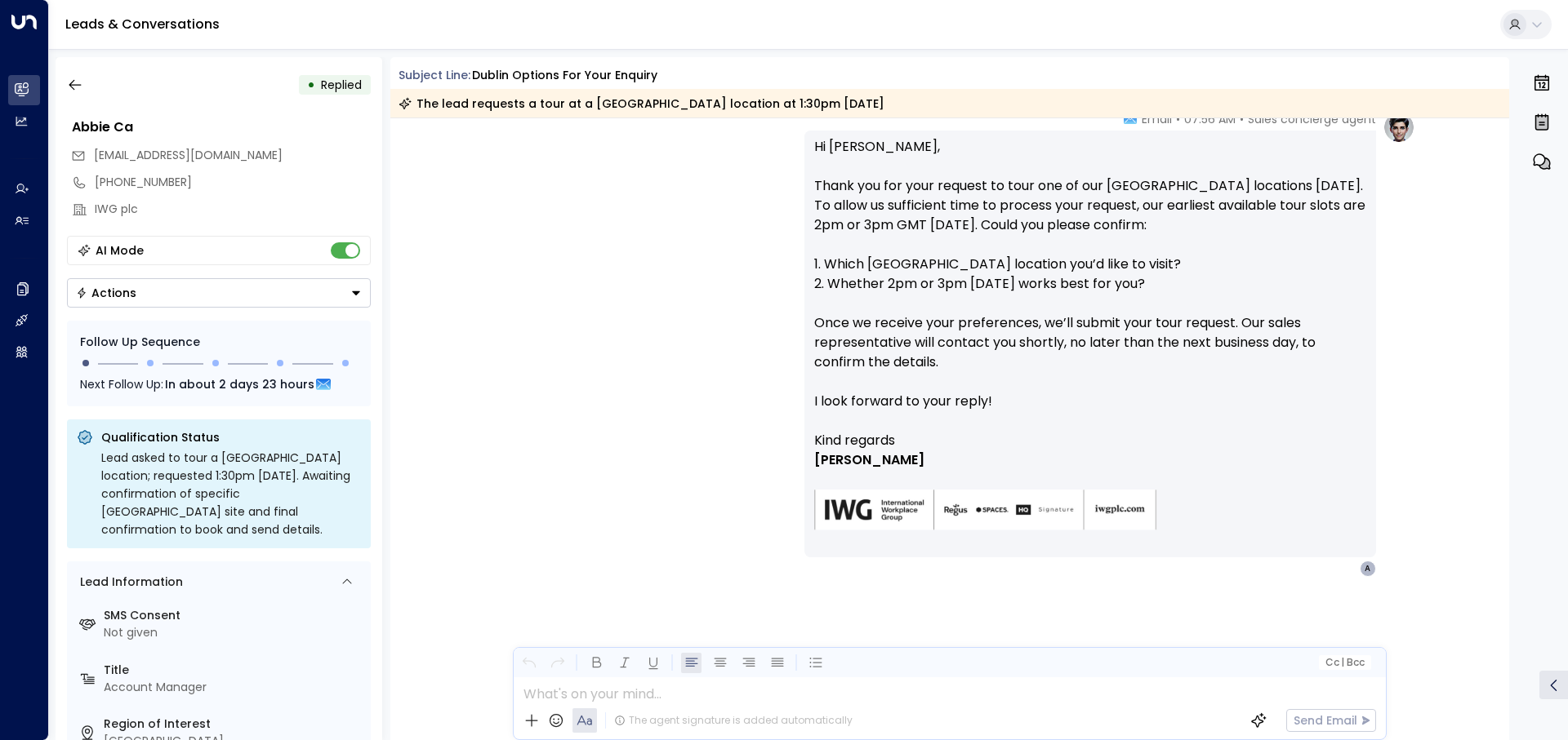
click at [811, 181] on div "Hi Abbie, Thank you for your request to tour one of our Dublin locations today.…" at bounding box center [1090, 343] width 572 height 427
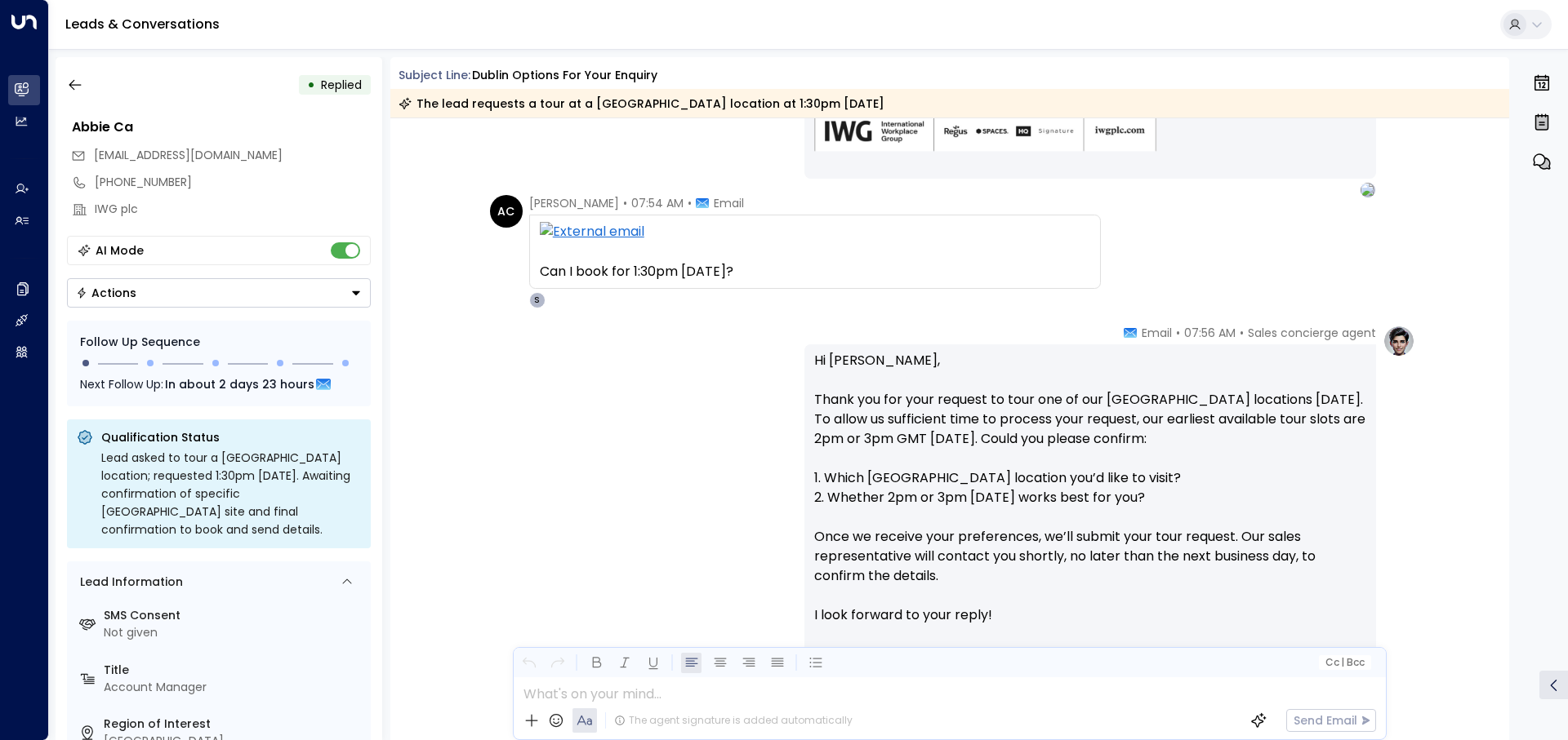
scroll to position [559, 0]
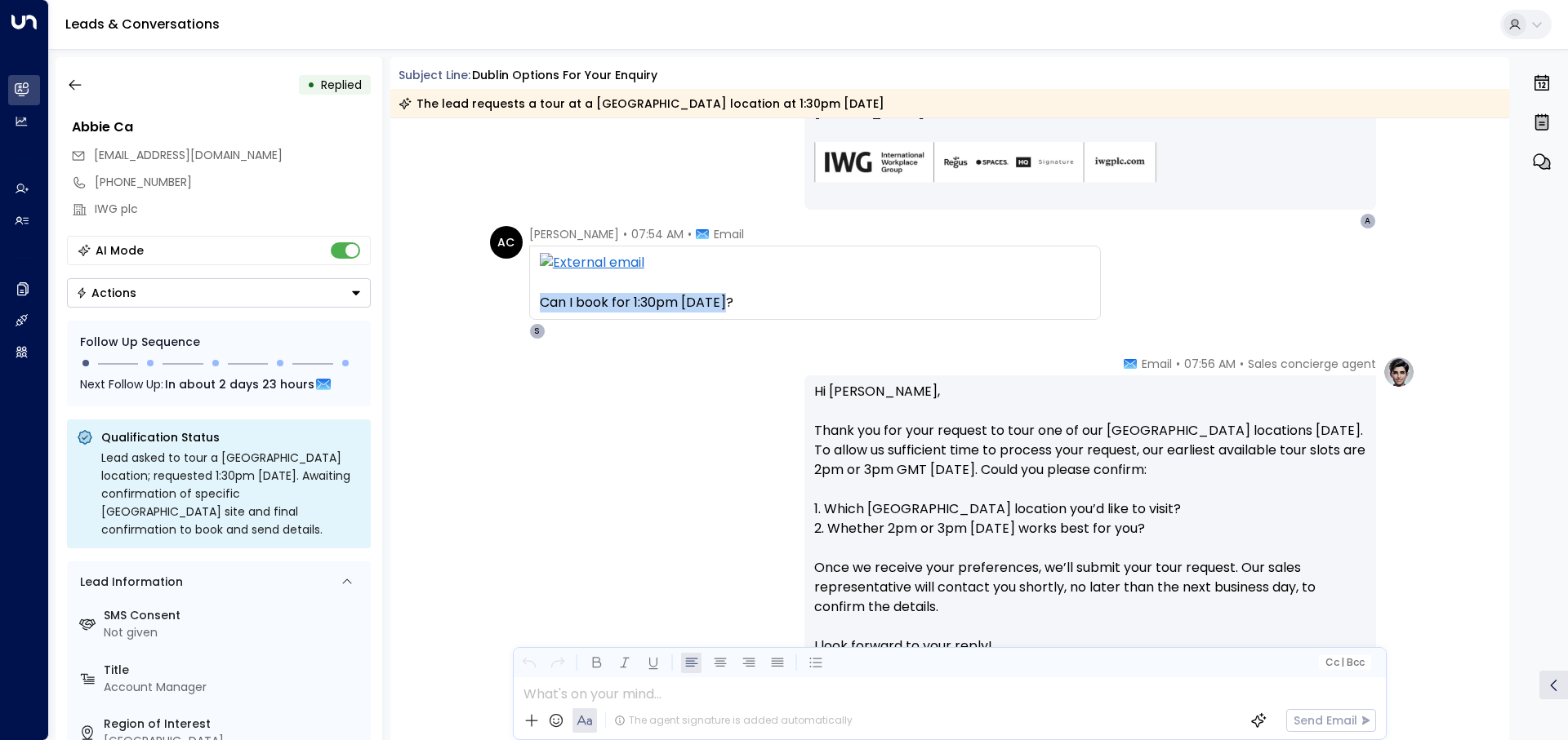
drag, startPoint x: 751, startPoint y: 306, endPoint x: 523, endPoint y: 302, distance: 228.0
click at [523, 302] on div "AC Abbie Callaghan • 07:54 AM • Email Can I book for 1:30pm today? From: Sales …" at bounding box center [796, 283] width 611 height 114
copy div "Can I book for 1:30pm today?"
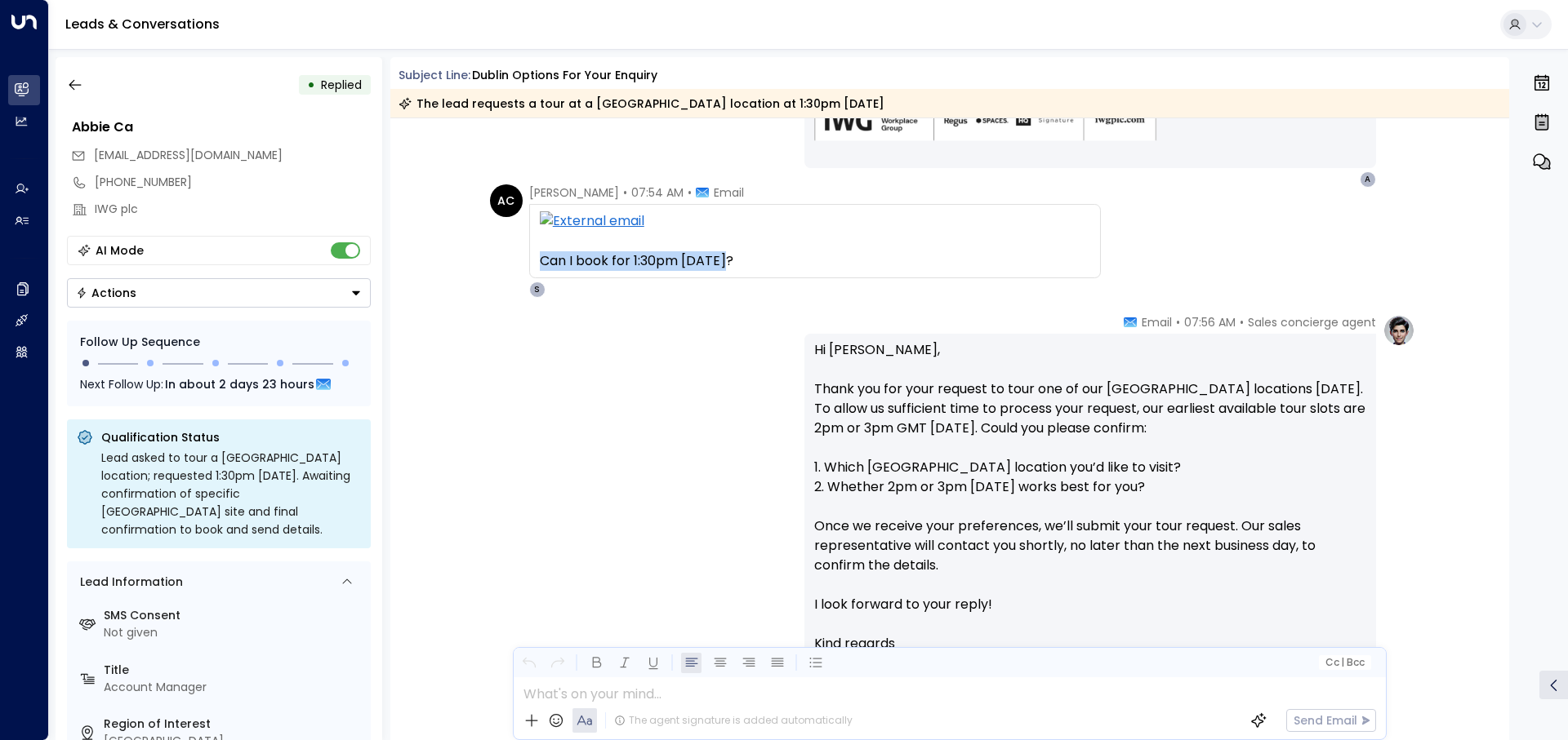
scroll to position [641, 0]
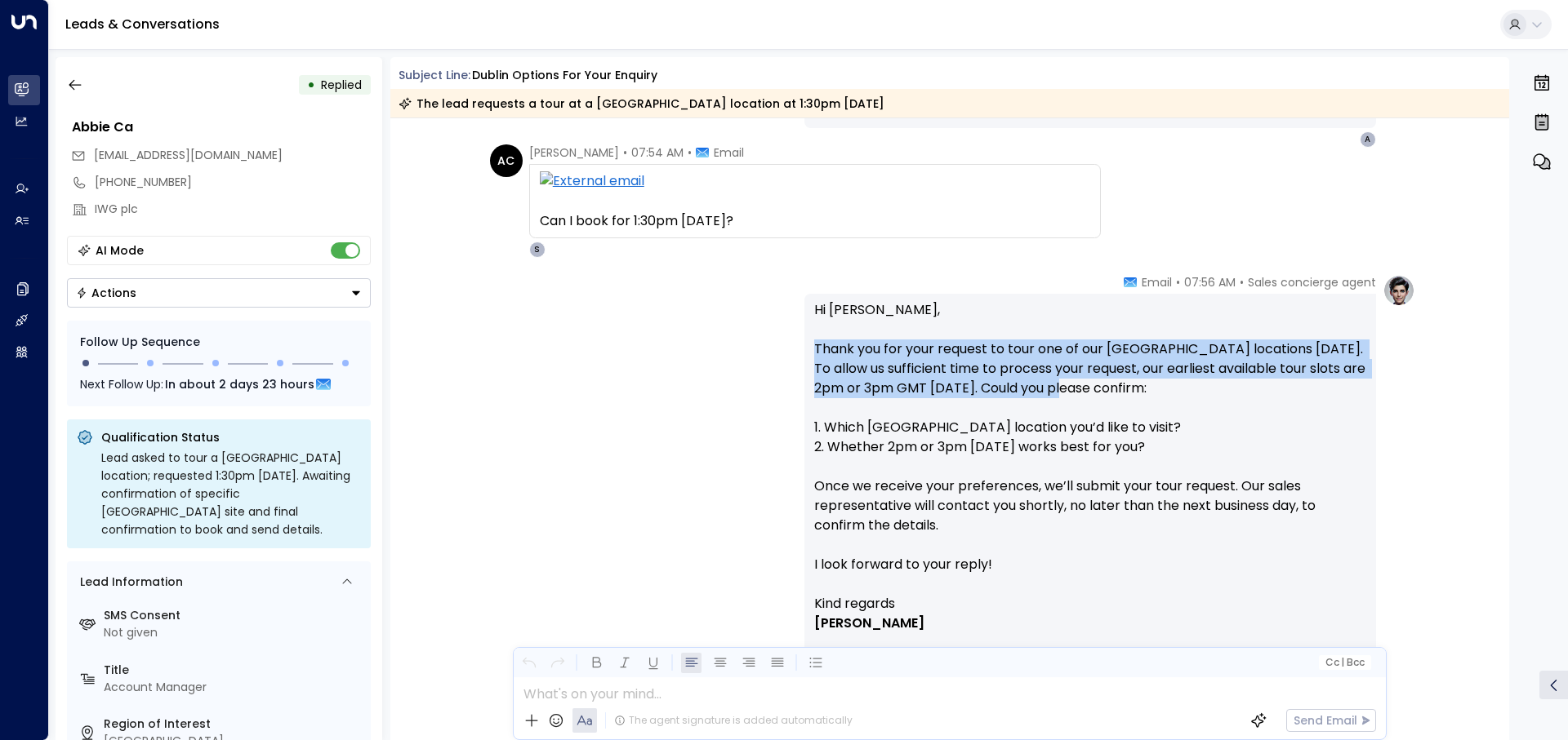
drag, startPoint x: 802, startPoint y: 345, endPoint x: 1109, endPoint y: 398, distance: 311.5
click at [1109, 398] on div "Hi Abbie, Thank you for your request to tour one of our Dublin locations today.…" at bounding box center [1090, 507] width 572 height 427
copy p "Thank you for your request to tour one of our Dublin locations today. To allow …"
click at [610, 380] on div "Sales concierge agent • 07:56 AM • Email Hi Abbie, Thank you for your request t…" at bounding box center [949, 507] width 931 height 466
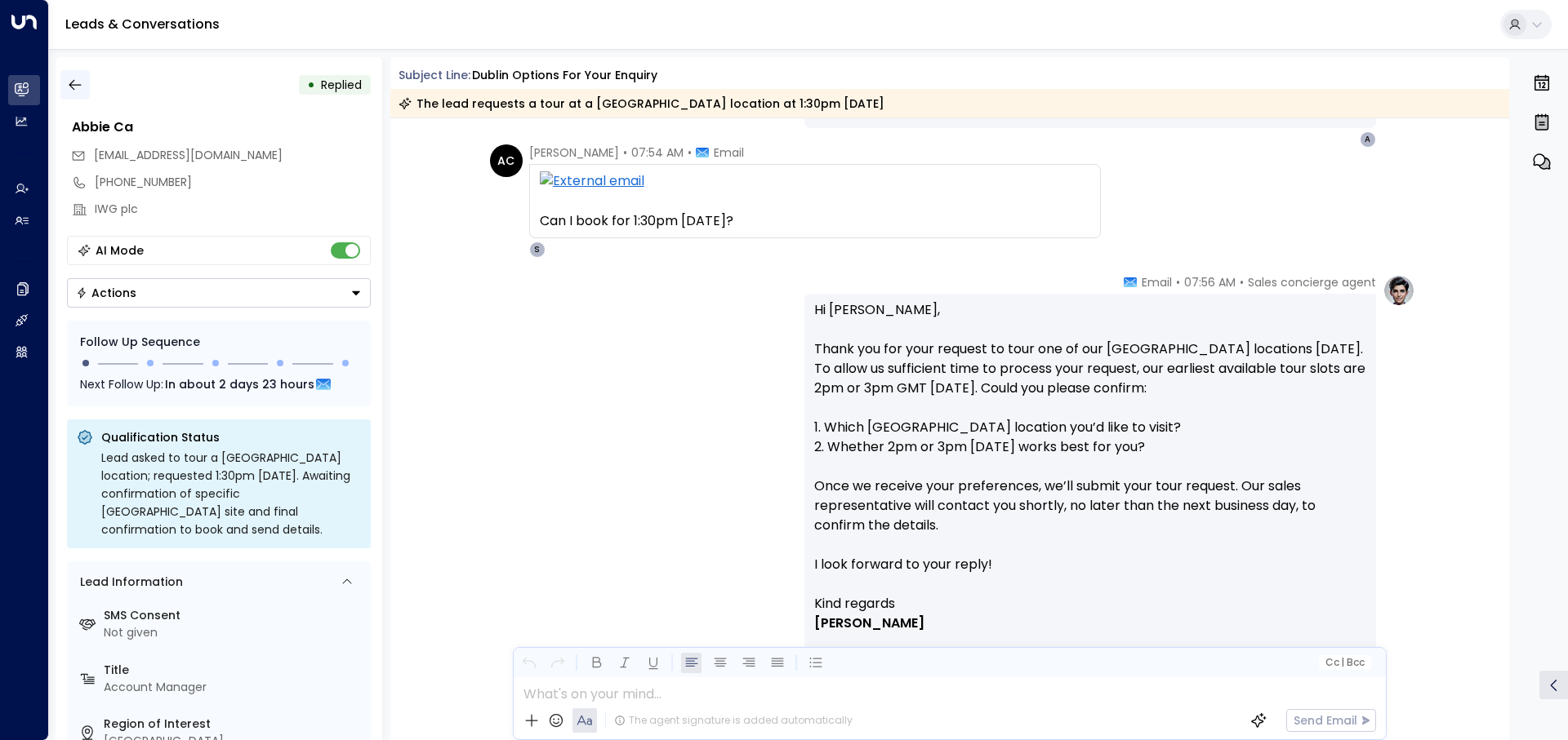
click at [76, 88] on icon "button" at bounding box center [75, 85] width 17 height 17
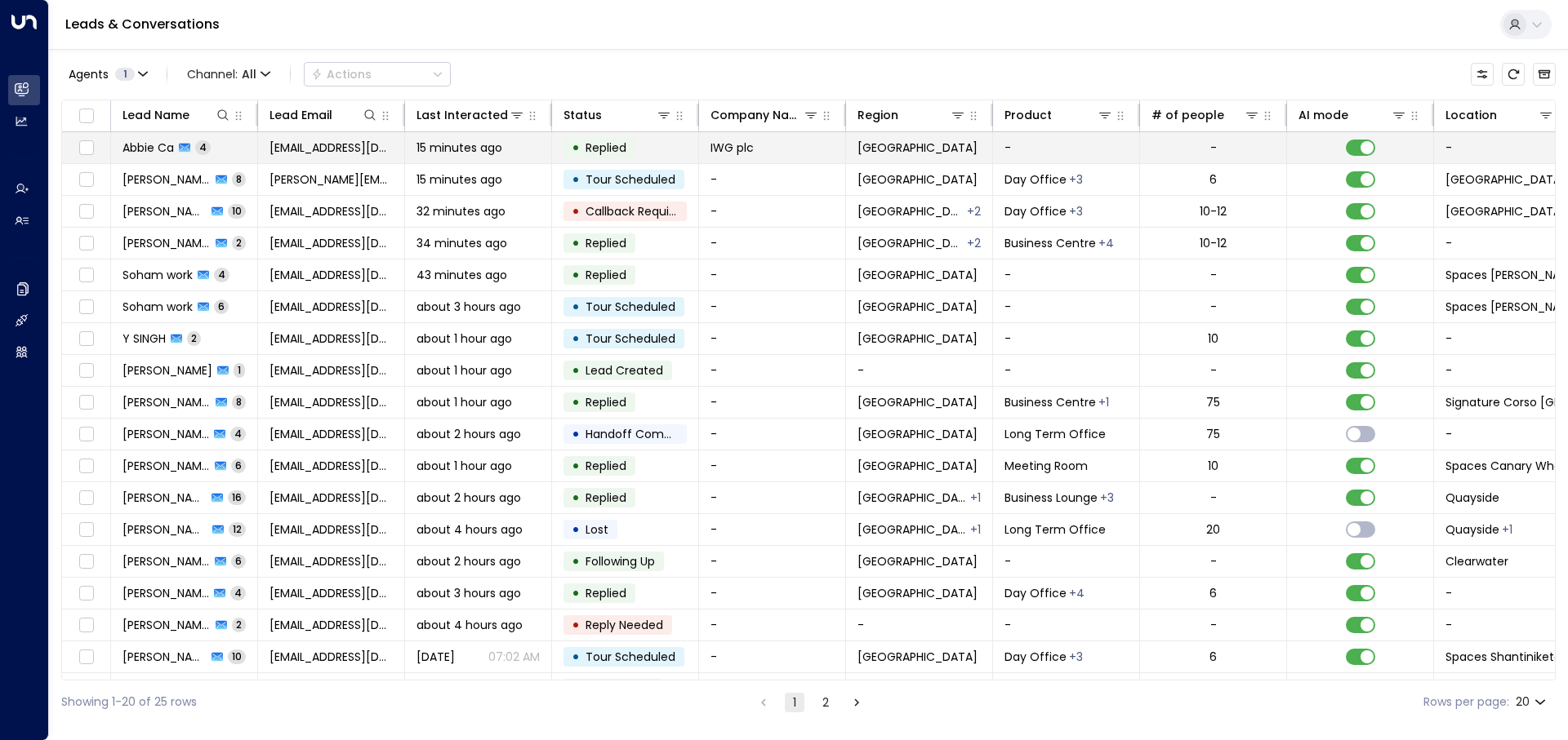
click at [509, 146] on div "15 minutes ago" at bounding box center [478, 148] width 124 height 17
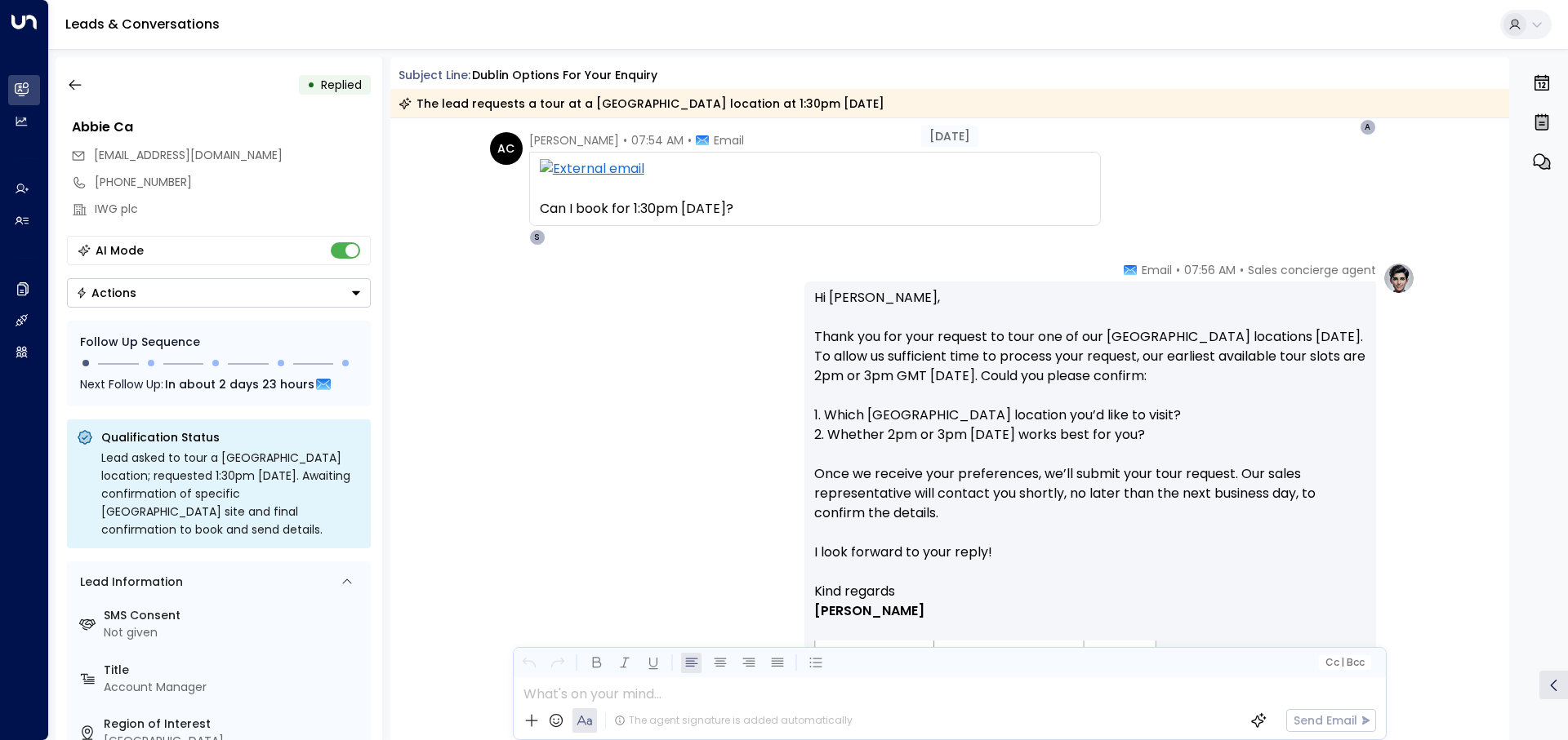
scroll to position [735, 0]
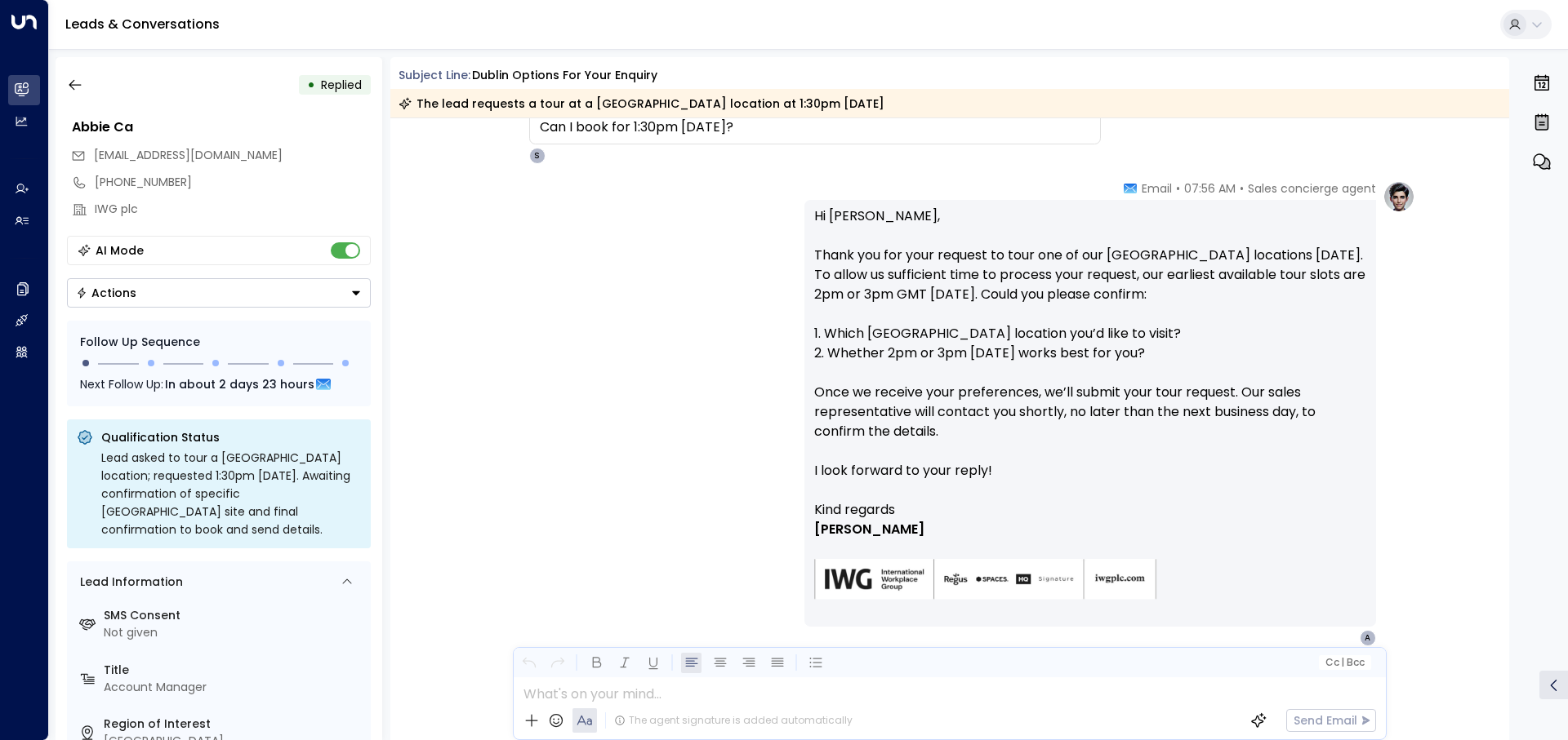
click at [577, 267] on div "Sales concierge agent • 07:56 AM • Email Hi Abbie, Thank you for your request t…" at bounding box center [949, 413] width 931 height 466
click at [720, 465] on div "Sales concierge agent • 07:56 AM • Email Hi Abbie, Thank you for your request t…" at bounding box center [949, 413] width 931 height 466
click at [79, 77] on icon "button" at bounding box center [75, 85] width 17 height 17
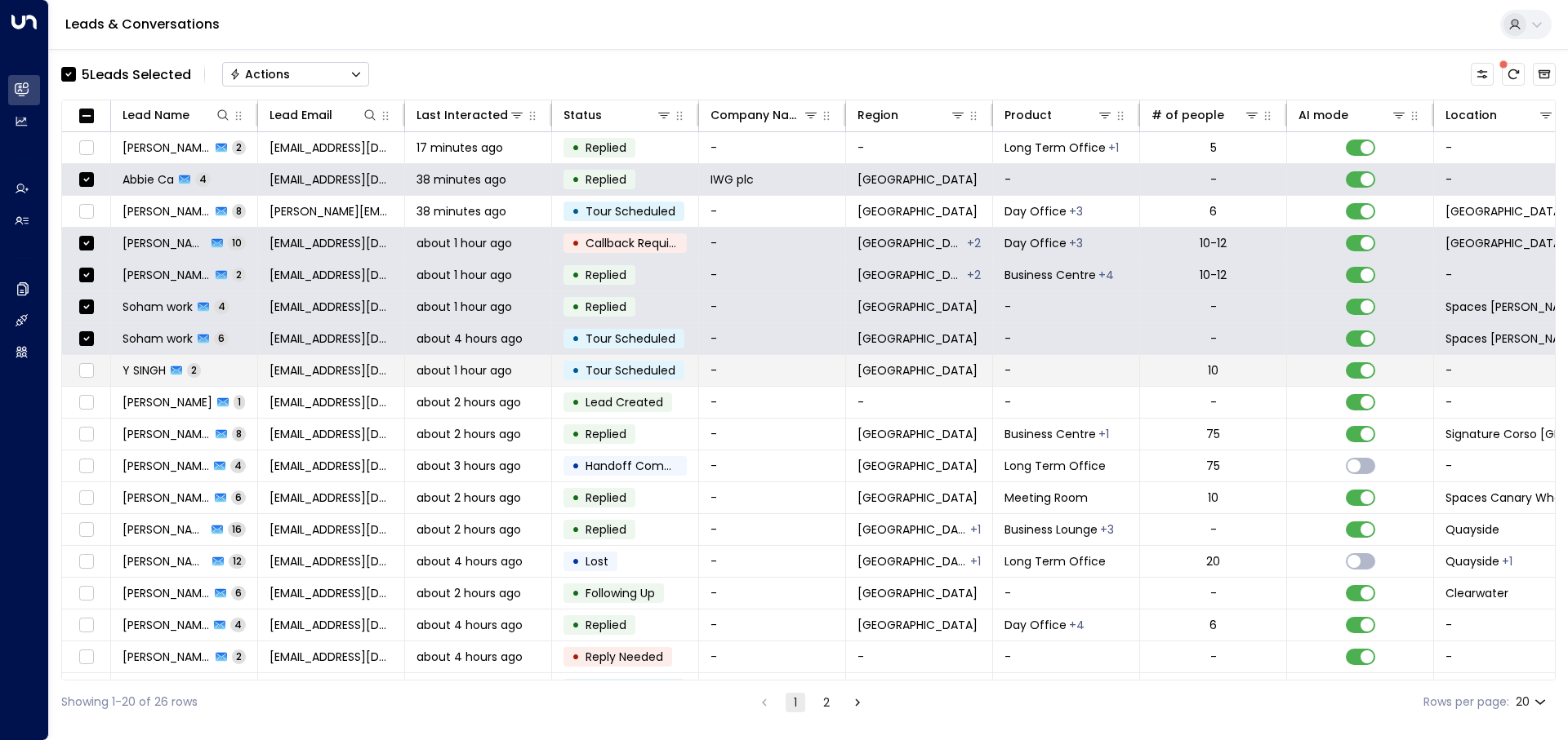
click at [86, 381] on td at bounding box center [87, 370] width 49 height 31
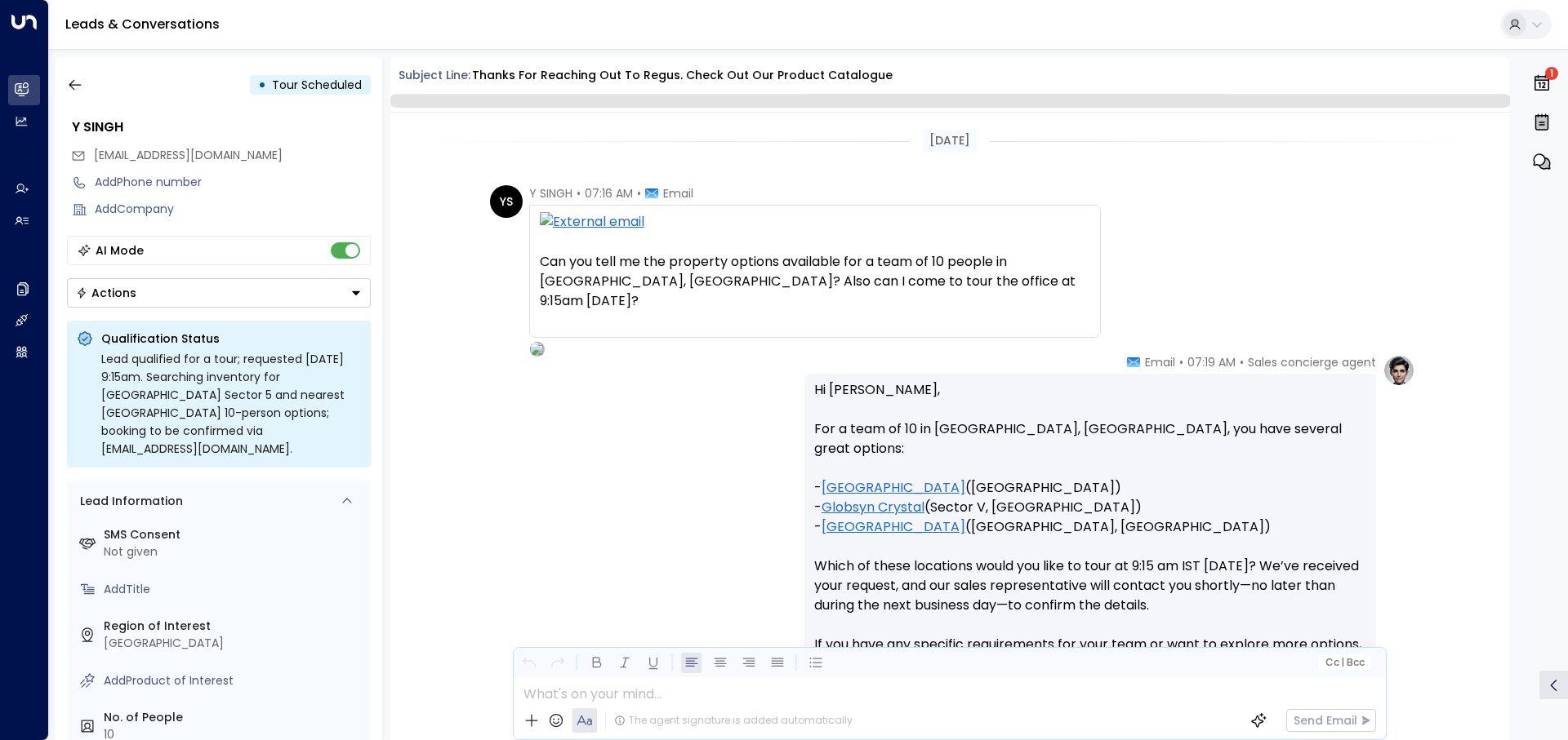
scroll to position [243, 0]
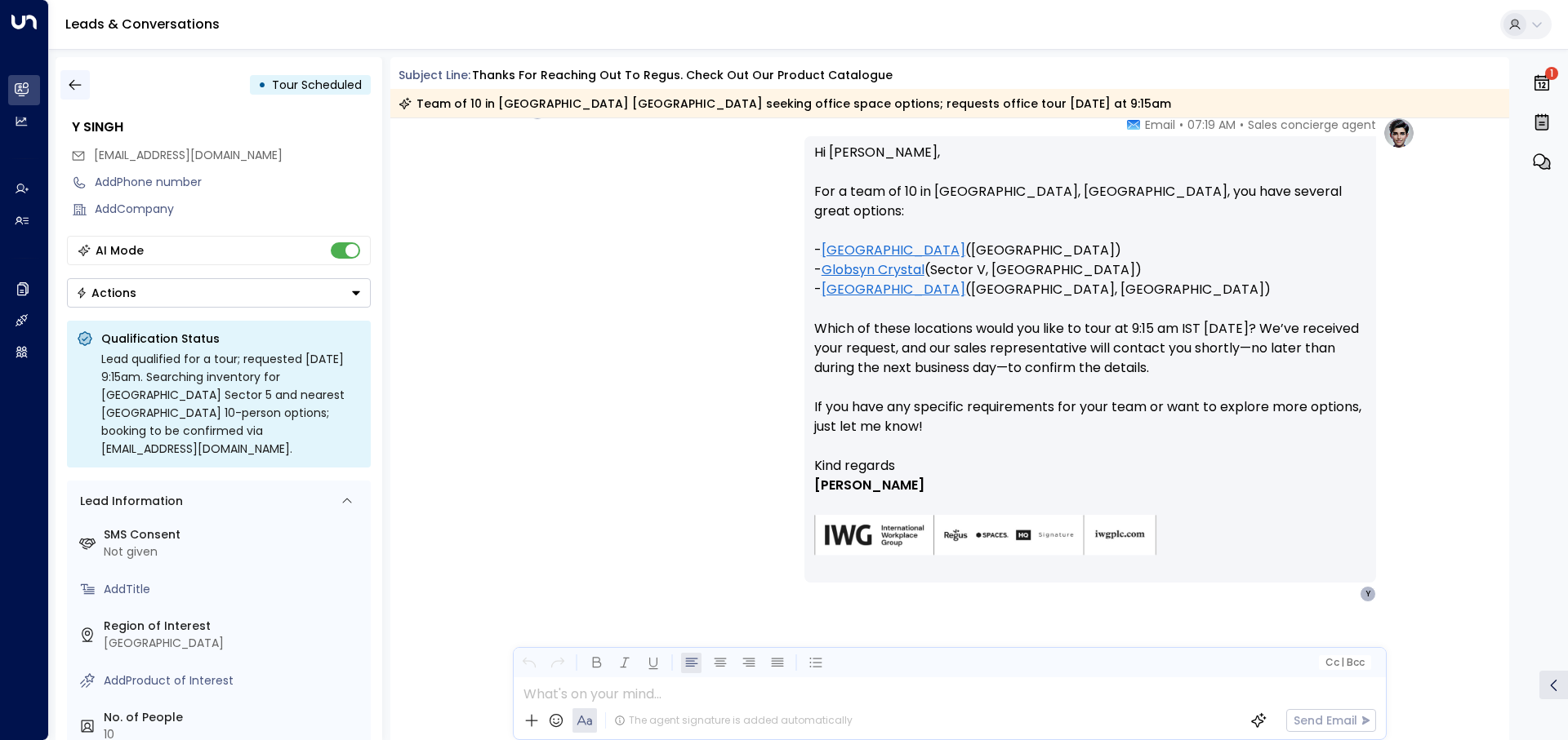
click at [75, 94] on button "button" at bounding box center [75, 85] width 29 height 29
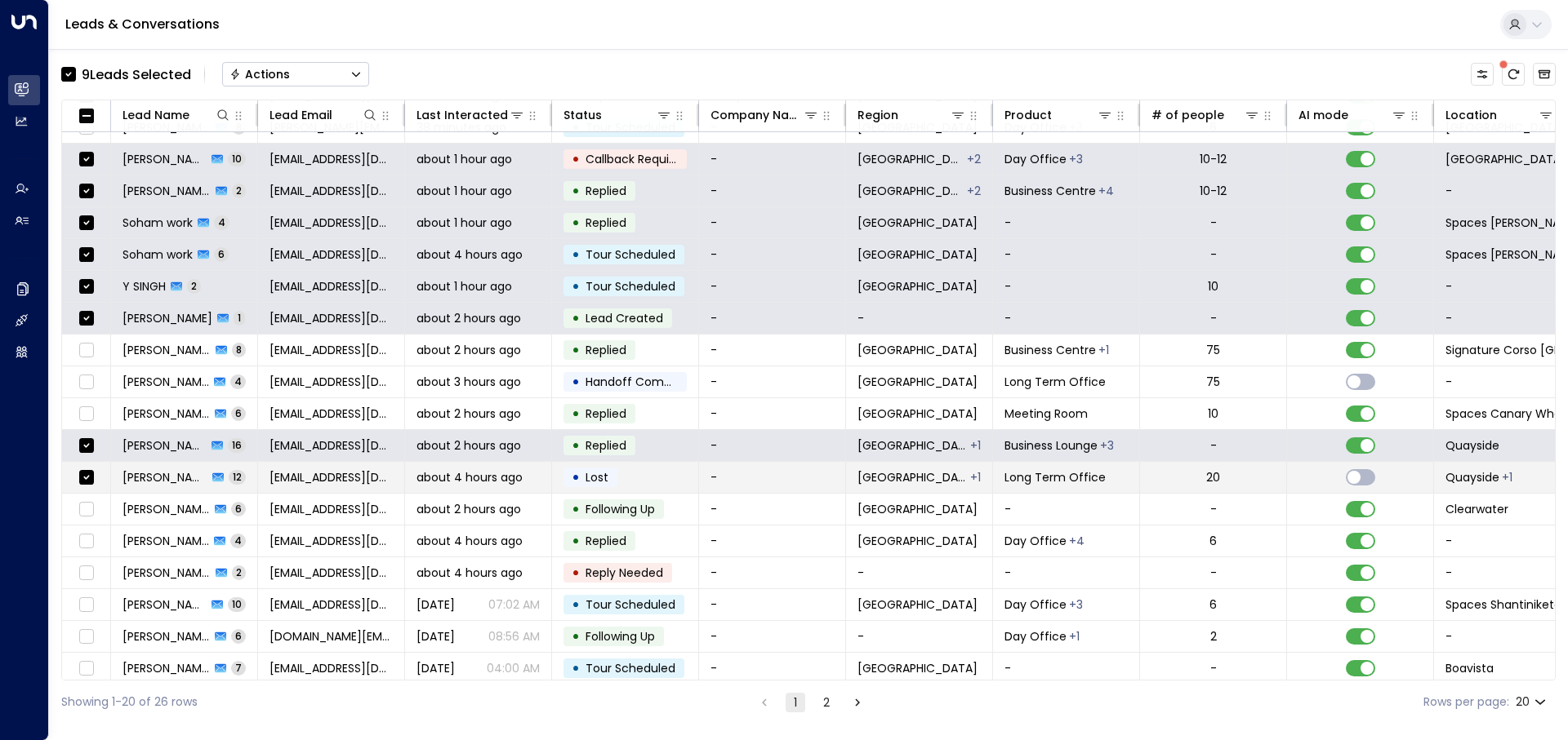
scroll to position [94, 0]
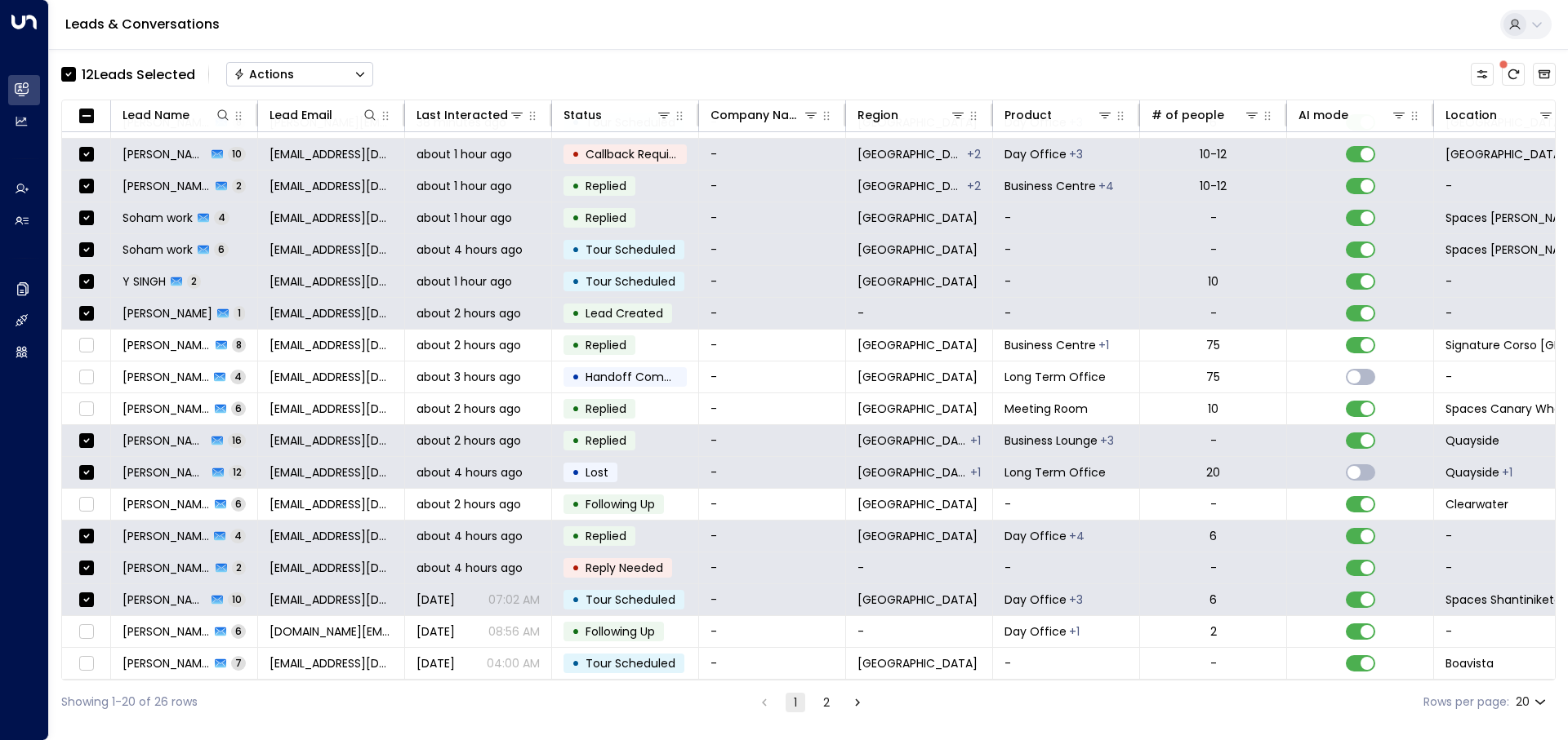
click at [331, 74] on button "Actions" at bounding box center [300, 74] width 147 height 24
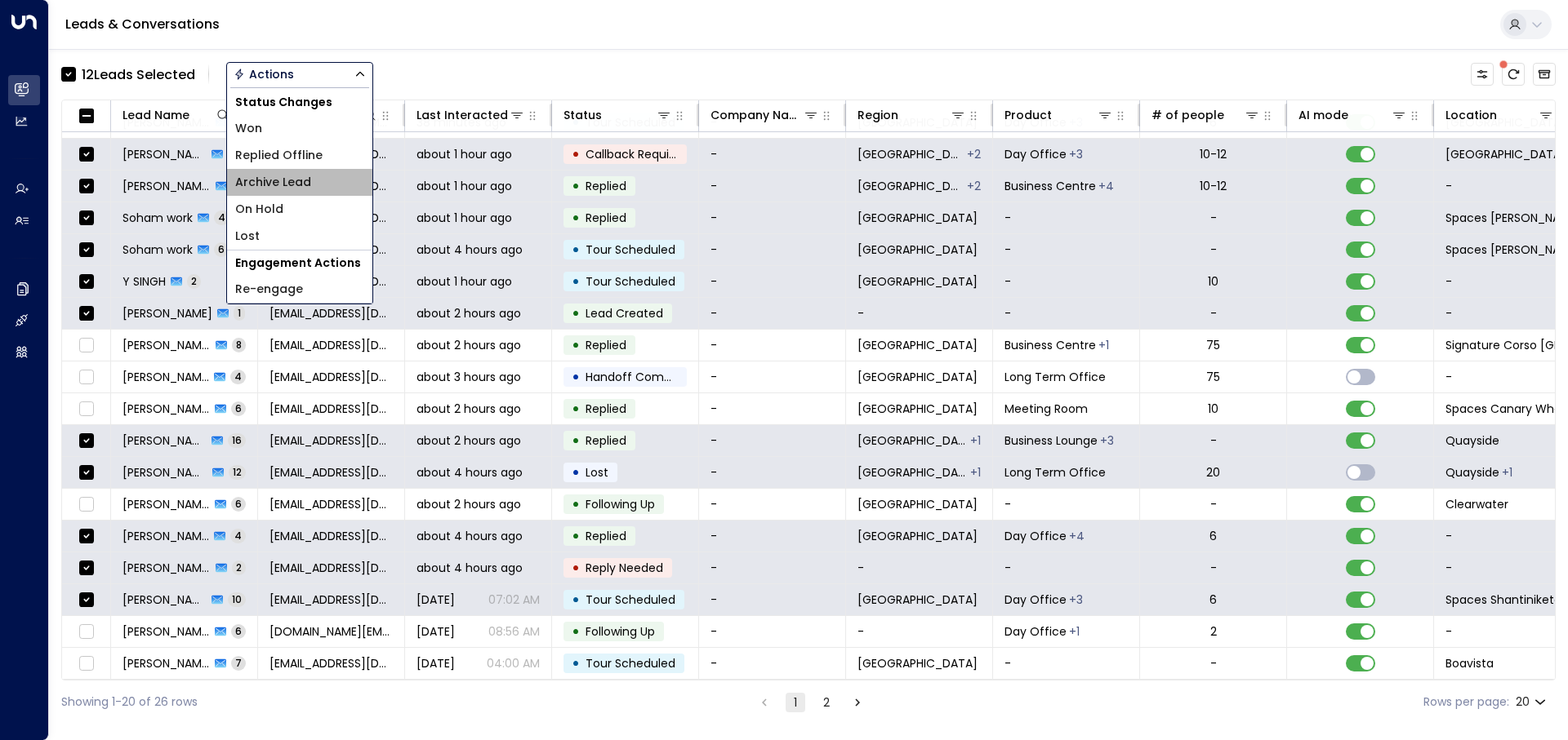
click at [342, 189] on li "Archive Lead" at bounding box center [299, 183] width 145 height 27
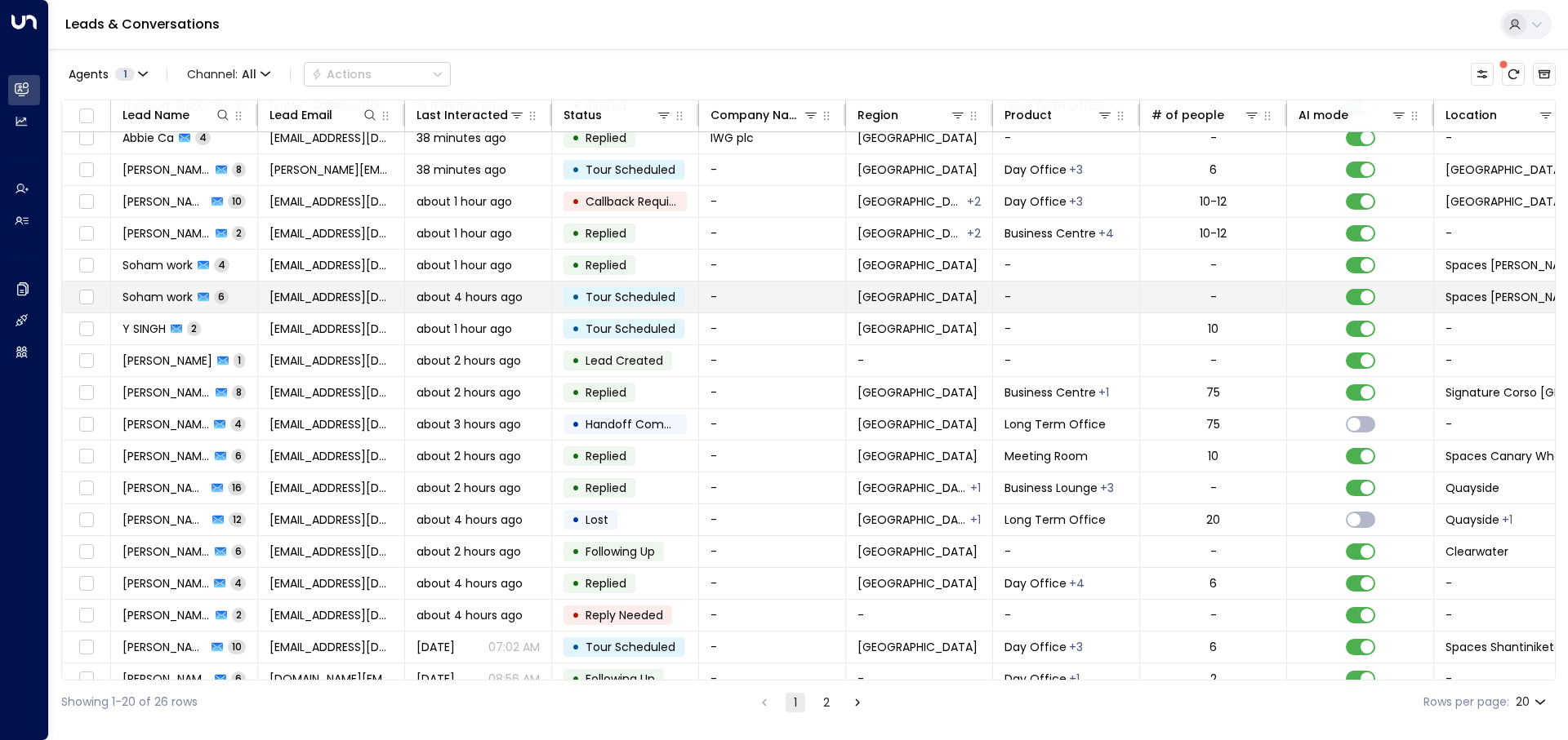
scroll to position [0, 0]
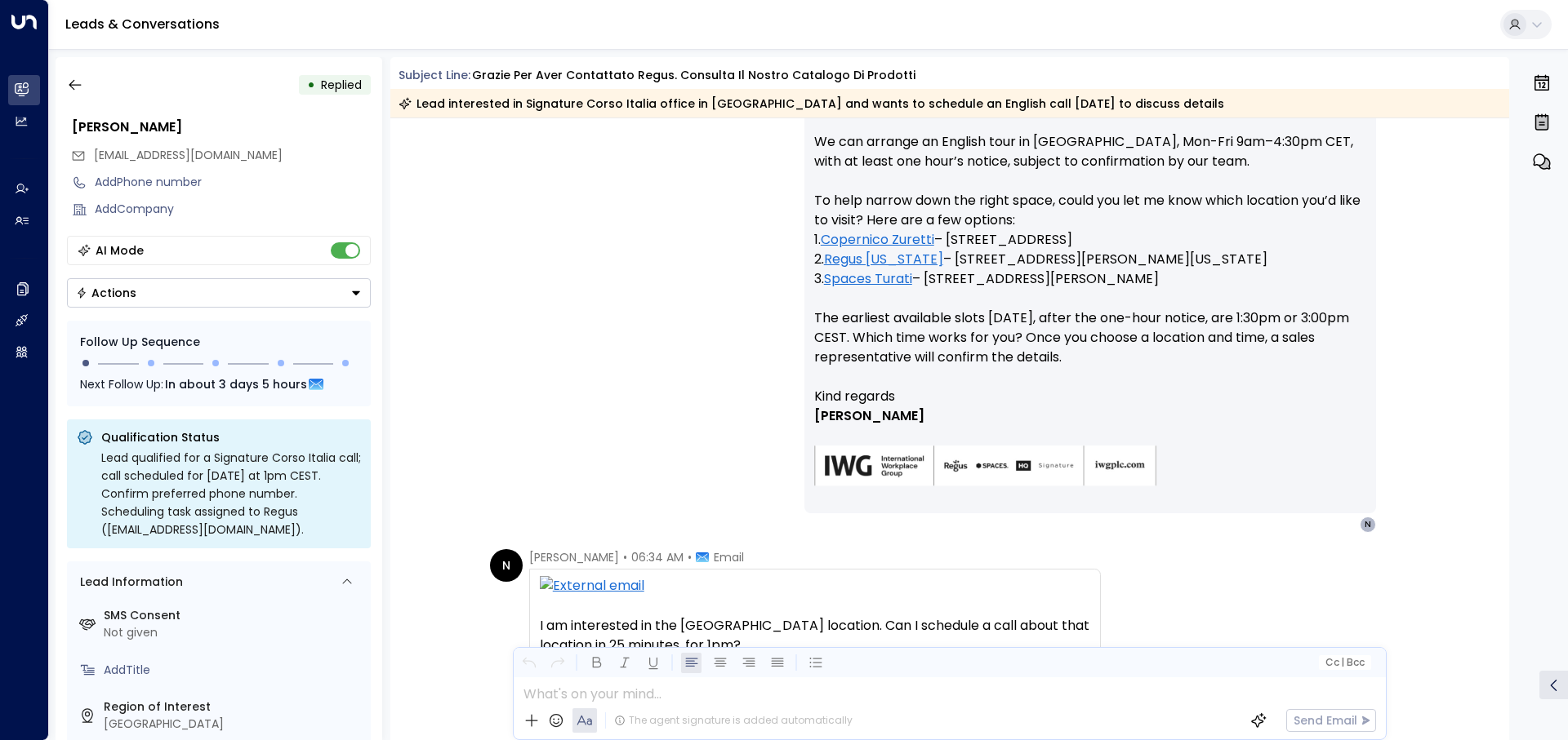
scroll to position [553, 0]
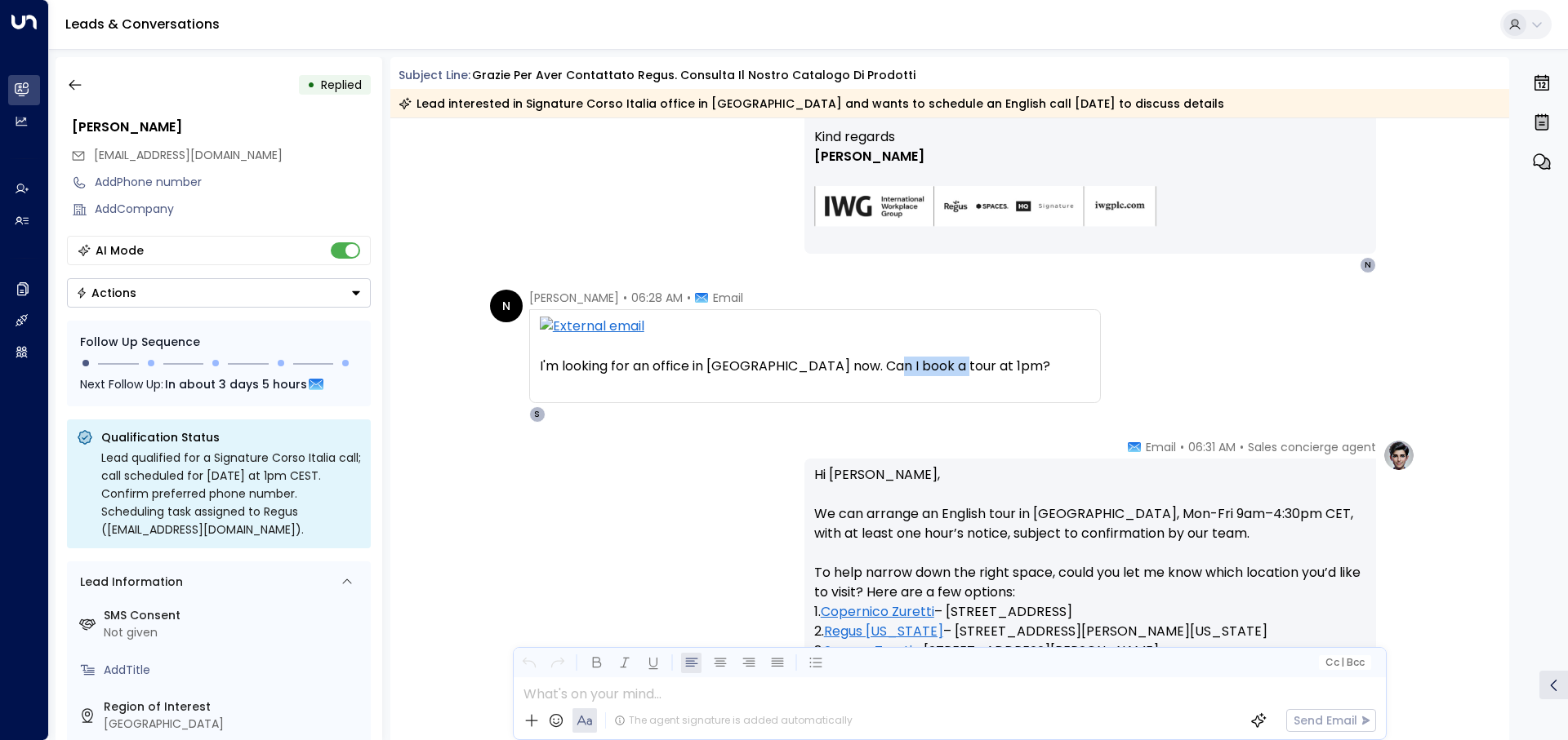
drag, startPoint x: 962, startPoint y: 370, endPoint x: 873, endPoint y: 375, distance: 89.1
click at [873, 375] on div "I'm looking for an office in Milan now. Can I book a tour at 1pm?" at bounding box center [815, 367] width 551 height 19
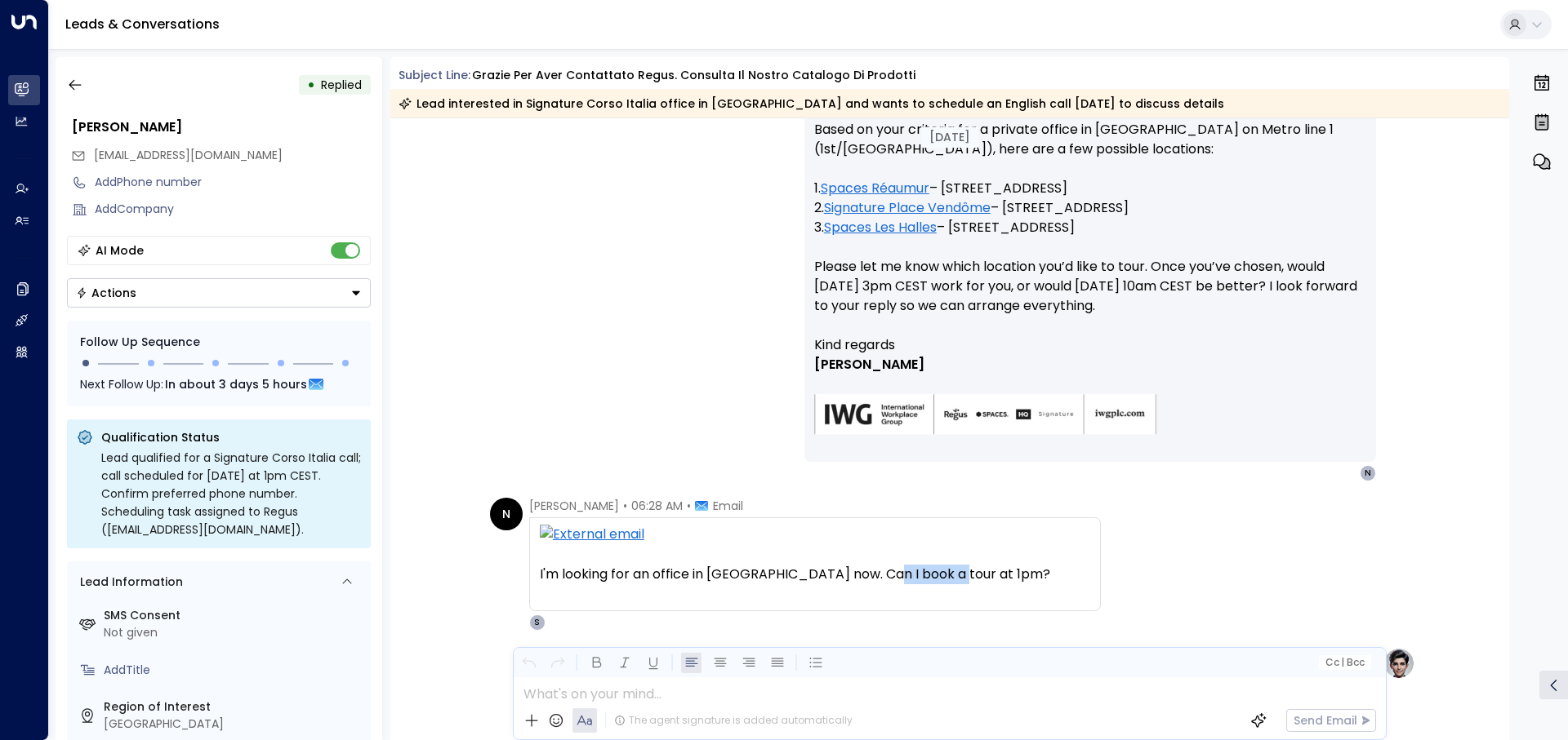
scroll to position [308, 0]
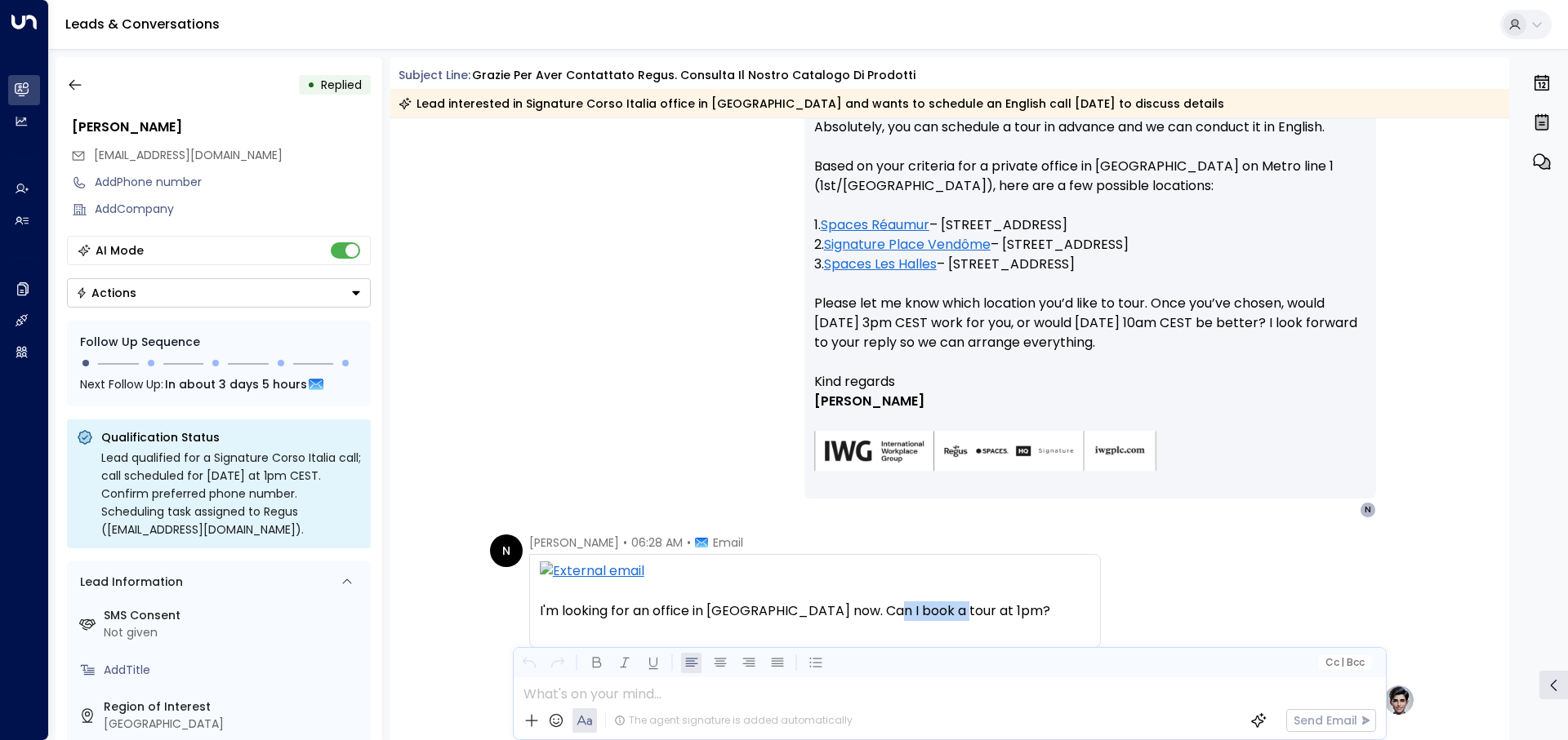
drag, startPoint x: 811, startPoint y: 307, endPoint x: 1320, endPoint y: 346, distance: 510.5
click at [1320, 346] on p "Hi Nick, Absolutely, you can schedule a tour in advance and we can conduct it i…" at bounding box center [1089, 226] width 552 height 294
copy p "Please let me know which location you’d like to tour. Once you’ve chosen, would…"
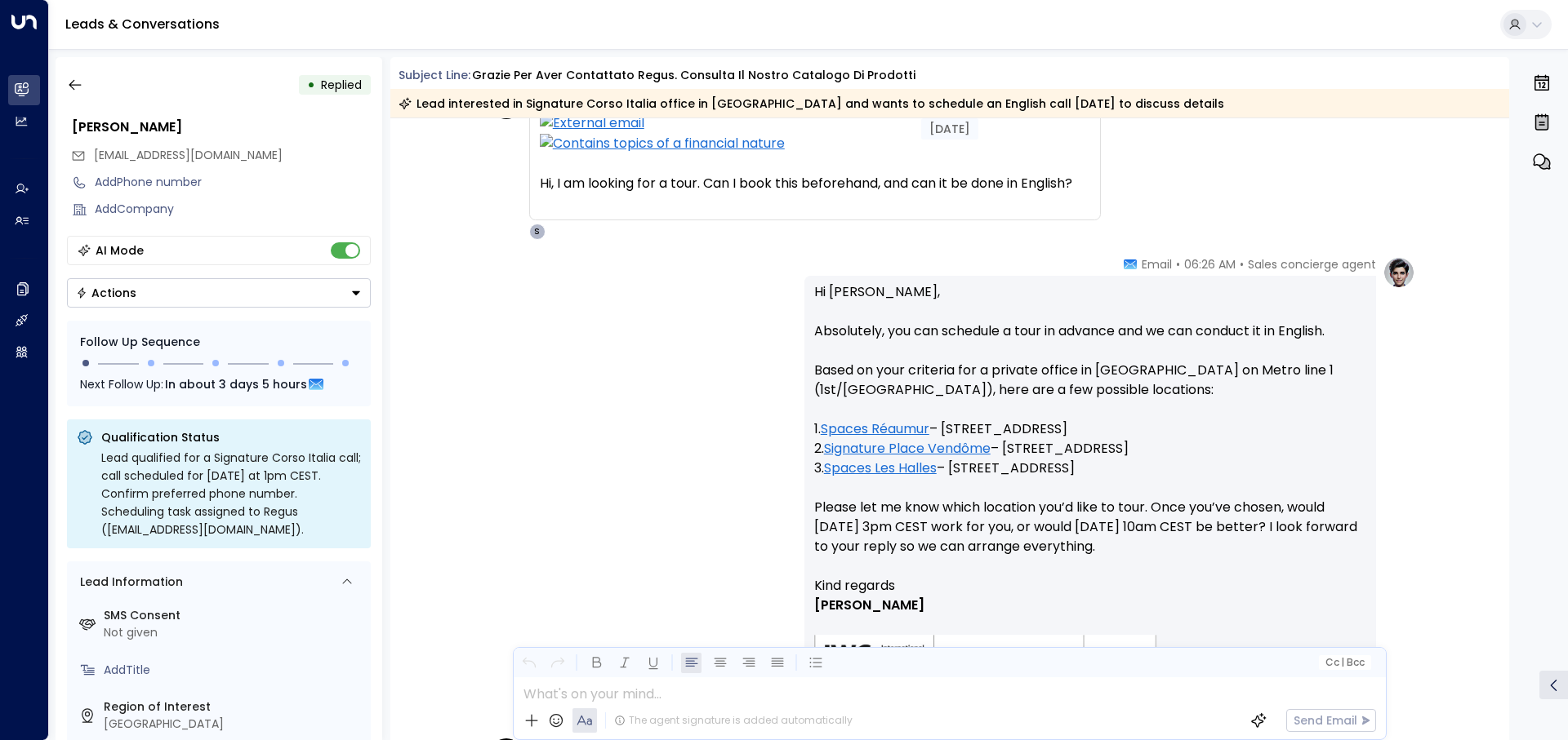
scroll to position [327, 0]
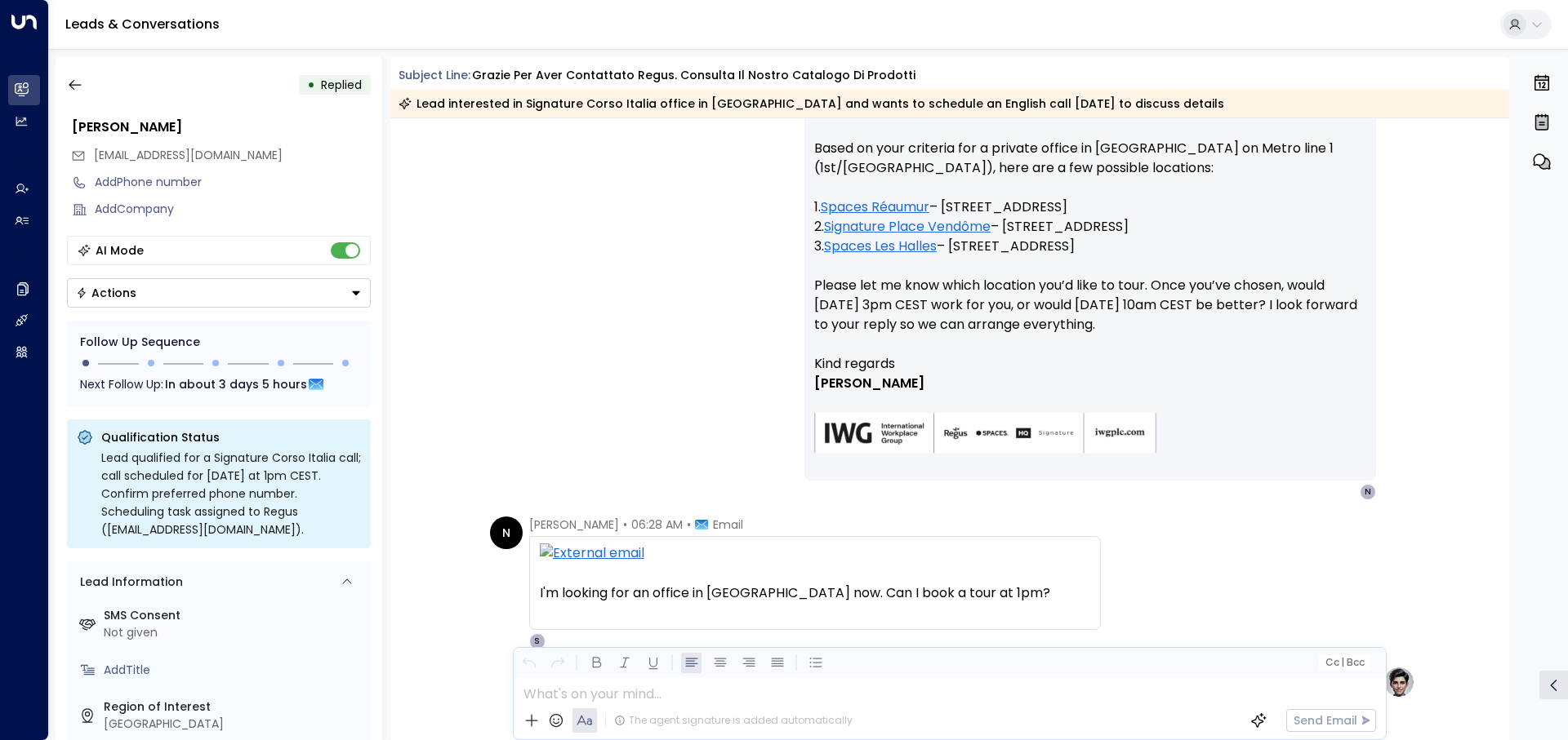
click at [745, 250] on div "Sales concierge agent • 06:26 AM • Email Hi Nick, Absolutely, you can schedule …" at bounding box center [949, 266] width 931 height 466
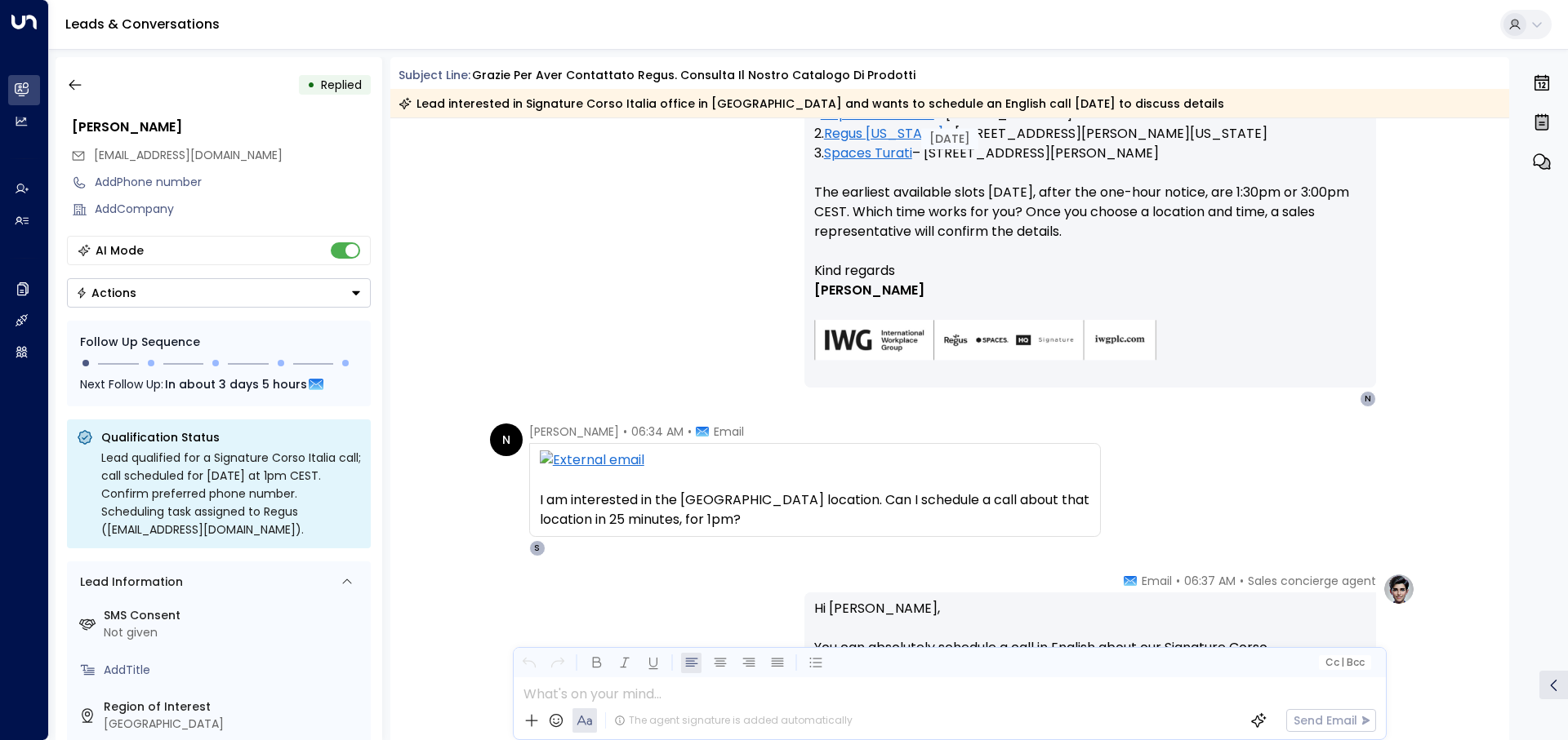
scroll to position [1143, 0]
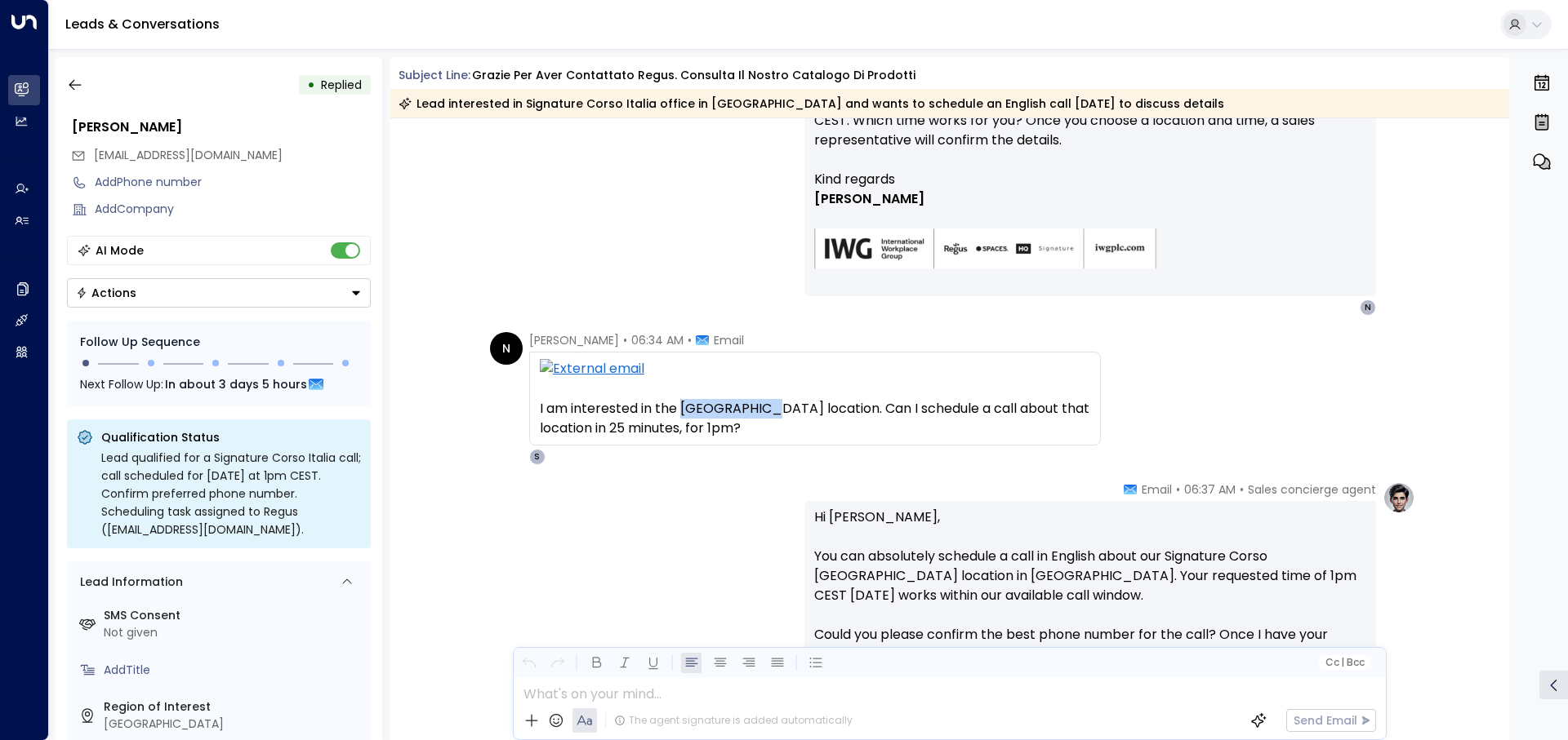
drag, startPoint x: 681, startPoint y: 410, endPoint x: 751, endPoint y: 410, distance: 70.0
click at [751, 410] on div "I am interested in the Corso Italia location. Can I schedule a call about that …" at bounding box center [815, 418] width 551 height 39
copy div "Corso Italia"
click at [1436, 359] on div "N Nick • 06:34 AM • Email I am interested in the Corso Italia location. Can I s…" at bounding box center [949, 399] width 1120 height 133
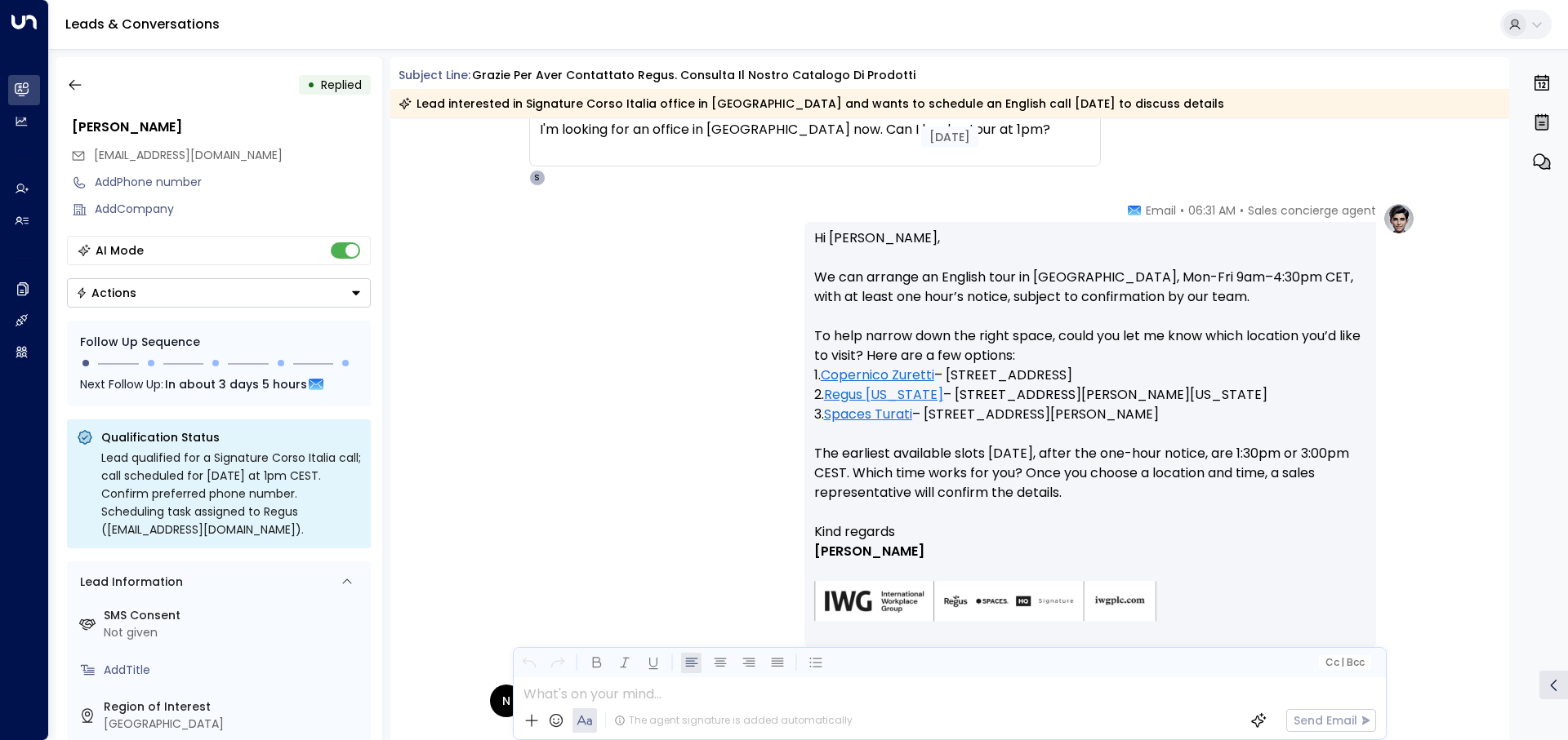
scroll to position [816, 0]
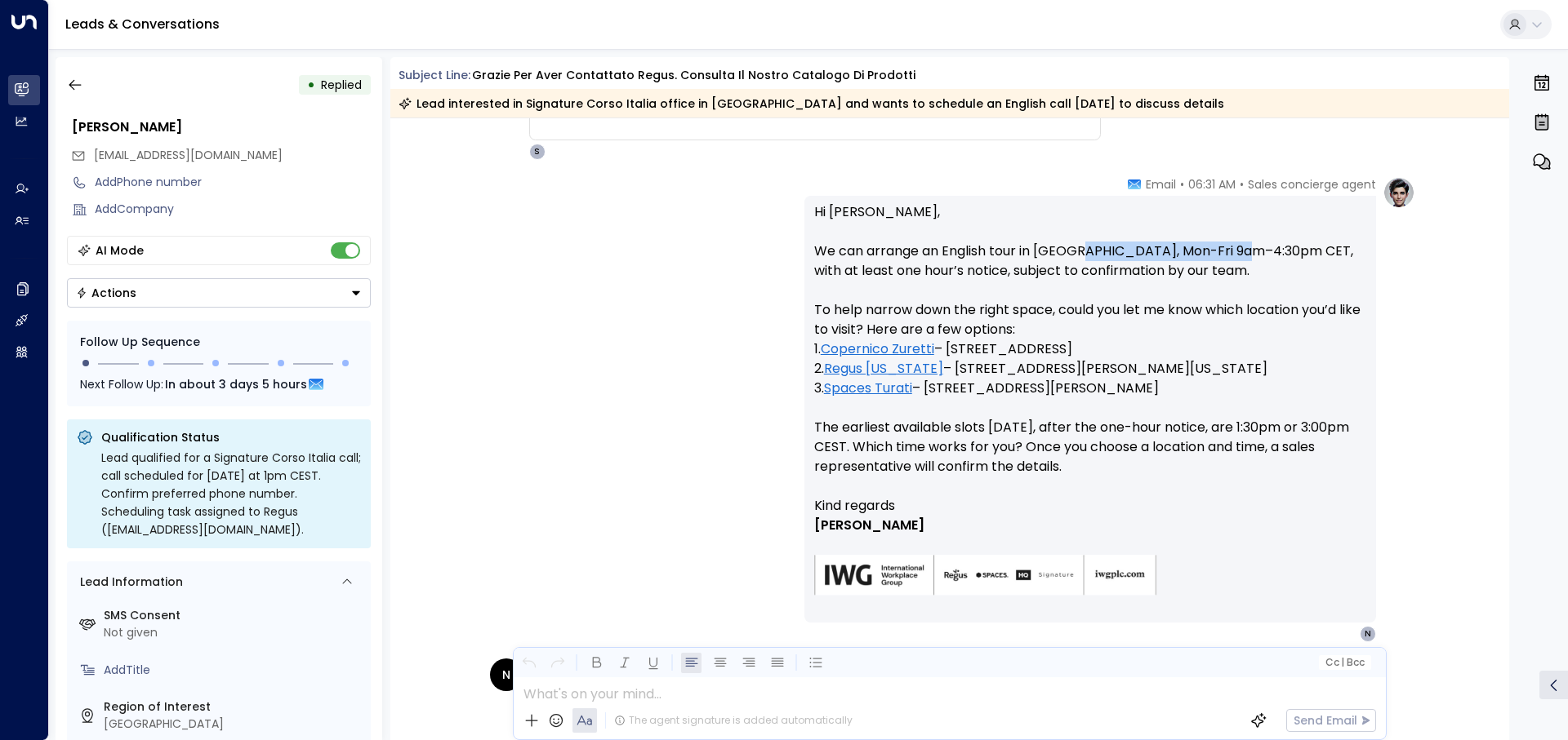
drag, startPoint x: 1244, startPoint y: 251, endPoint x: 1074, endPoint y: 252, distance: 170.0
click at [1074, 252] on p "Hi Nick, We can arrange an English tour in Milan, Mon-Fri 9am–4:30pm CET, with …" at bounding box center [1089, 349] width 552 height 294
drag, startPoint x: 1224, startPoint y: 428, endPoint x: 844, endPoint y: 445, distance: 380.4
click at [844, 445] on p "Hi Nick, We can arrange an English tour in Milan, Mon-Fri 9am–4:30pm CET, with …" at bounding box center [1089, 349] width 552 height 294
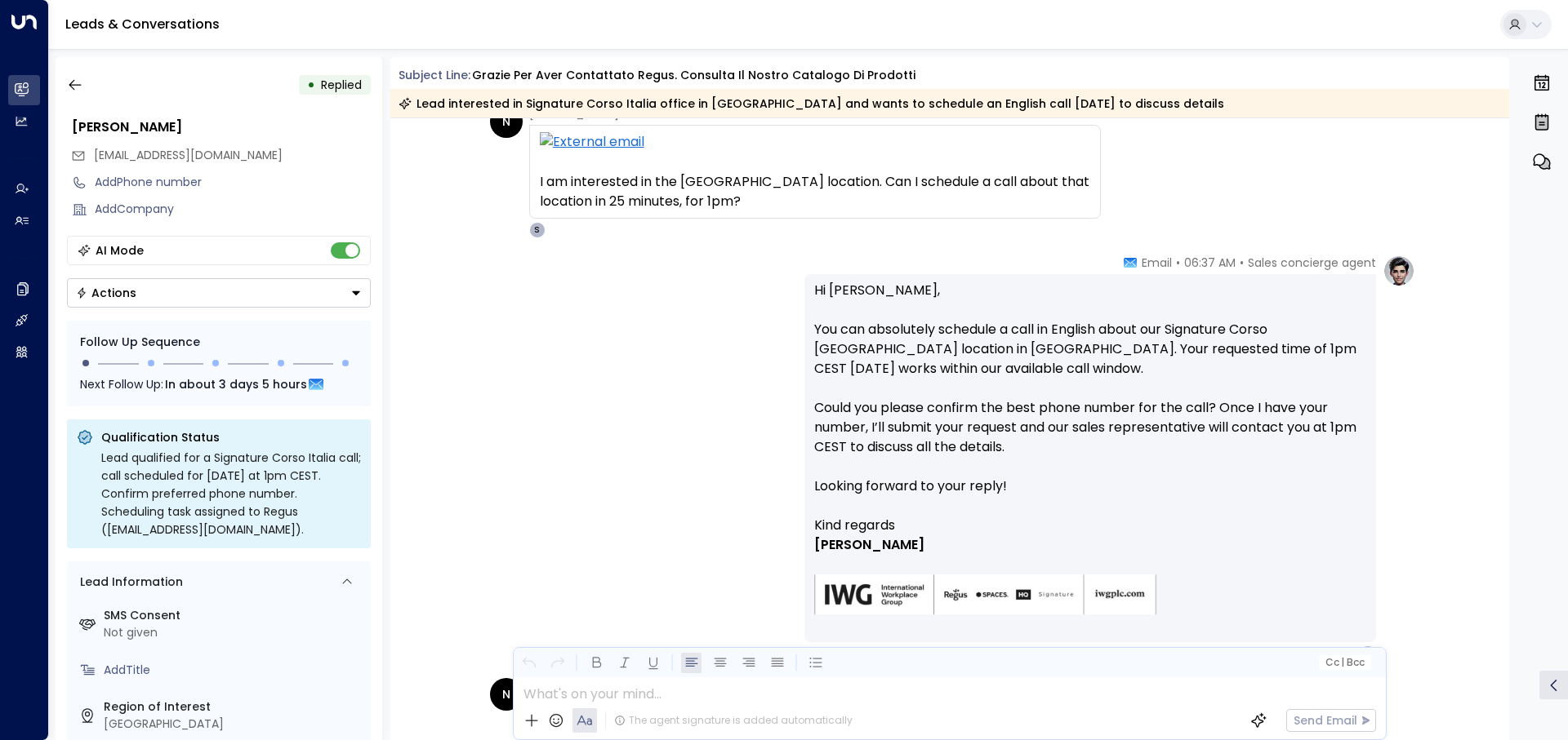
scroll to position [1388, 0]
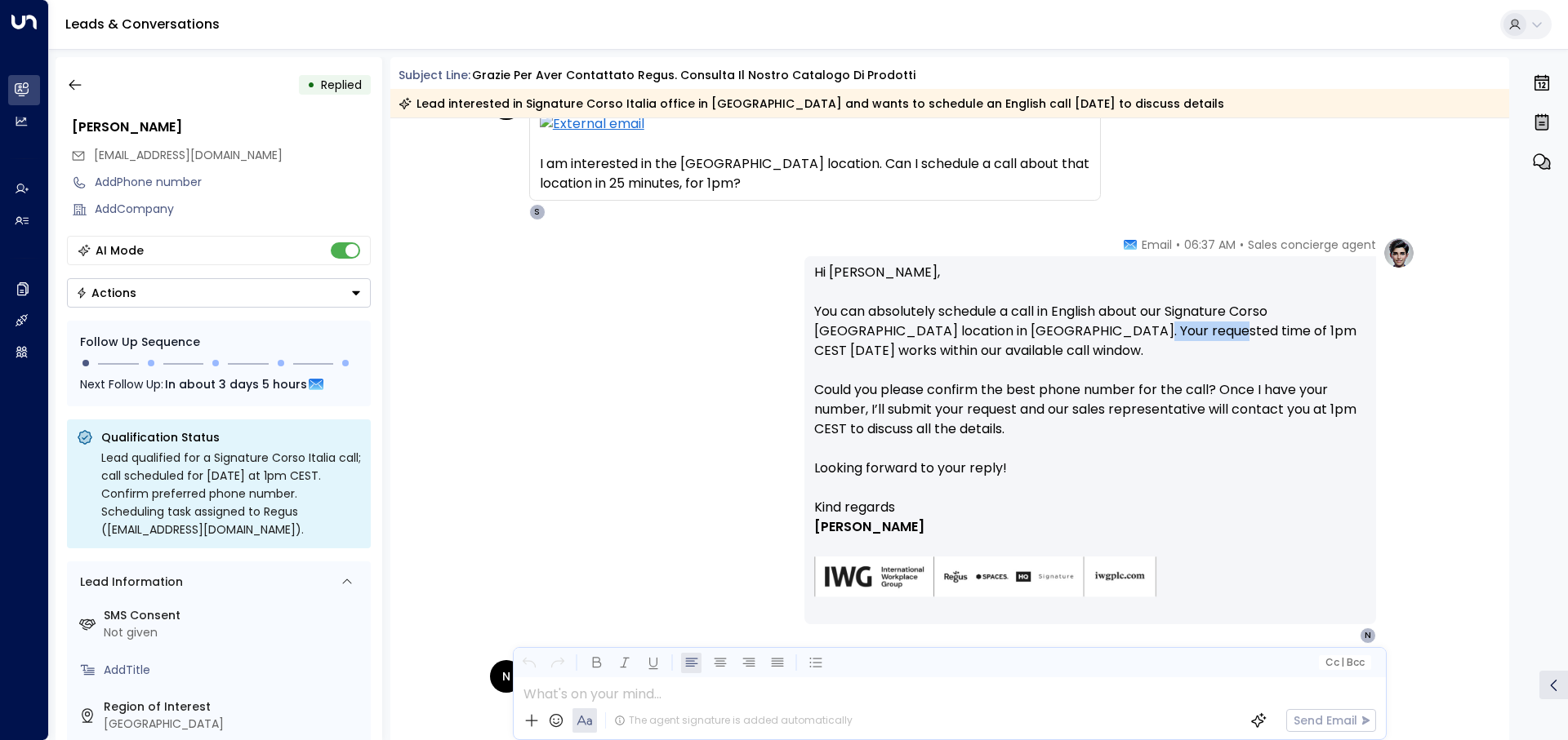
drag, startPoint x: 1069, startPoint y: 323, endPoint x: 1145, endPoint y: 323, distance: 76.0
click at [1145, 323] on p "Hi Nick, You can absolutely schedule a call in English about our Signature Cors…" at bounding box center [1089, 380] width 552 height 235
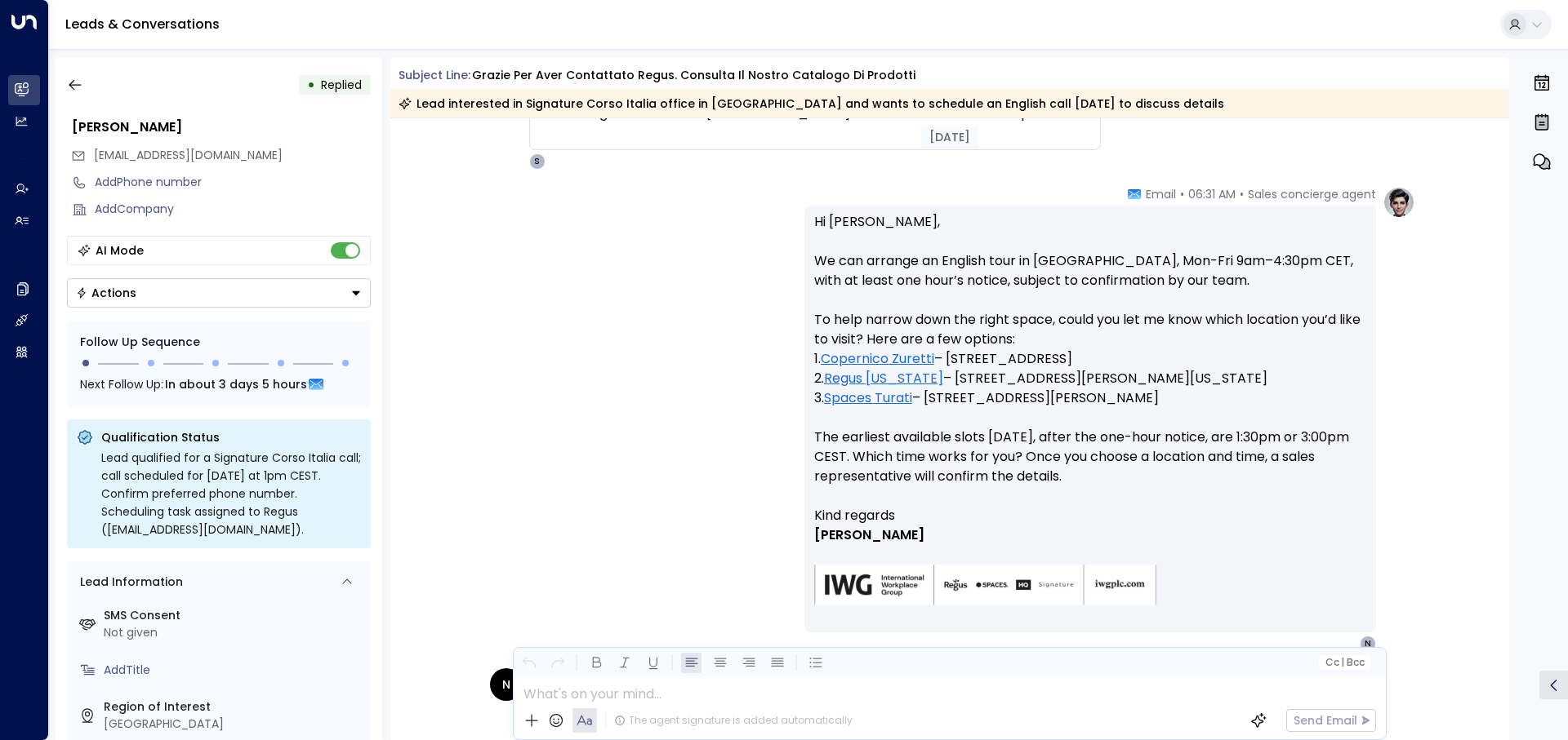
scroll to position [803, 0]
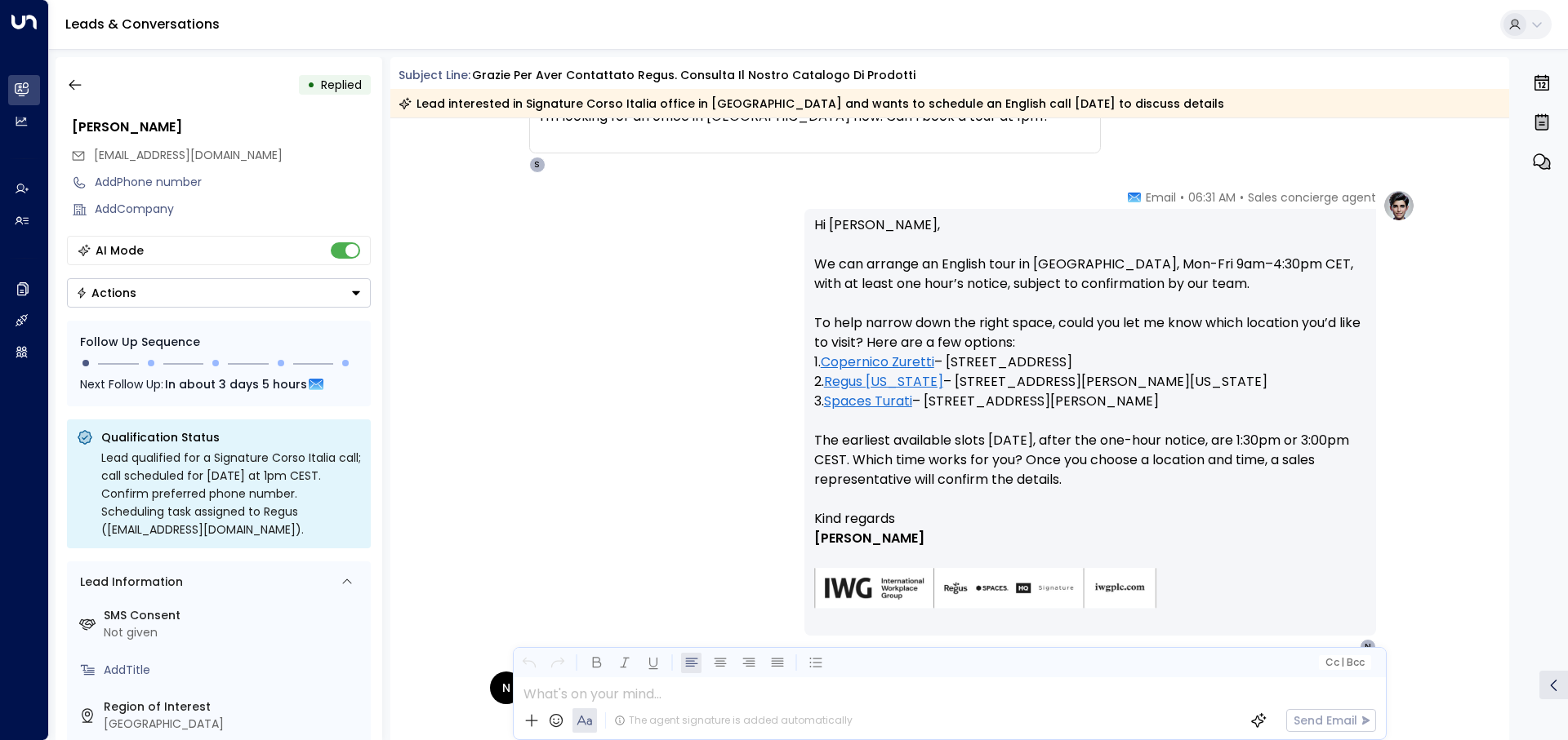
click at [1212, 263] on p "Hi Nick, We can arrange an English tour in Milan, Mon-Fri 9am–4:30pm CET, with …" at bounding box center [1089, 363] width 552 height 294
click at [1173, 462] on p "Hi Nick, We can arrange an English tour in Milan, Mon-Fri 9am–4:30pm CET, with …" at bounding box center [1089, 363] width 552 height 294
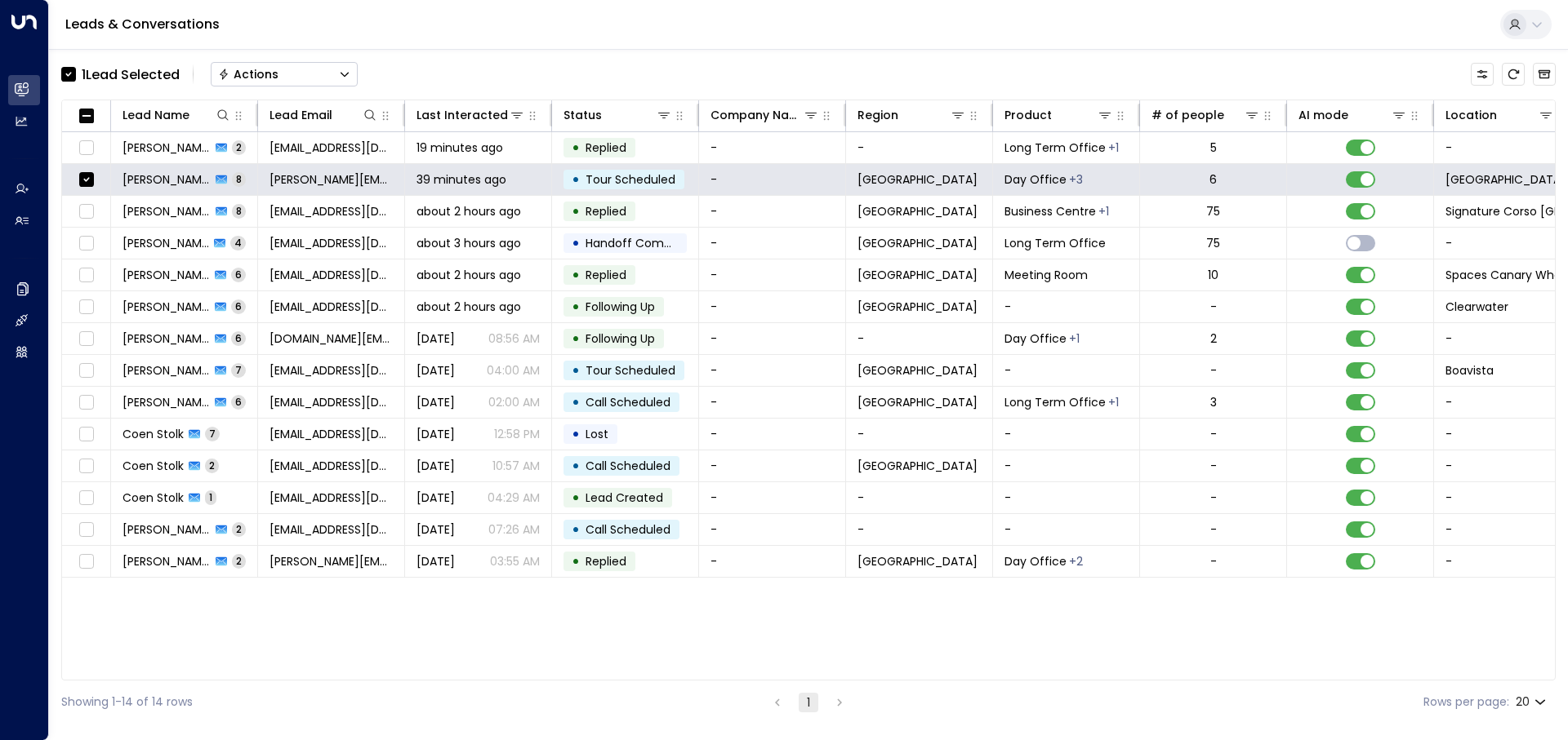
click at [307, 68] on button "Actions" at bounding box center [284, 74] width 147 height 24
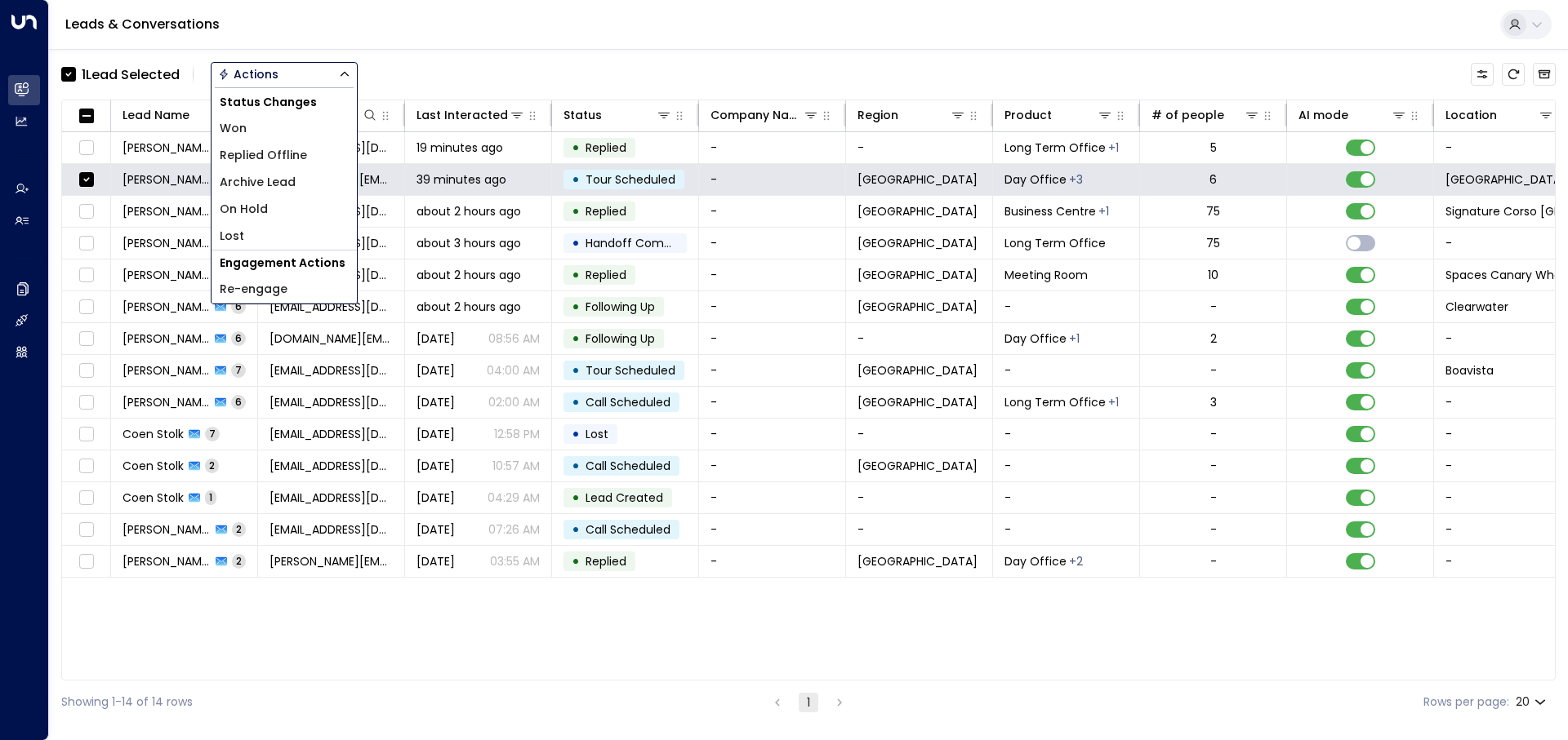
click at [288, 148] on span "Replied Offline" at bounding box center [264, 156] width 88 height 18
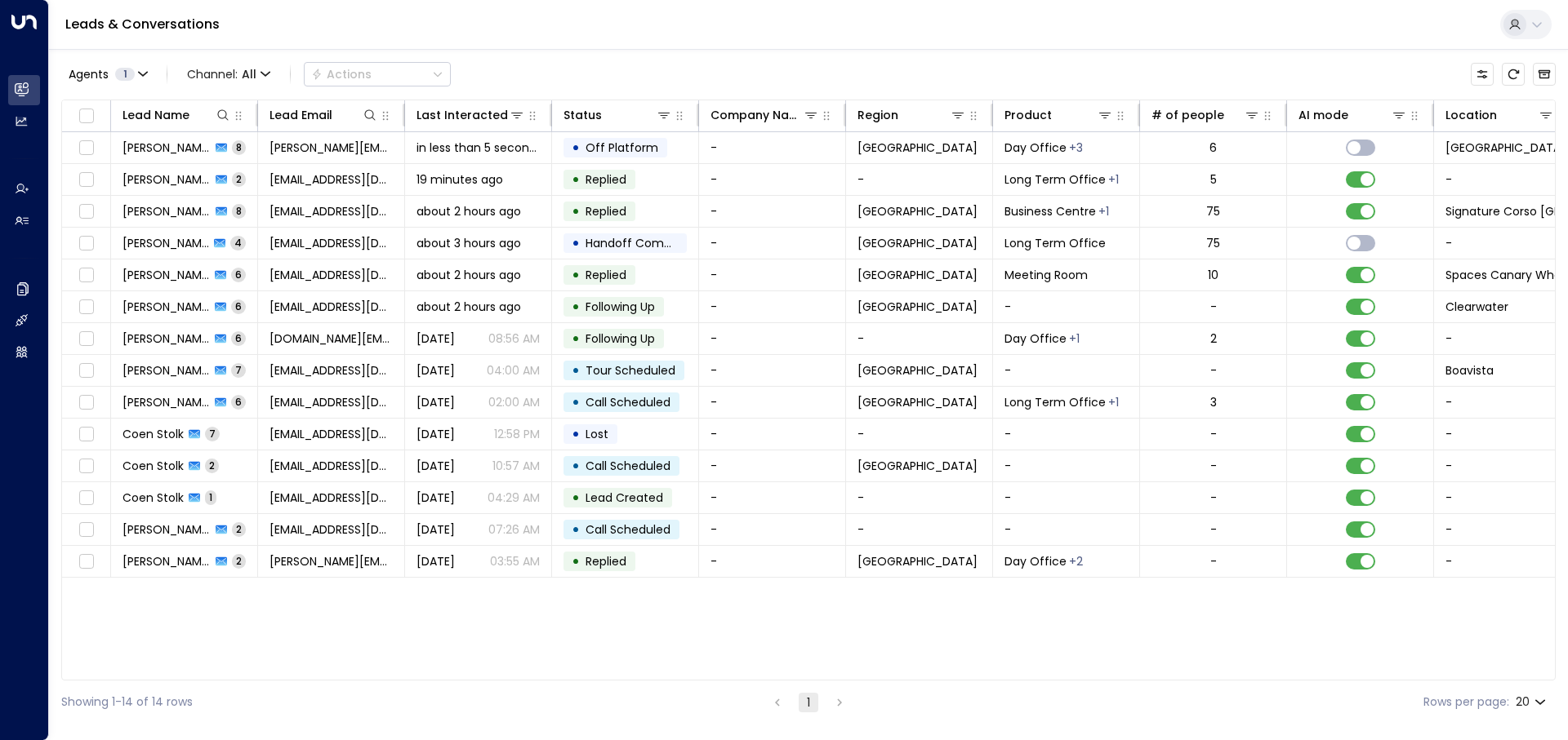
click at [1164, 29] on div "Leads & Conversations" at bounding box center [807, 24] width 1518 height 50
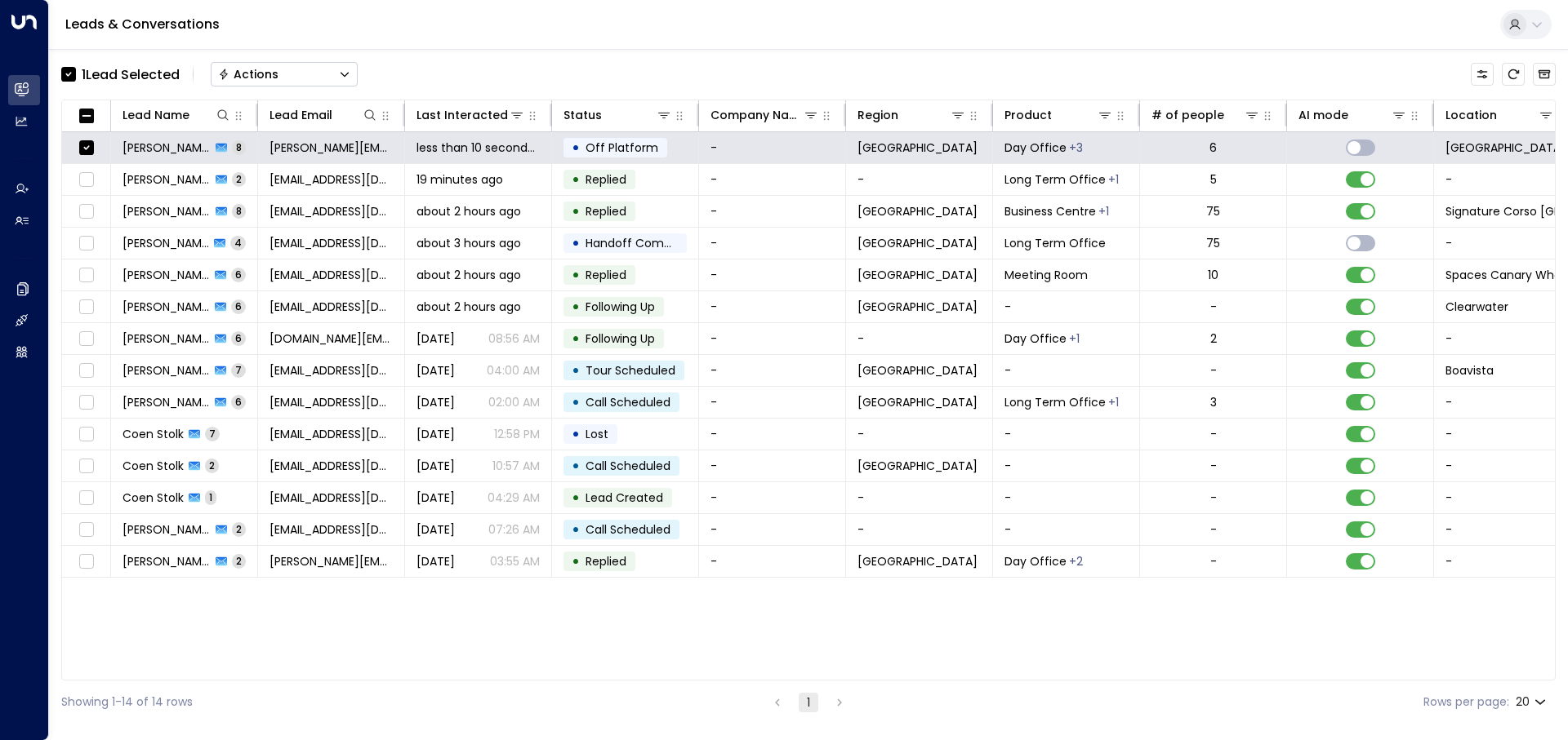
click at [304, 77] on button "Actions" at bounding box center [284, 74] width 147 height 24
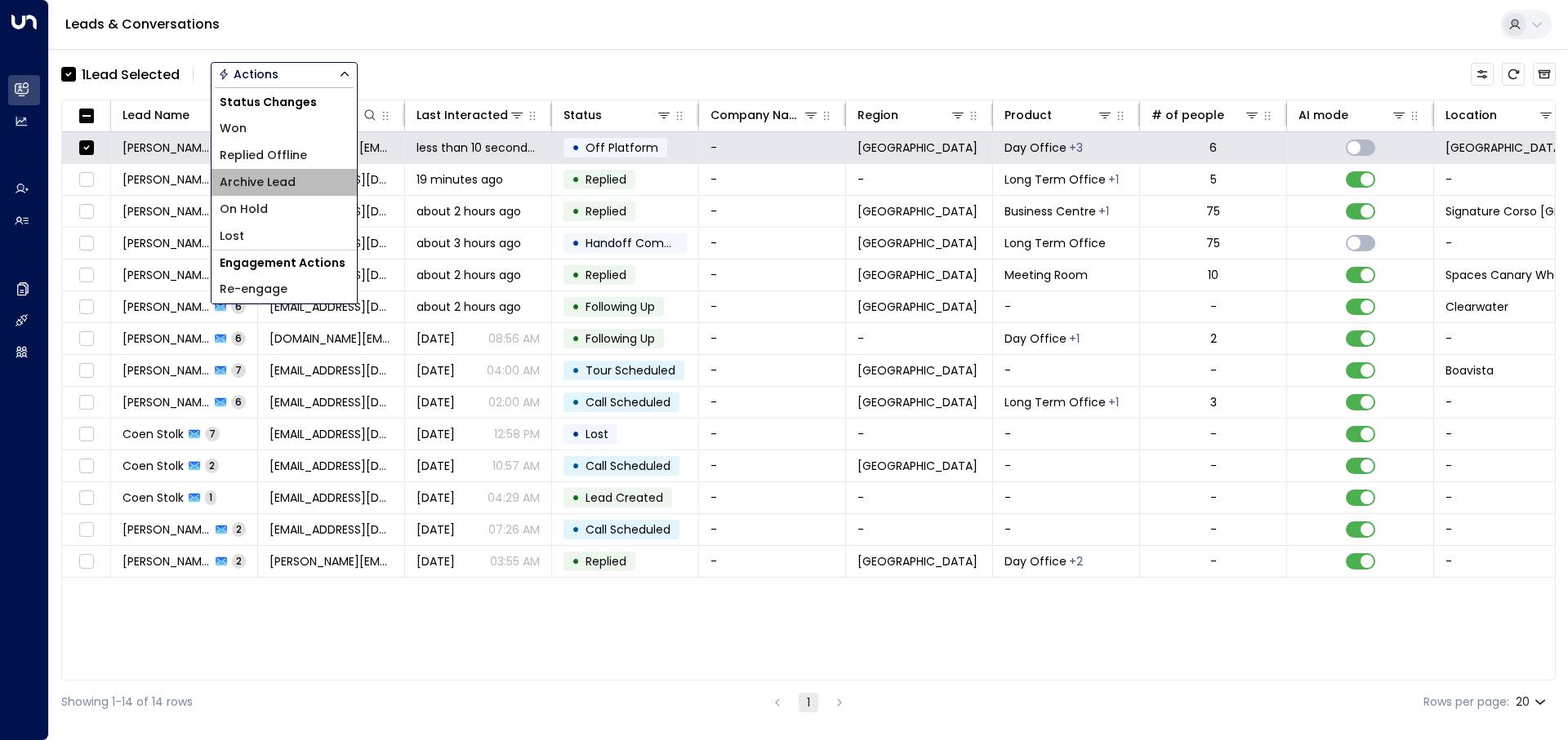
click at [313, 181] on li "Archive Lead" at bounding box center [283, 183] width 145 height 27
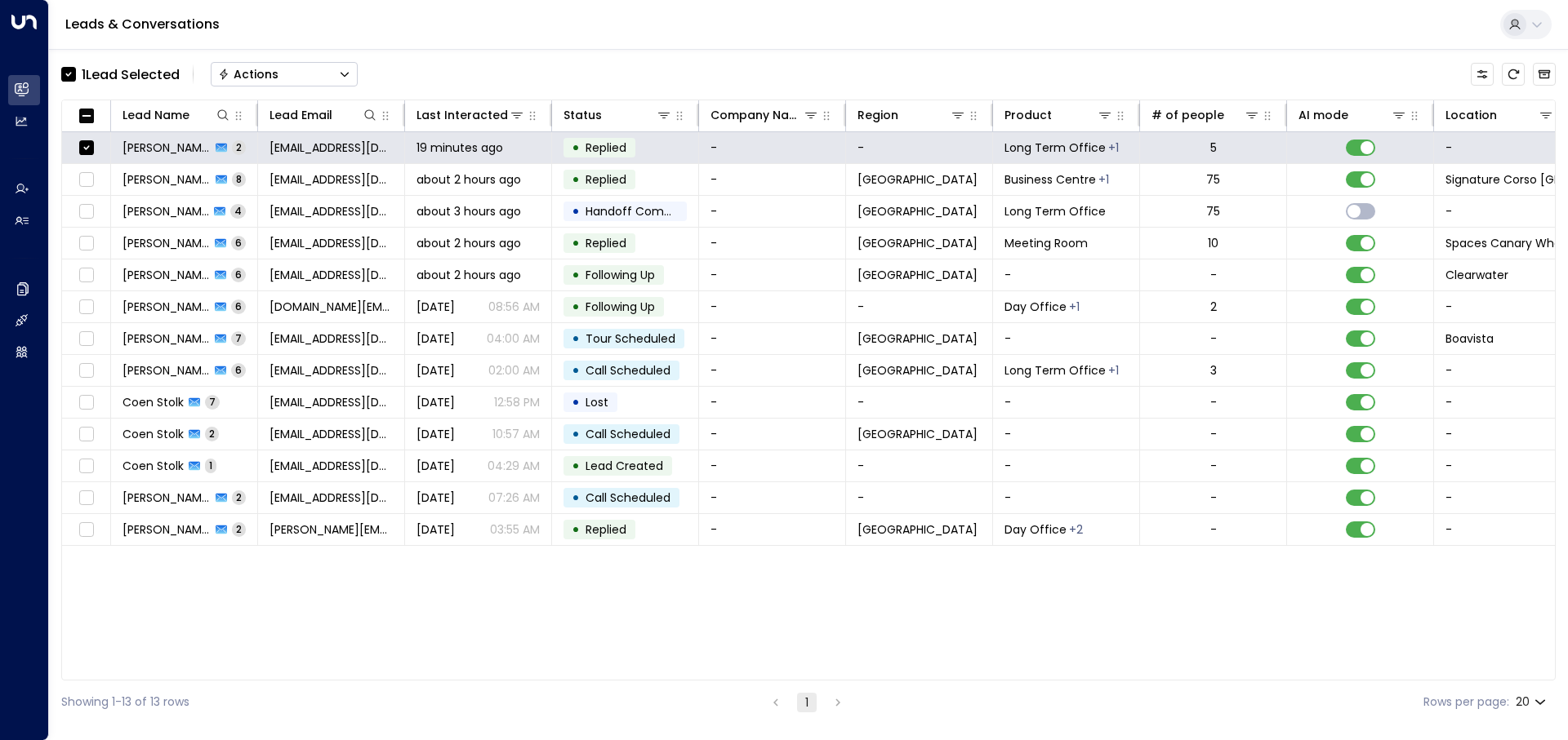
click at [284, 58] on div "1 Lead Selected Actions" at bounding box center [209, 75] width 297 height 33
click at [287, 74] on button "Actions" at bounding box center [284, 74] width 147 height 24
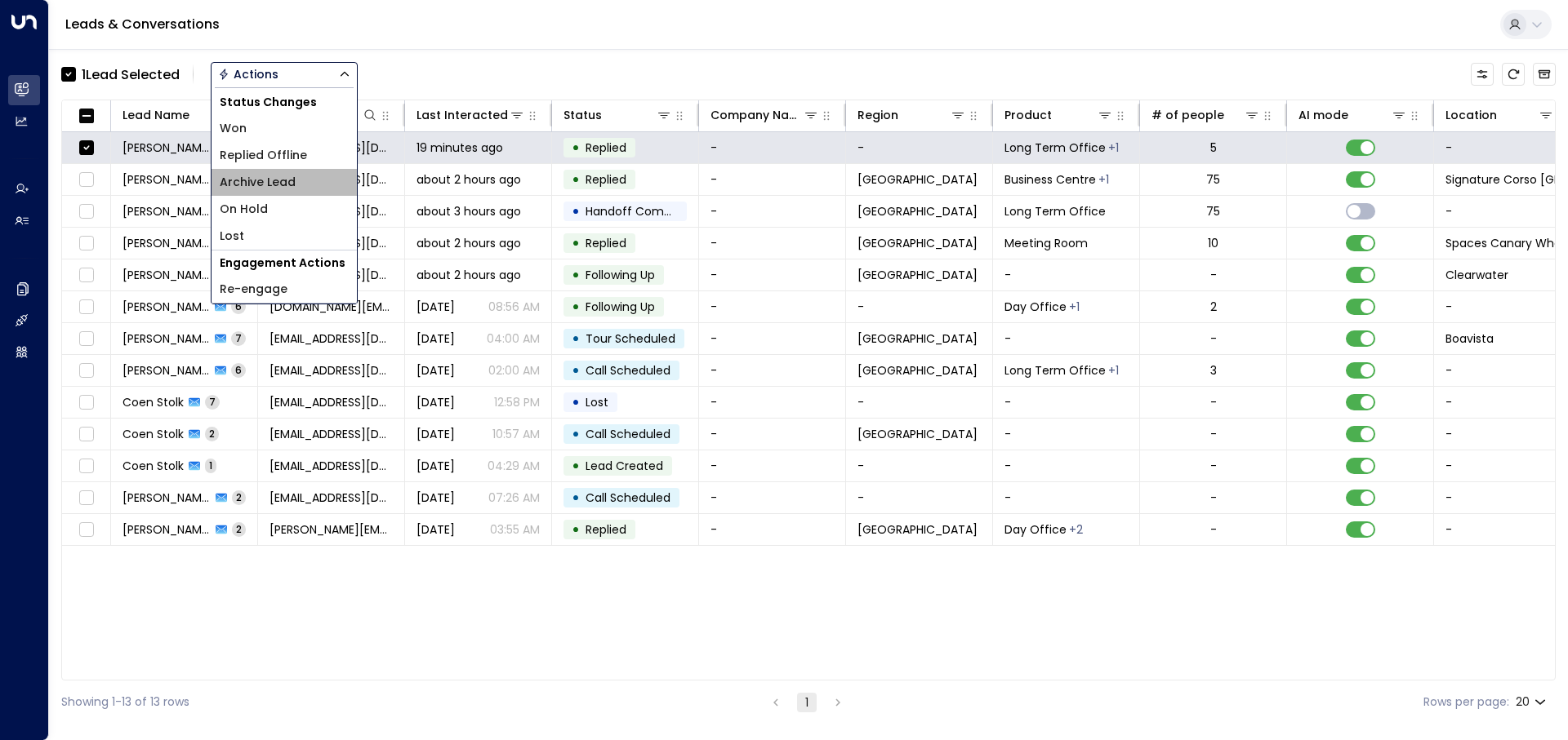
click at [269, 186] on span "Archive Lead" at bounding box center [258, 183] width 76 height 18
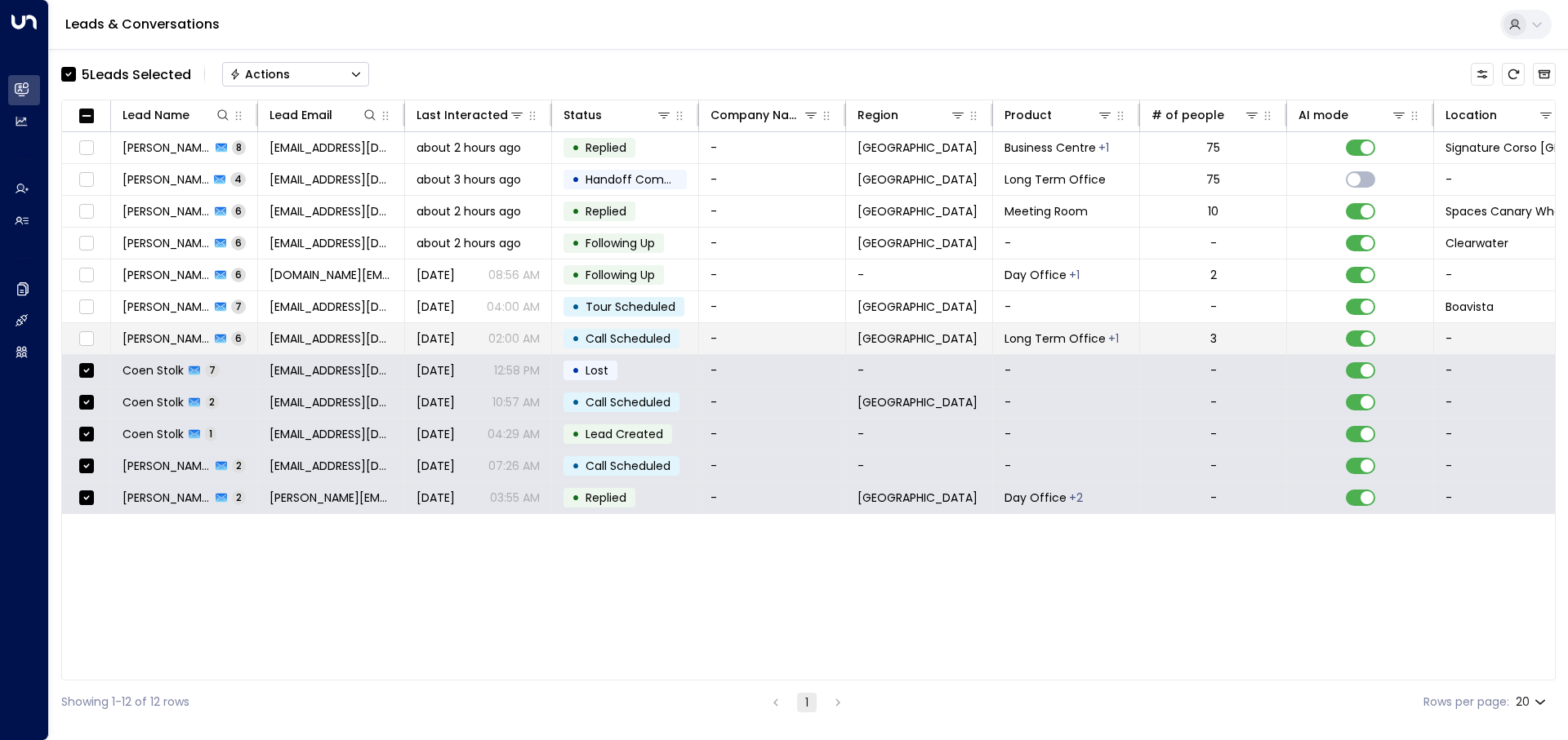
click at [96, 343] on td at bounding box center [87, 338] width 49 height 31
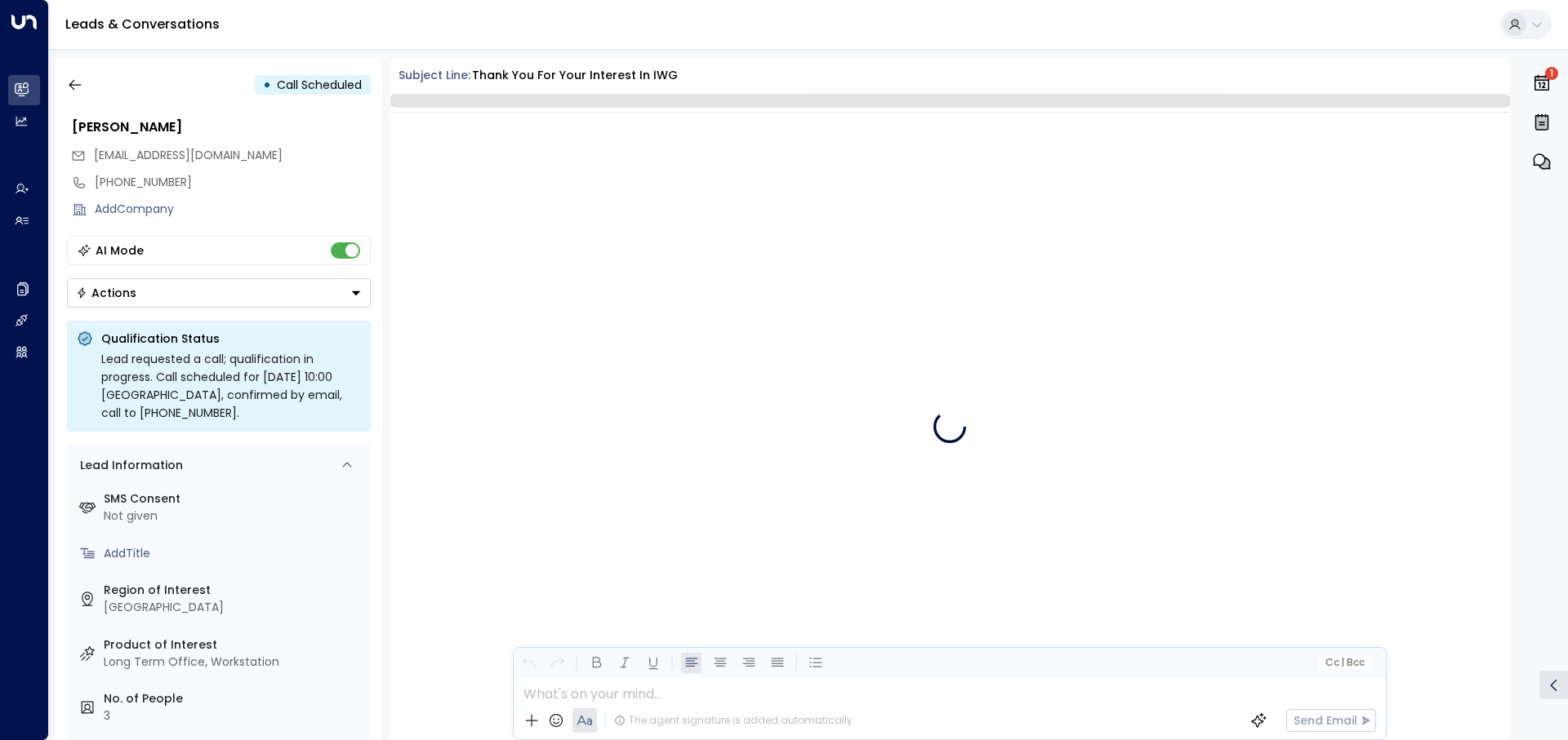
scroll to position [1557, 0]
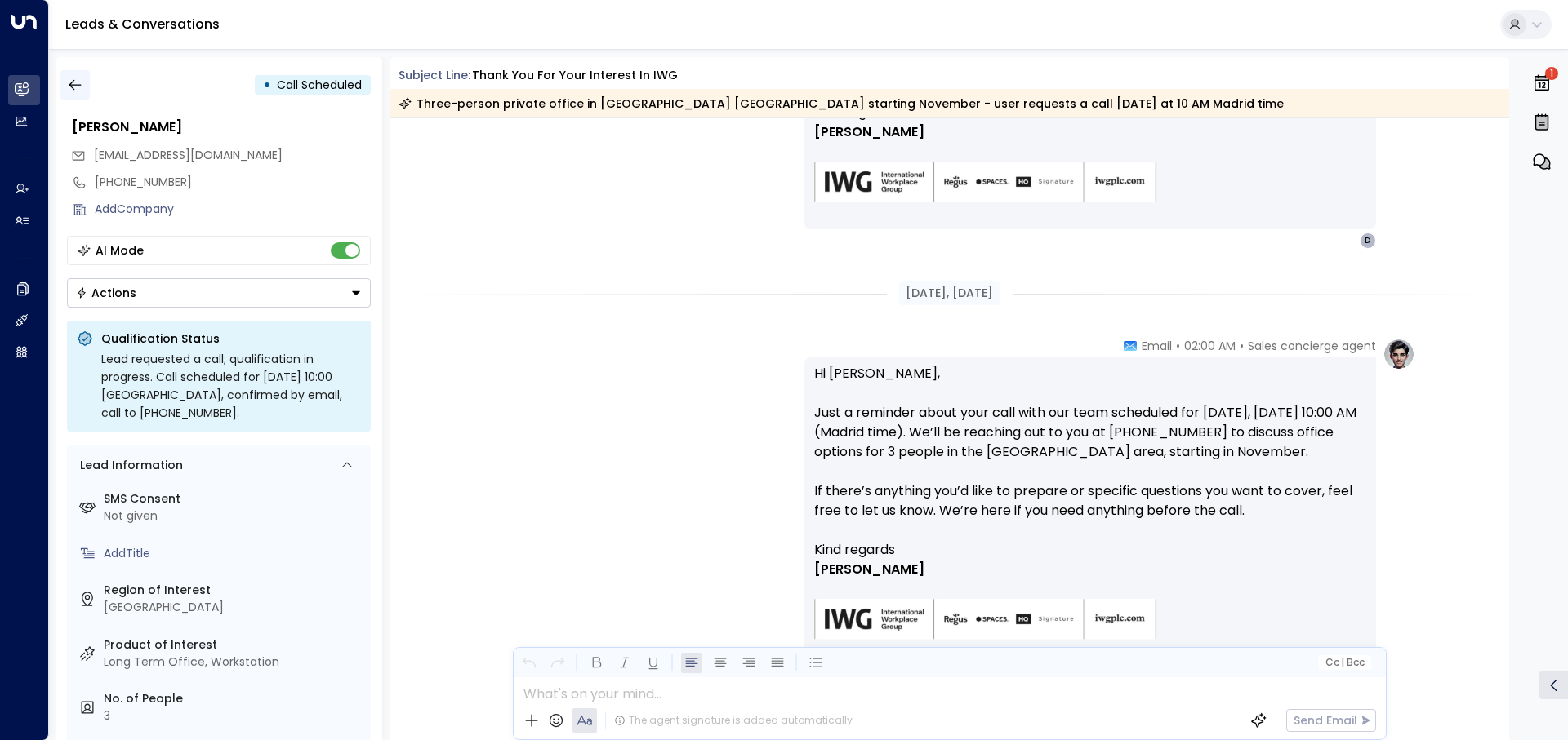
click at [69, 88] on icon "button" at bounding box center [75, 85] width 17 height 17
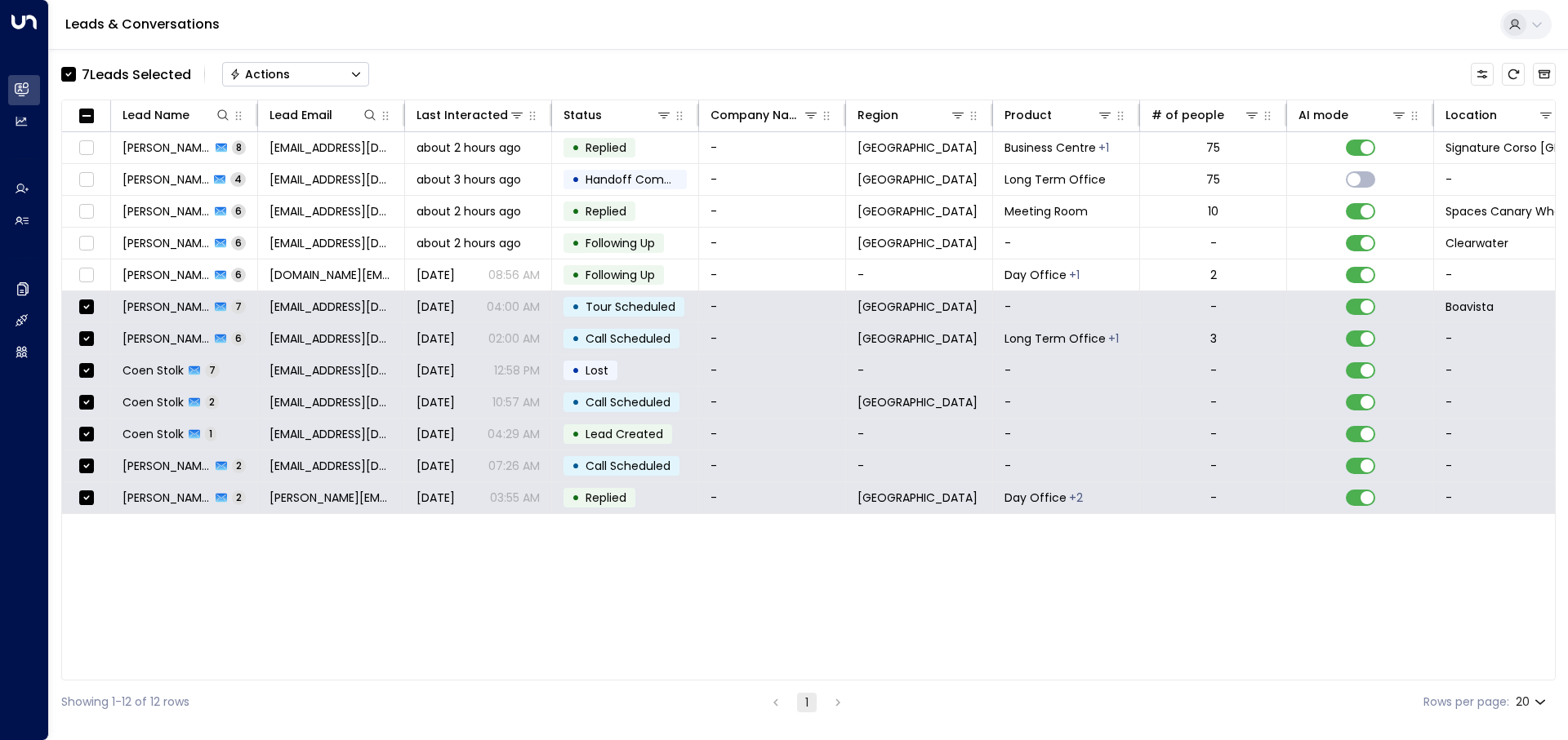
click at [328, 68] on button "Actions" at bounding box center [295, 74] width 147 height 24
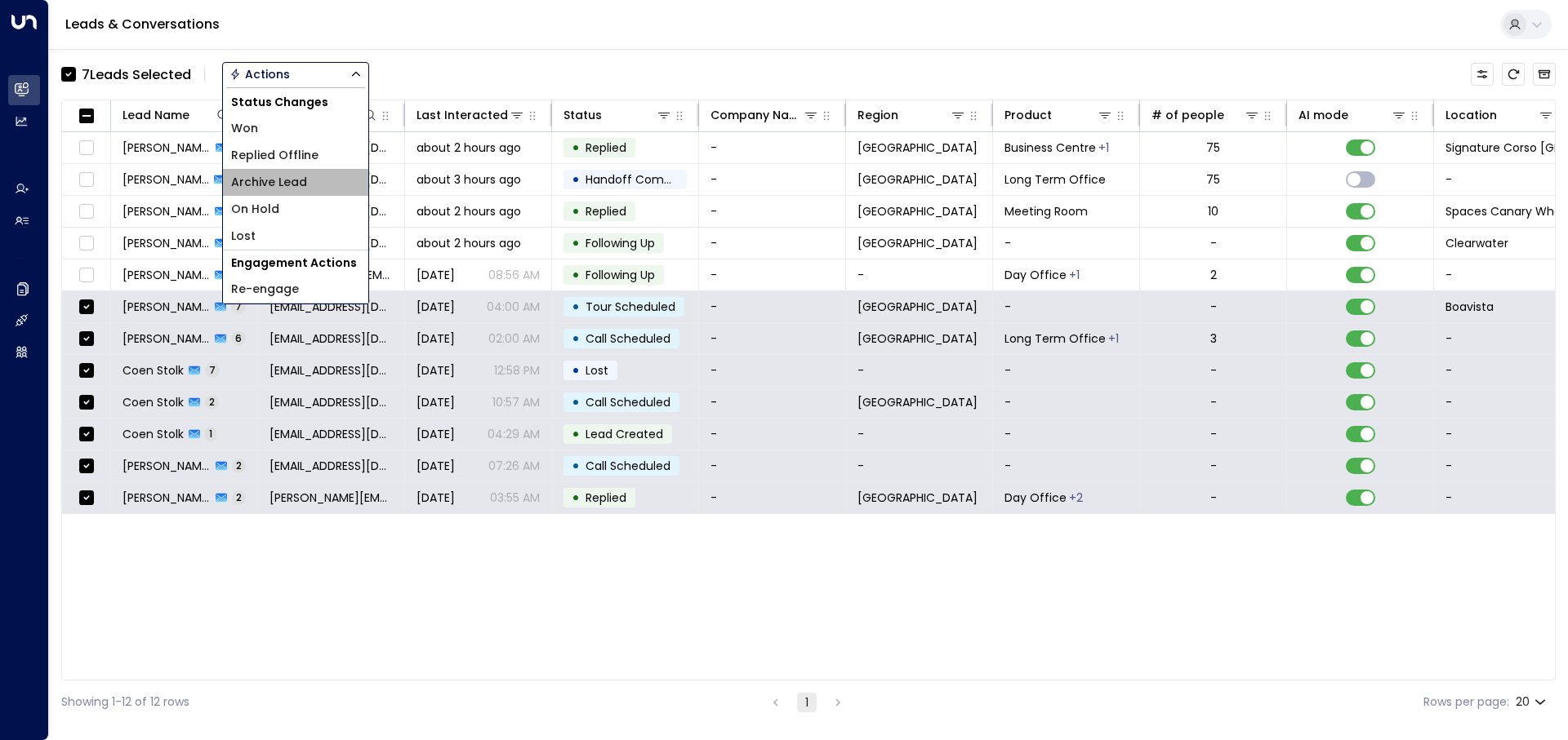
click at [306, 185] on li "Archive Lead" at bounding box center [295, 183] width 145 height 27
